Goal: Task Accomplishment & Management: Manage account settings

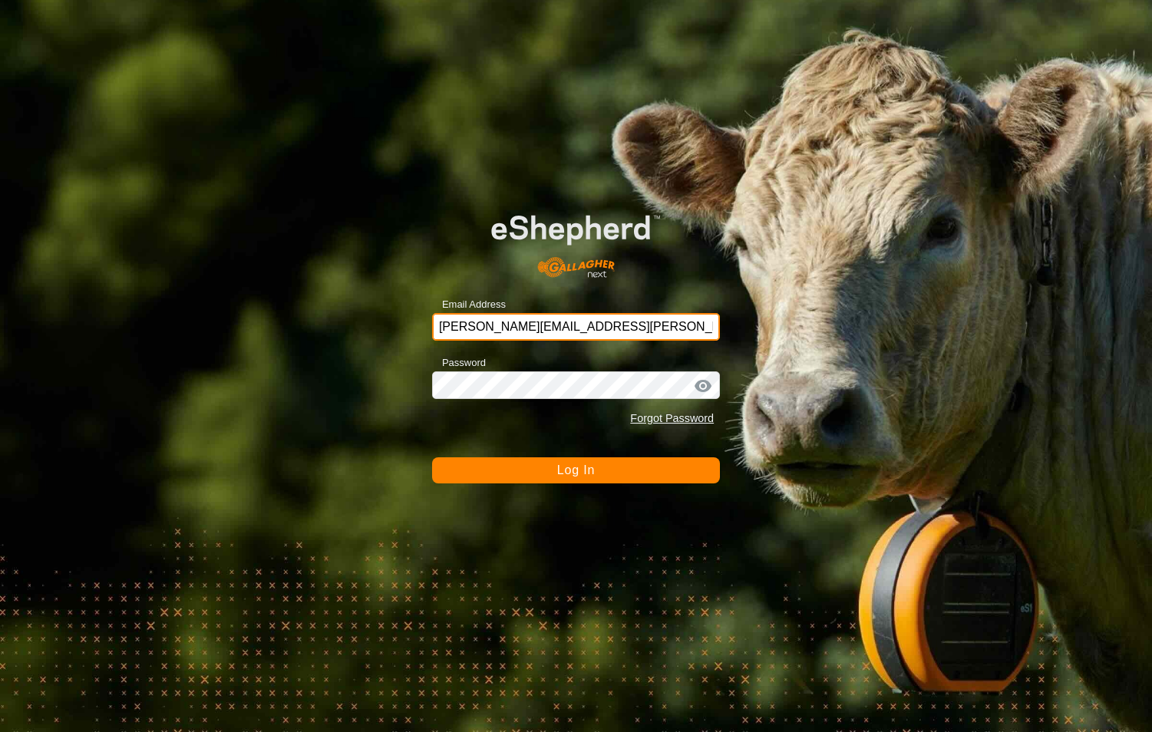
click at [601, 318] on input "[PERSON_NAME][EMAIL_ADDRESS][PERSON_NAME][PERSON_NAME][DOMAIN_NAME]" at bounding box center [576, 327] width 288 height 28
click at [613, 496] on div "Email Address [PERSON_NAME][EMAIL_ADDRESS][PERSON_NAME][PERSON_NAME][DOMAIN_NAM…" at bounding box center [576, 366] width 1152 height 732
click at [612, 474] on button "Log In" at bounding box center [576, 471] width 288 height 26
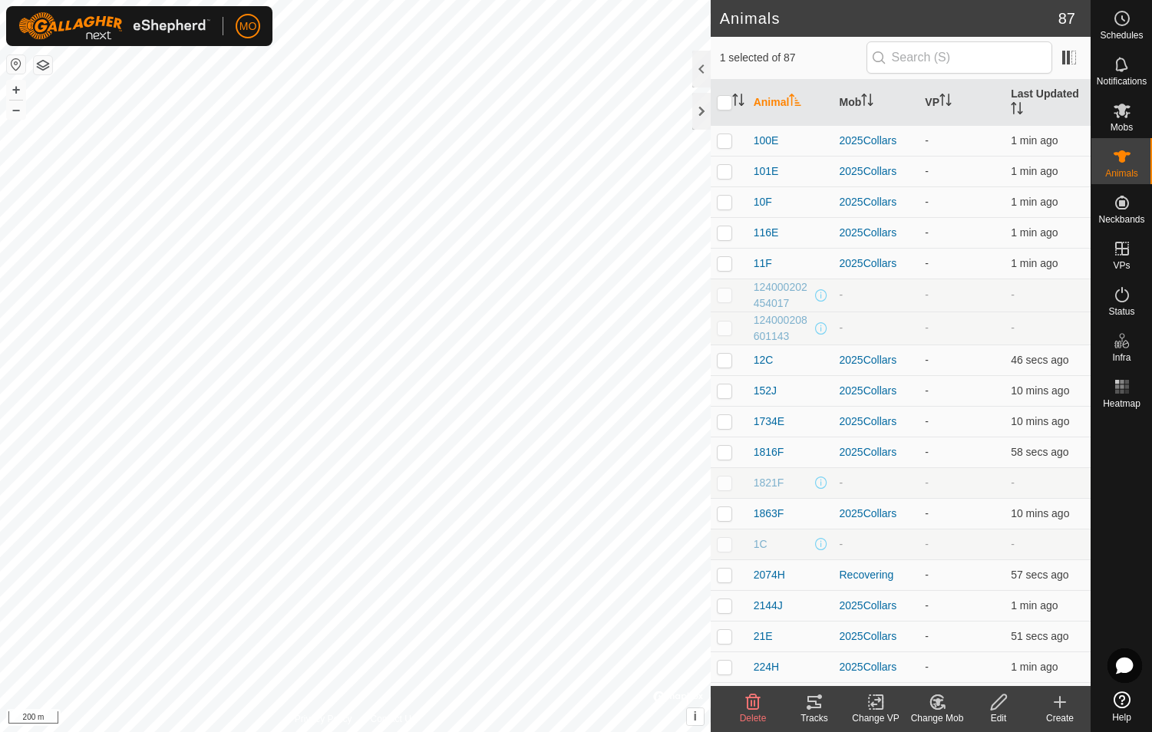
click at [613, 707] on icon at bounding box center [814, 702] width 18 height 18
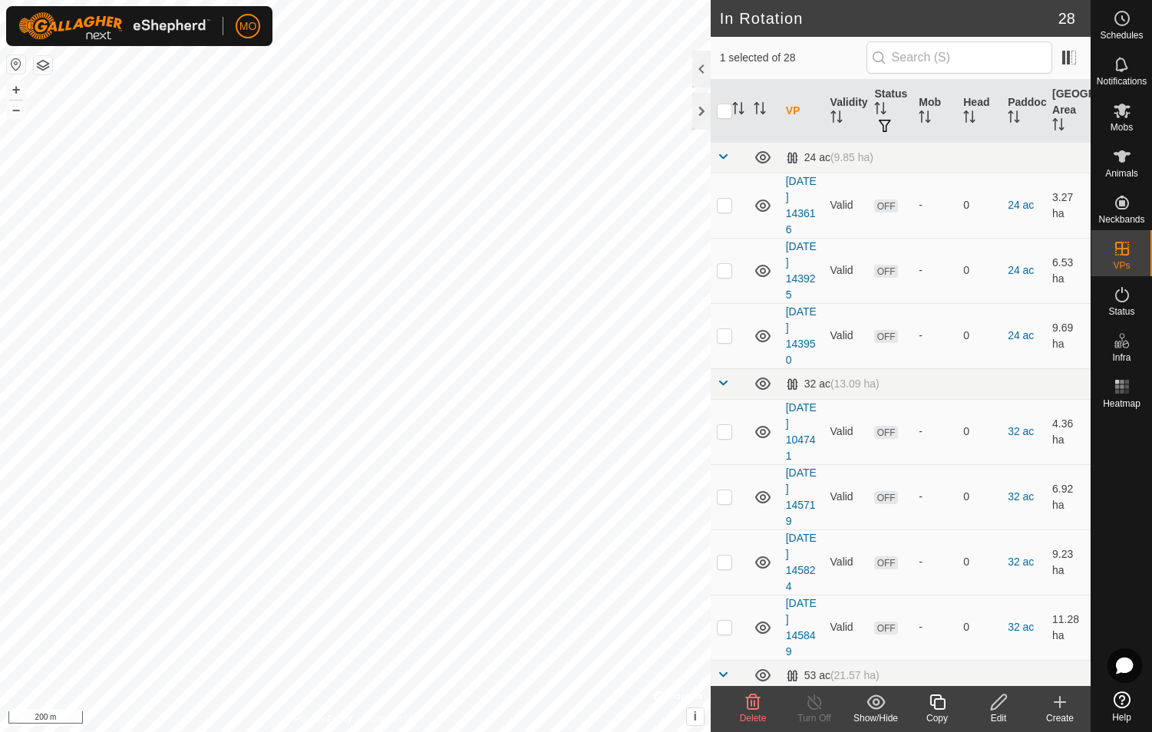
checkbox input "false"
checkbox input "true"
click at [613, 707] on icon at bounding box center [1060, 702] width 0 height 11
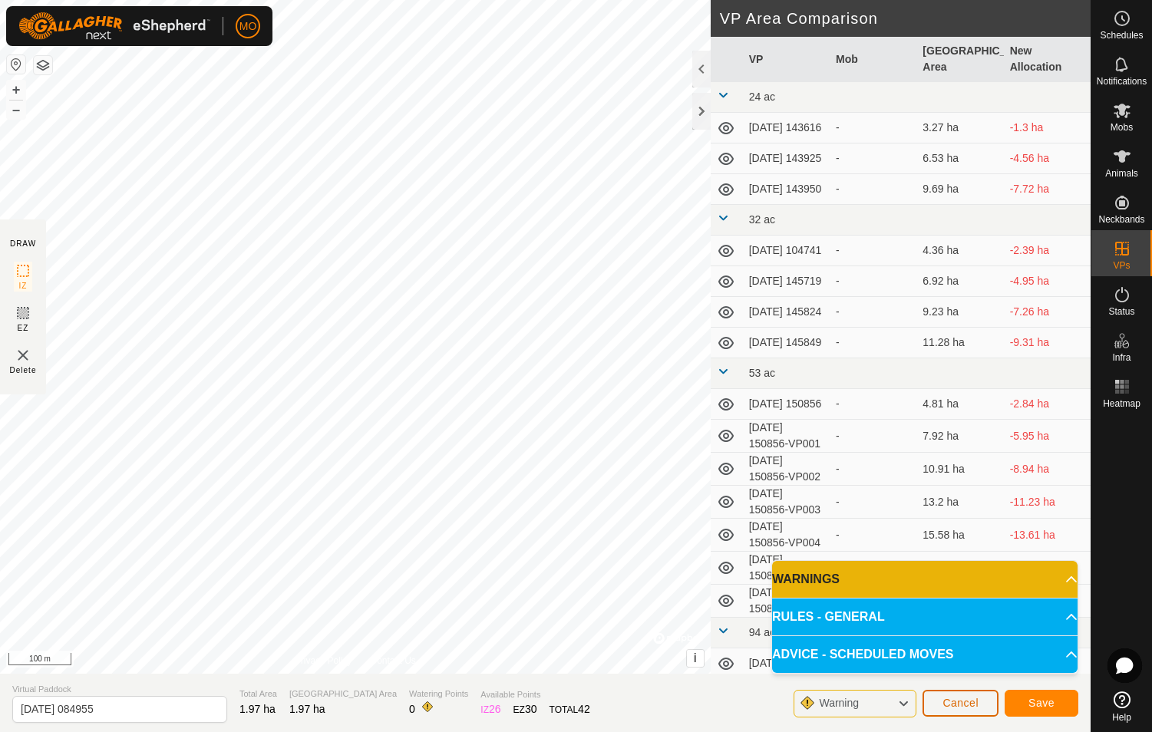
click at [613, 704] on span "Cancel" at bounding box center [961, 703] width 36 height 12
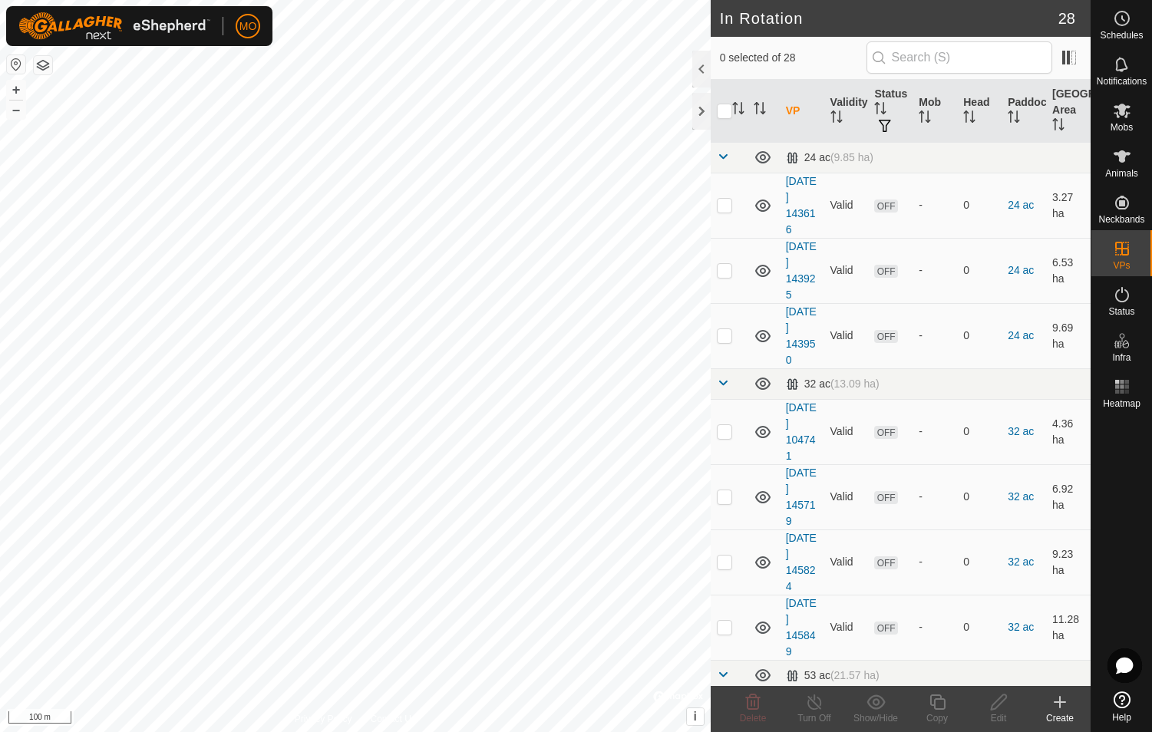
checkbox input "true"
click at [613, 708] on icon at bounding box center [1060, 702] width 18 height 18
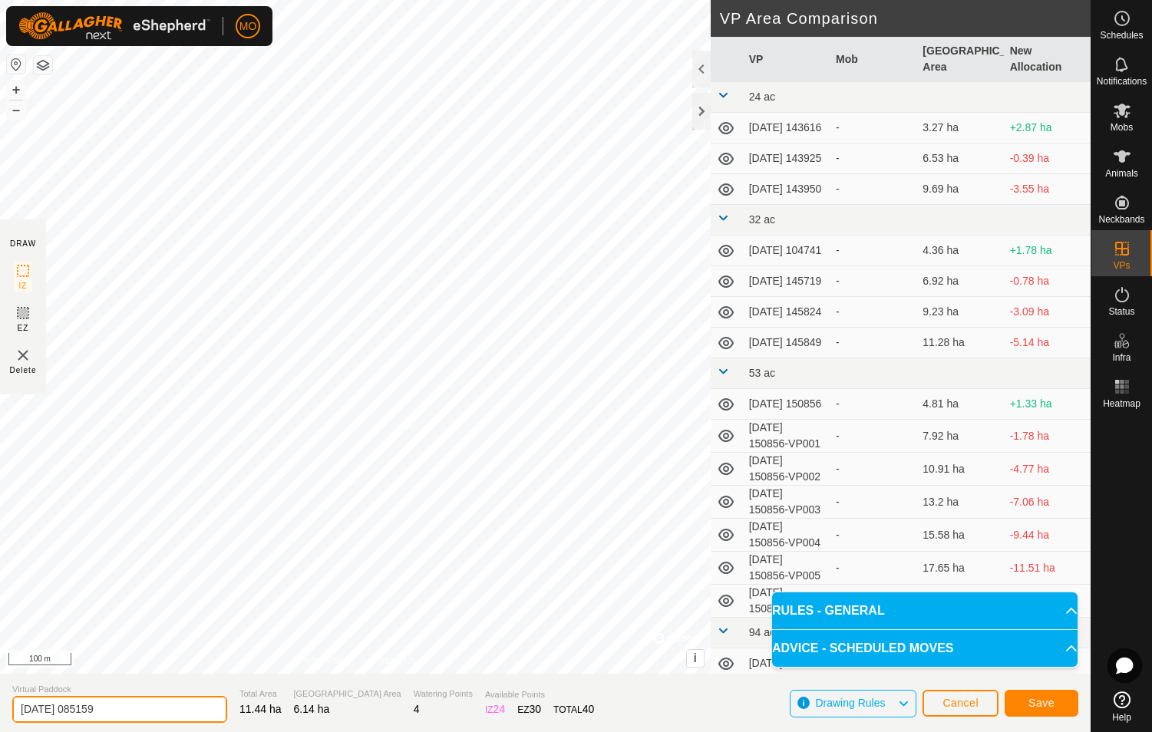
drag, startPoint x: 120, startPoint y: 709, endPoint x: 88, endPoint y: 709, distance: 32.2
click at [88, 709] on input "[DATE] 085159" at bounding box center [119, 709] width 215 height 27
click at [55, 716] on input "[DATE] 085159" at bounding box center [119, 709] width 215 height 27
click at [55, 715] on input "[DATE] 085159" at bounding box center [119, 709] width 215 height 27
click at [125, 712] on input "[DATE] 085159" at bounding box center [119, 709] width 215 height 27
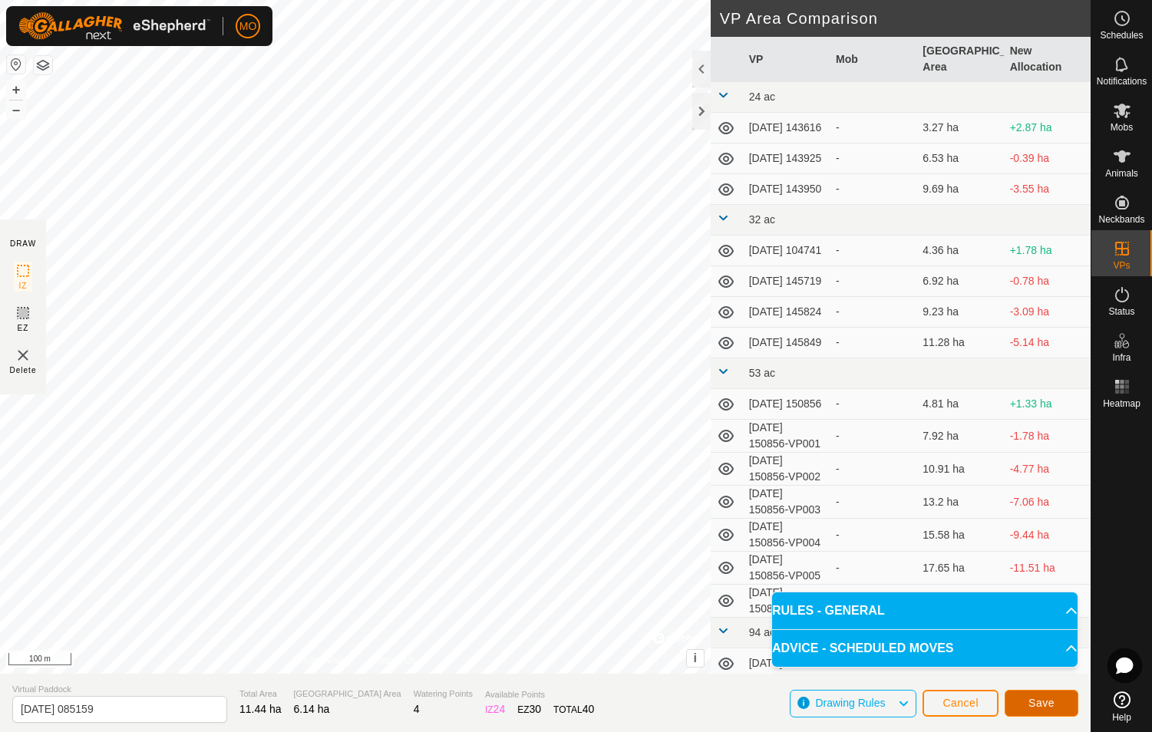
click at [613, 700] on span "Save" at bounding box center [1042, 703] width 26 height 12
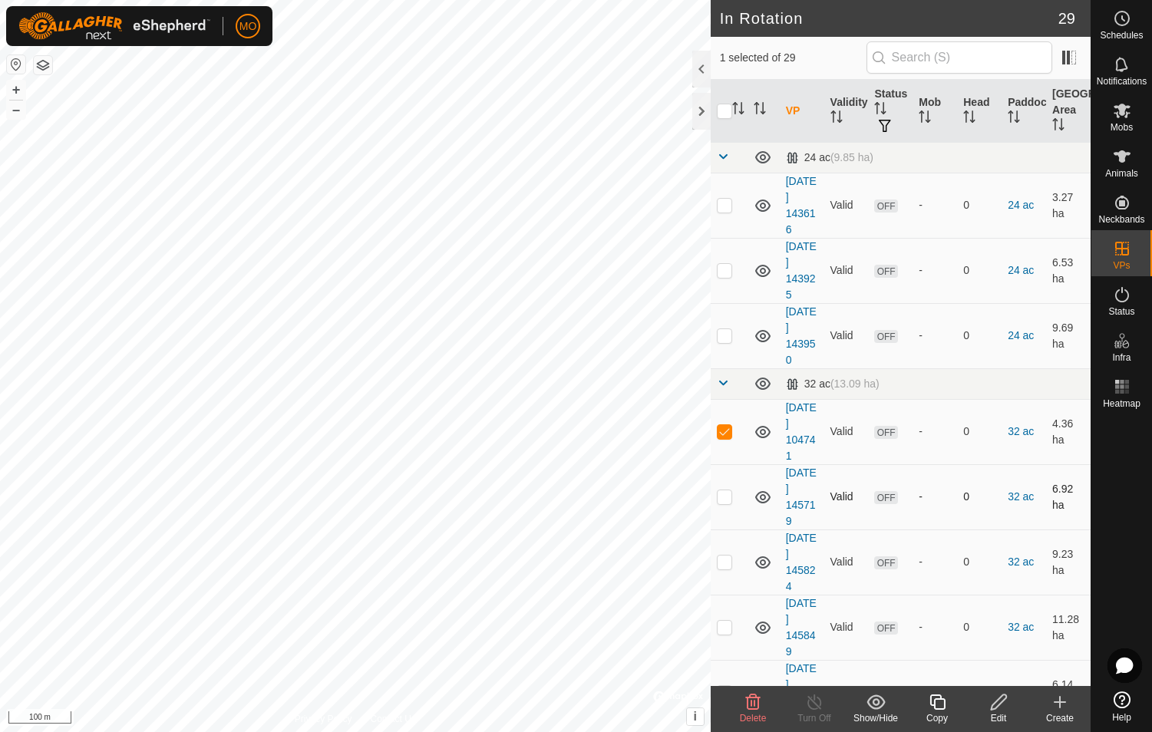
checkbox input "false"
checkbox input "true"
click at [613, 706] on icon at bounding box center [937, 702] width 15 height 15
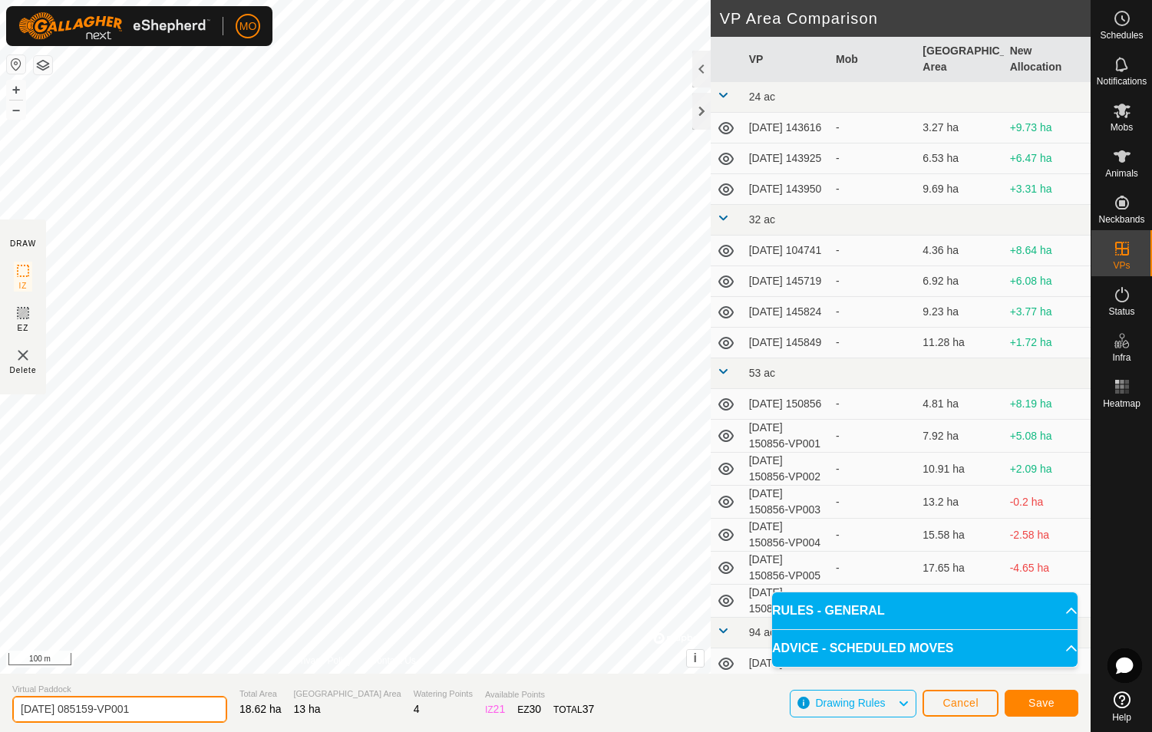
click at [69, 715] on input "[DATE] 085159-VP001" at bounding box center [119, 709] width 215 height 27
type input "[DATE] 085159-VP001"
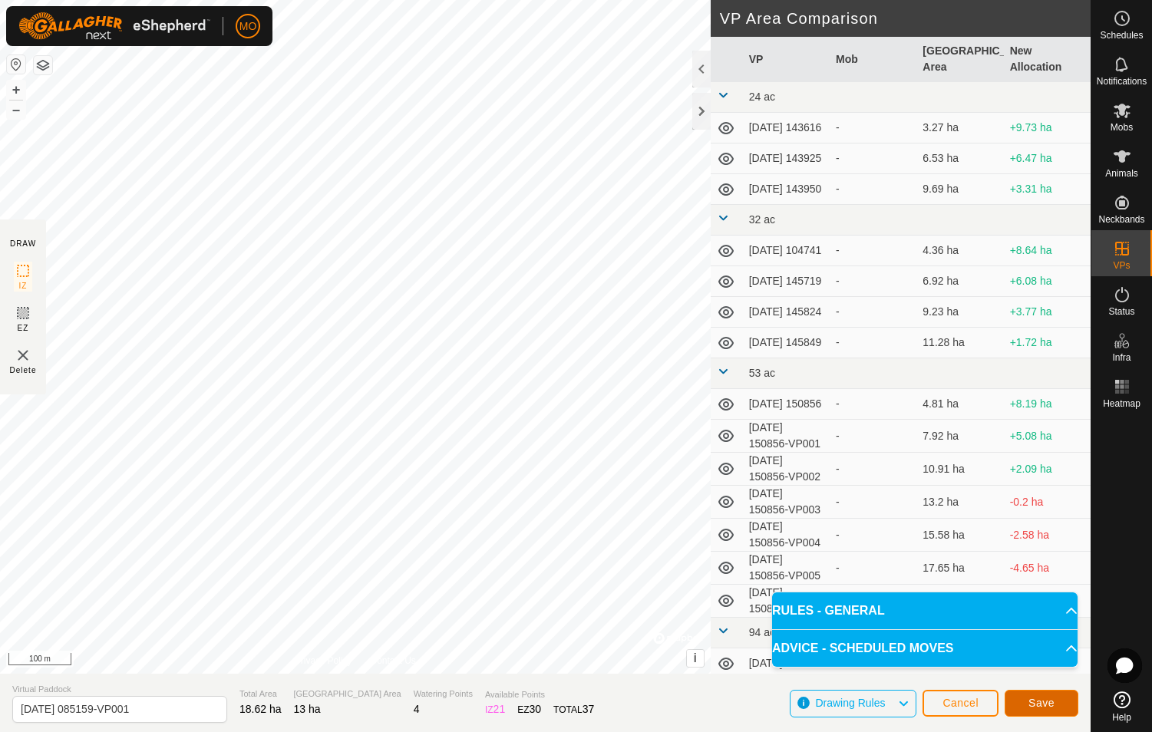
click at [613, 698] on span "Save" at bounding box center [1042, 703] width 26 height 12
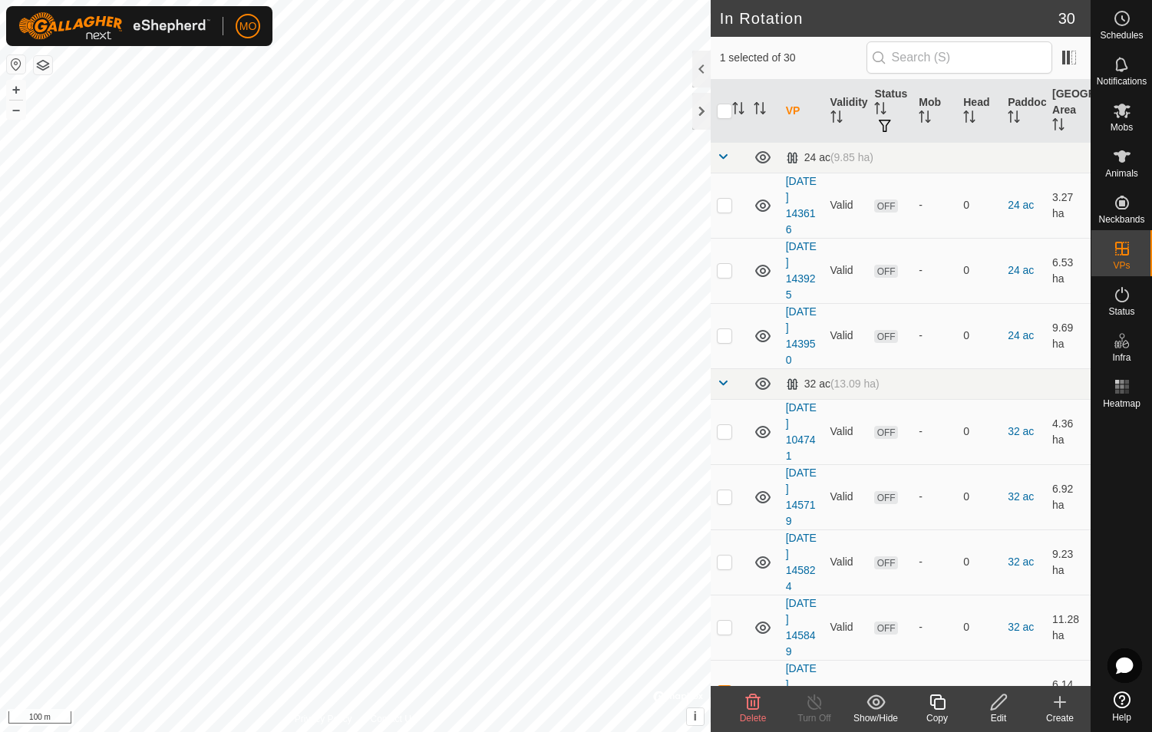
checkbox input "false"
checkbox input "true"
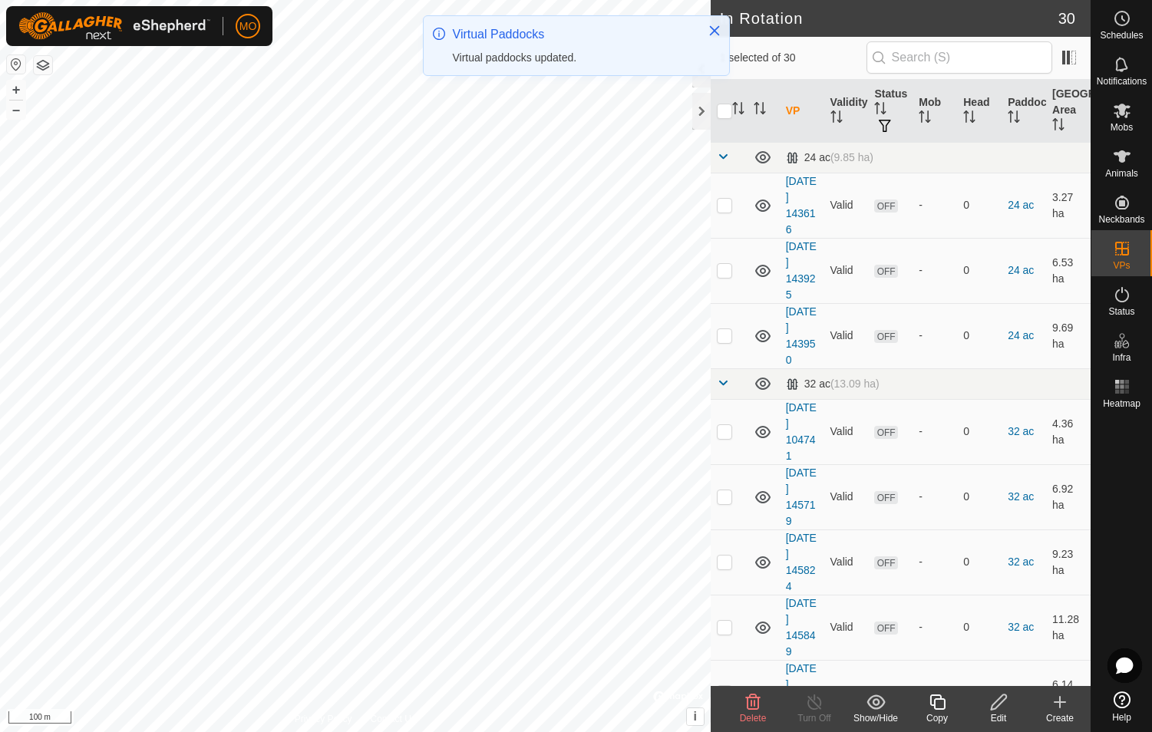
checkbox input "true"
checkbox input "false"
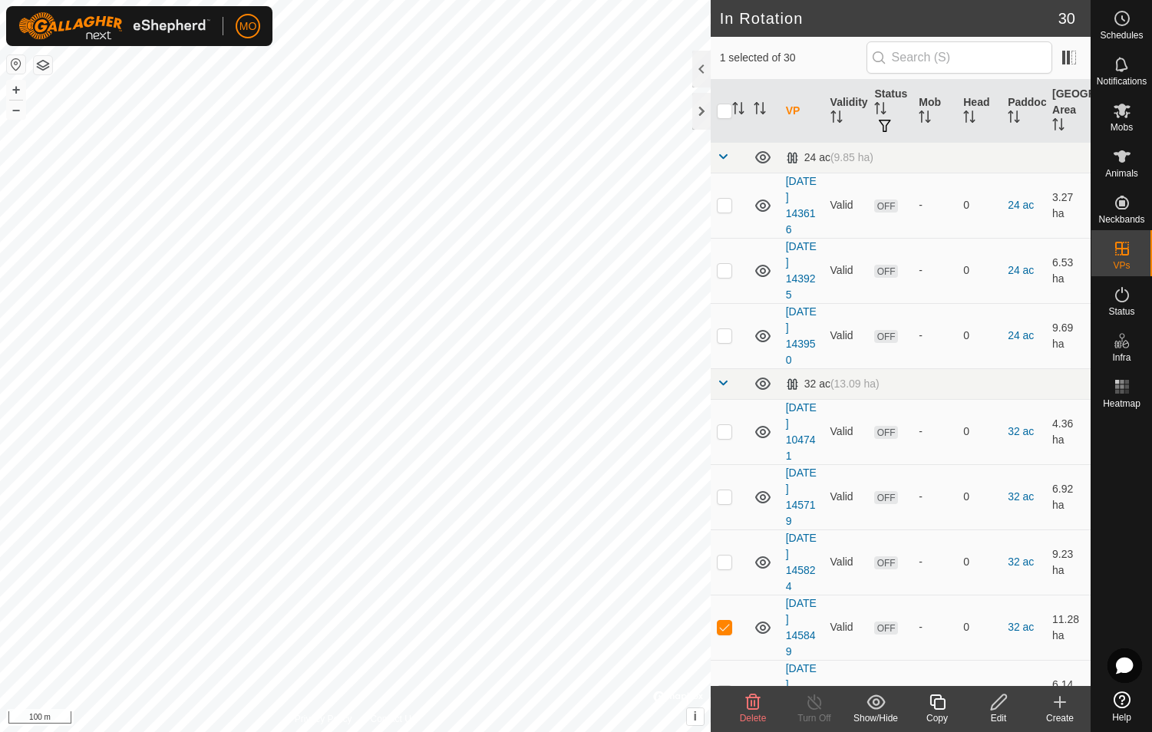
checkbox input "true"
checkbox input "false"
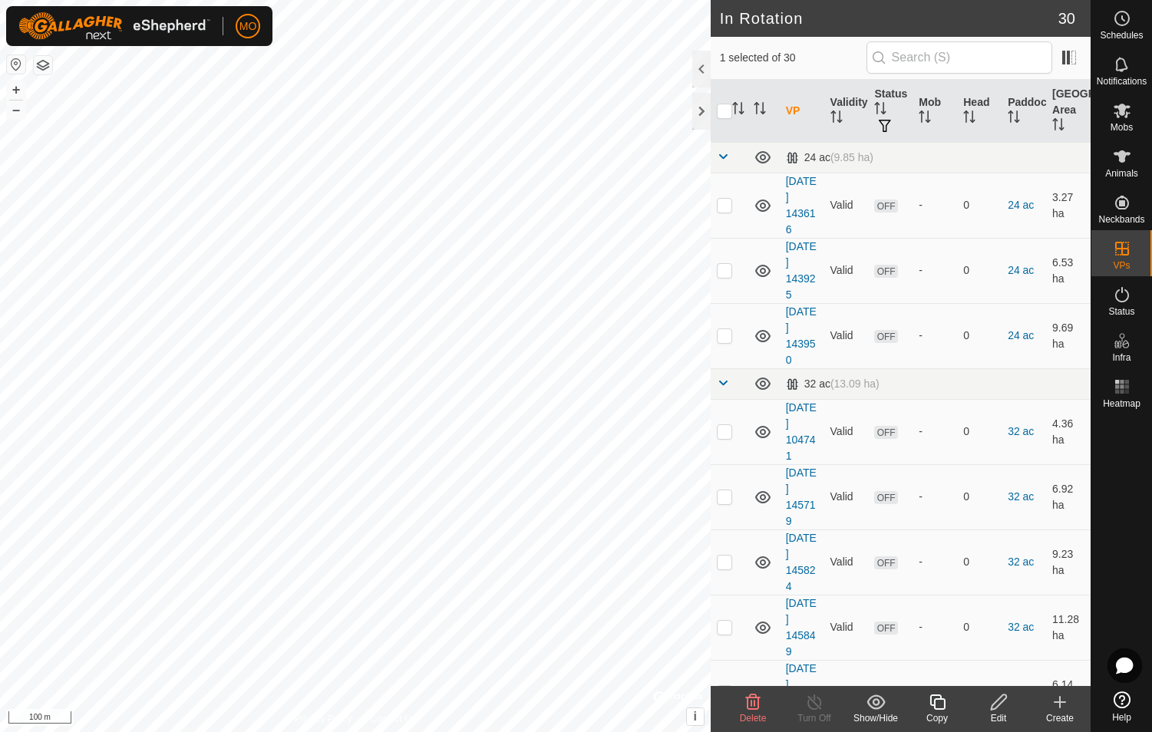
checkbox input "true"
checkbox input "false"
click at [613, 710] on icon at bounding box center [1060, 702] width 18 height 18
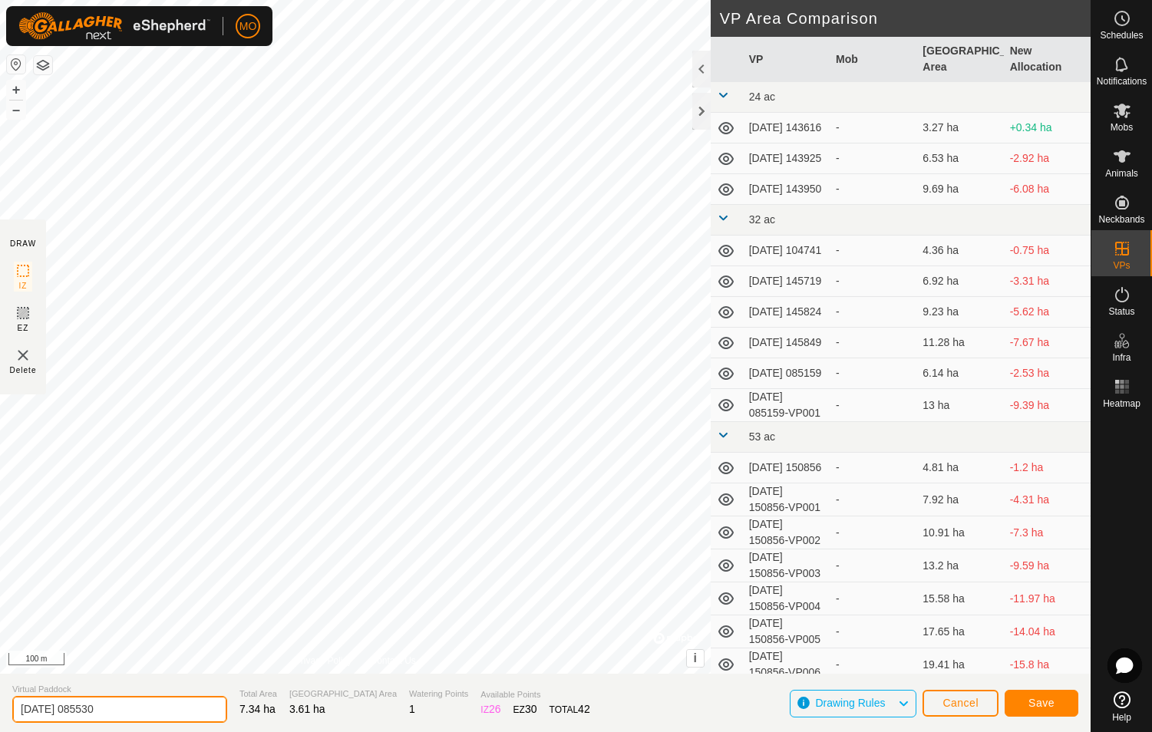
click at [71, 712] on input "[DATE] 085530" at bounding box center [119, 709] width 215 height 27
type input "[DATE] 085530"
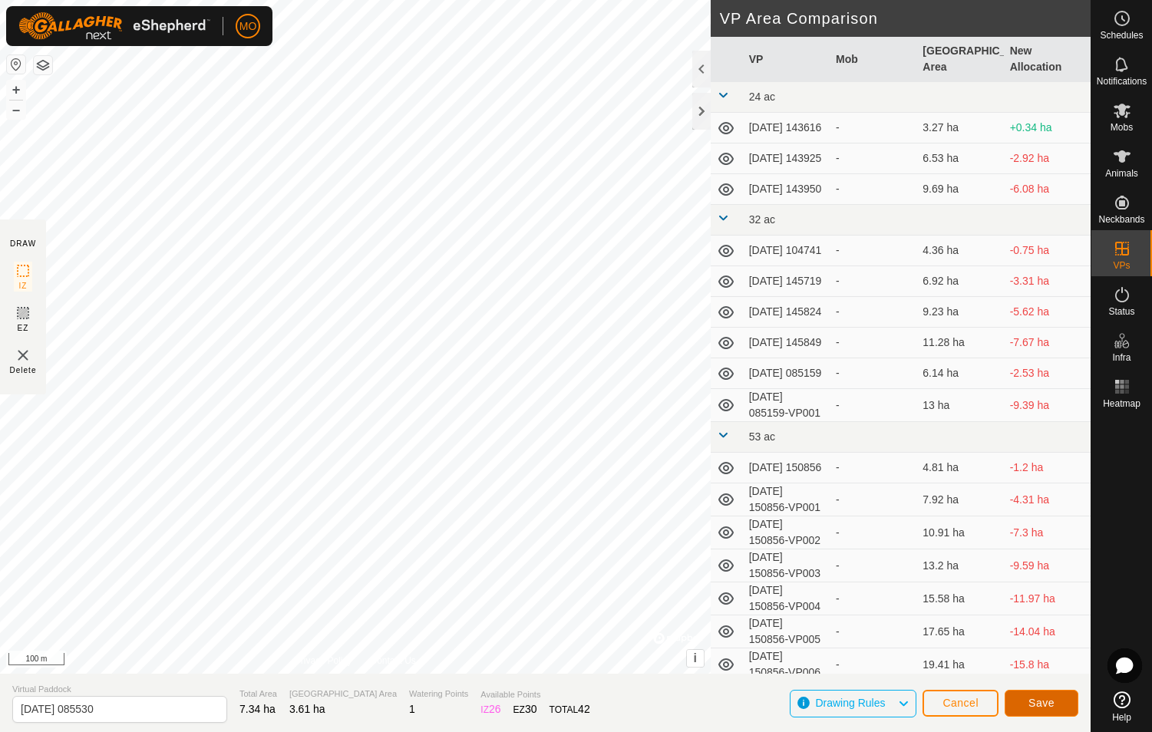
click at [613, 707] on span "Save" at bounding box center [1042, 703] width 26 height 12
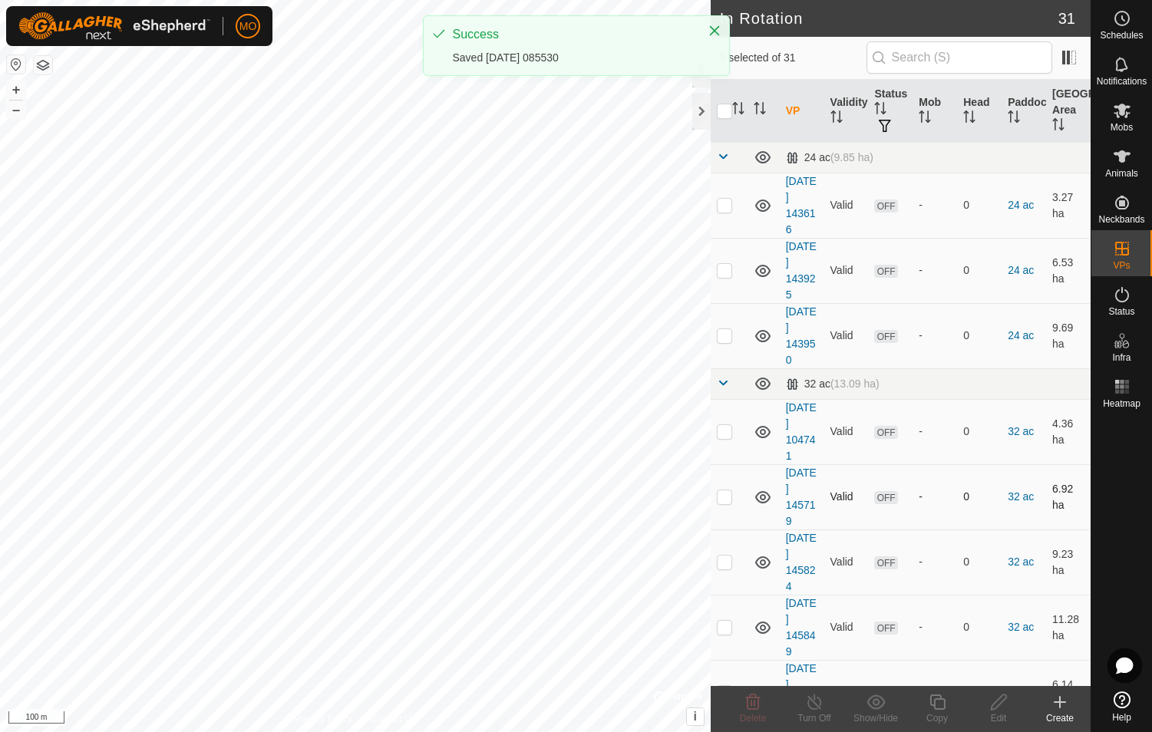
checkbox input "true"
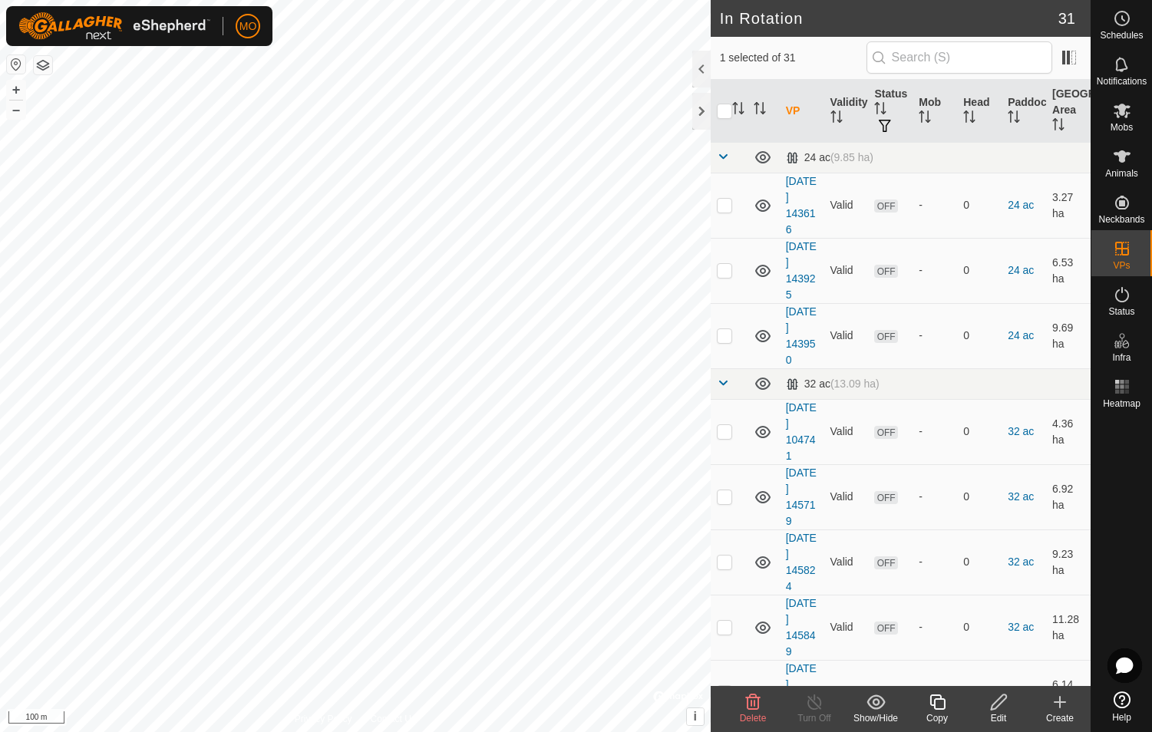
click at [613, 707] on copy-svg-icon at bounding box center [937, 702] width 61 height 18
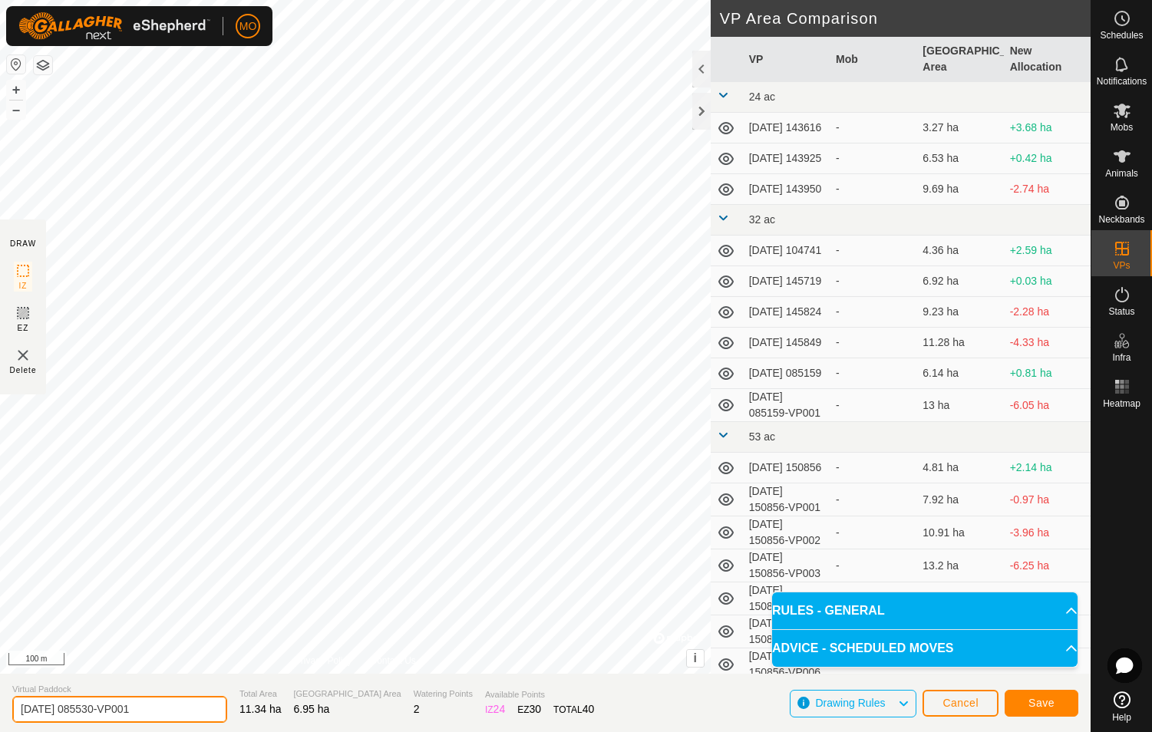
click at [71, 712] on input "[DATE] 085530-VP001" at bounding box center [119, 709] width 215 height 27
type input "[DATE] 085530-VP001"
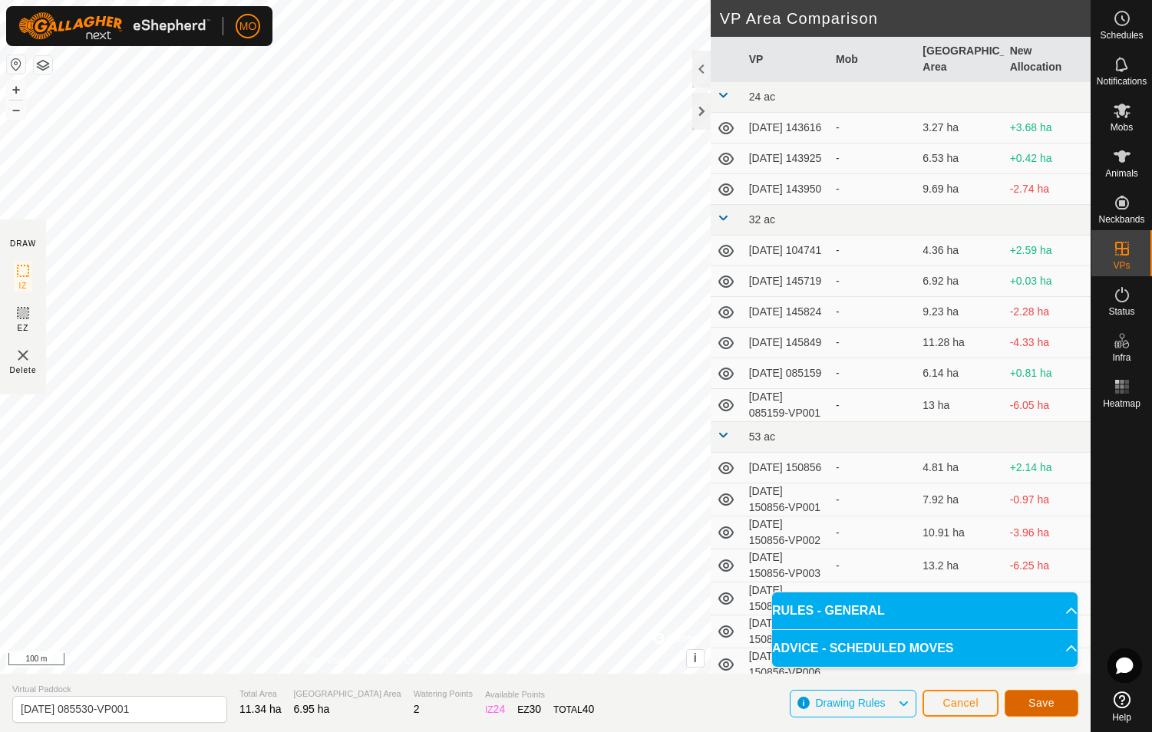
click at [613, 708] on span "Save" at bounding box center [1042, 703] width 26 height 12
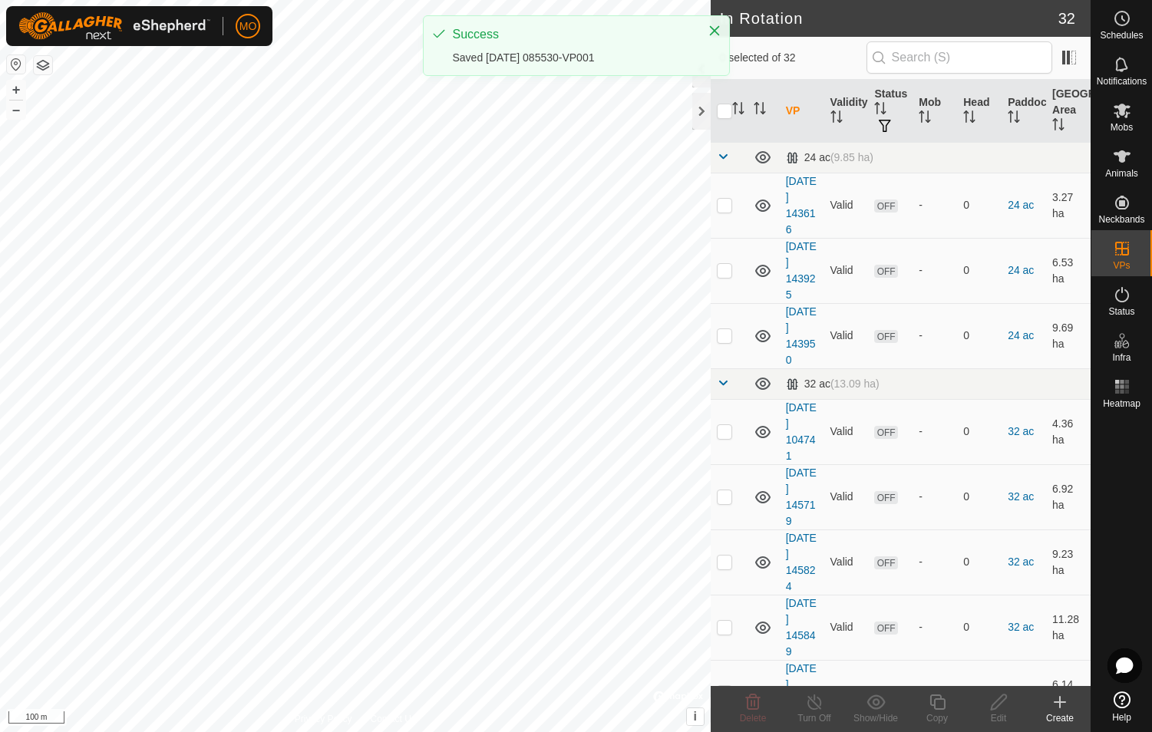
checkbox input "true"
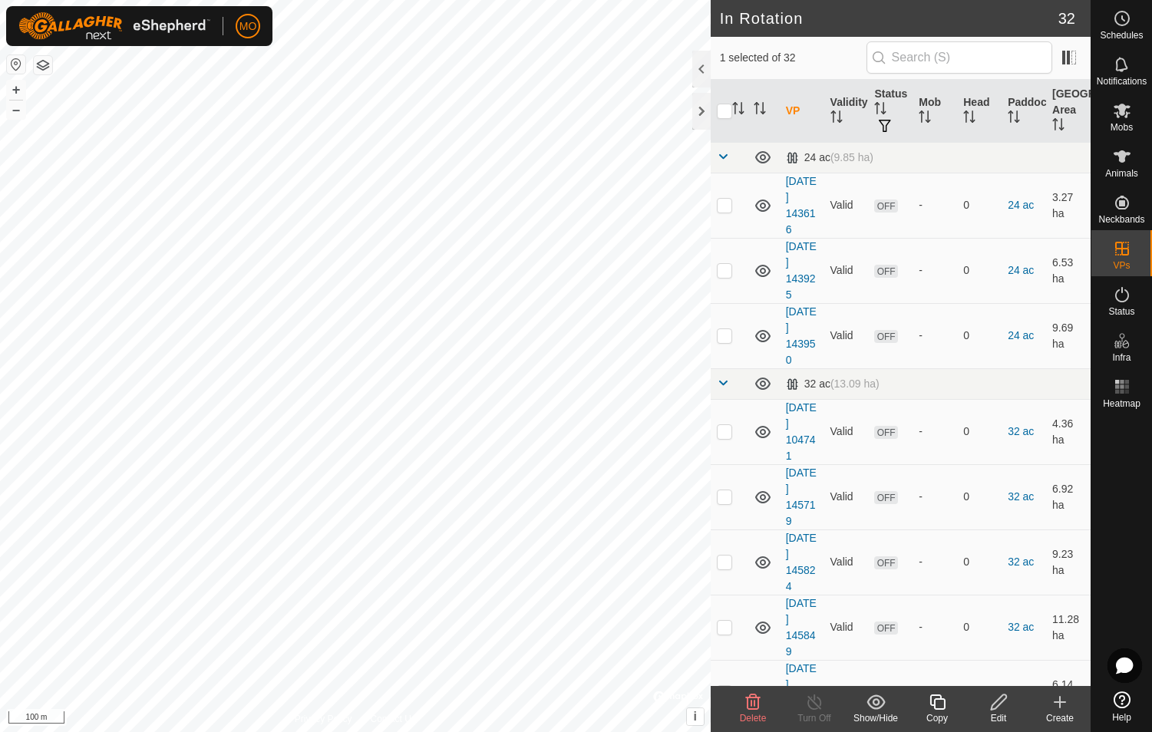
checkbox input "true"
checkbox input "false"
checkbox input "true"
click at [613, 706] on icon at bounding box center [937, 702] width 19 height 18
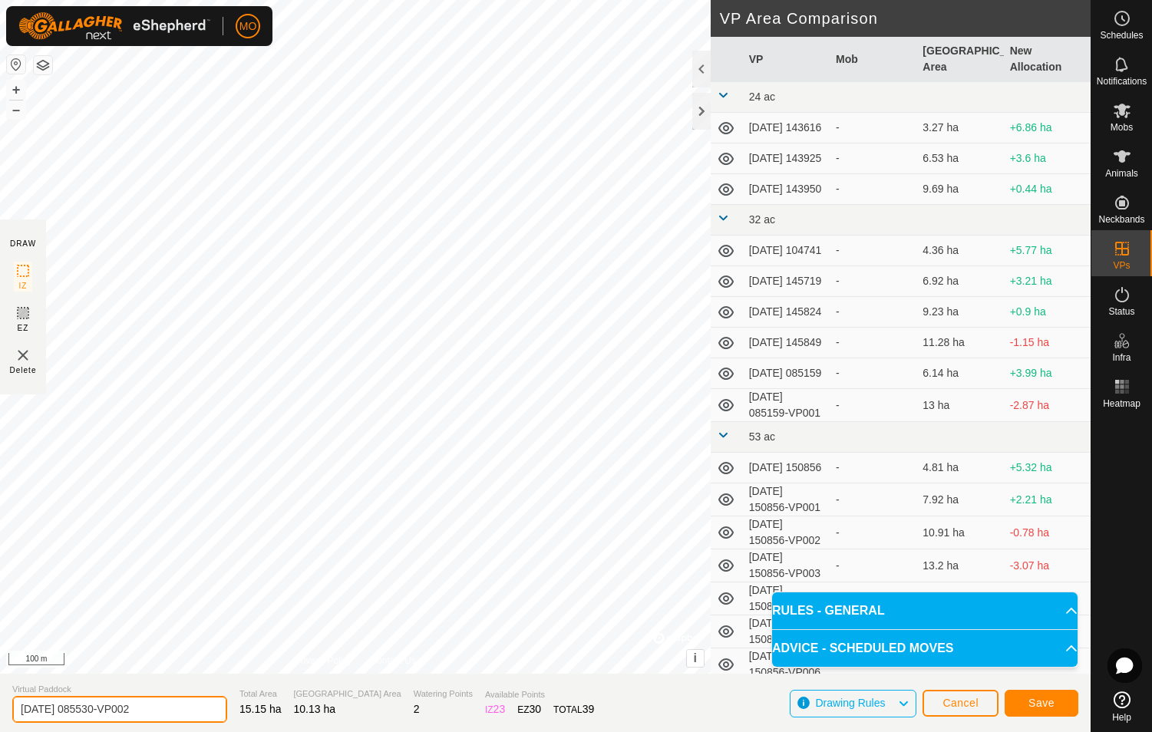
click at [71, 712] on input "[DATE] 085530-VP002" at bounding box center [119, 709] width 215 height 27
type input "[DATE] 085530-VP002"
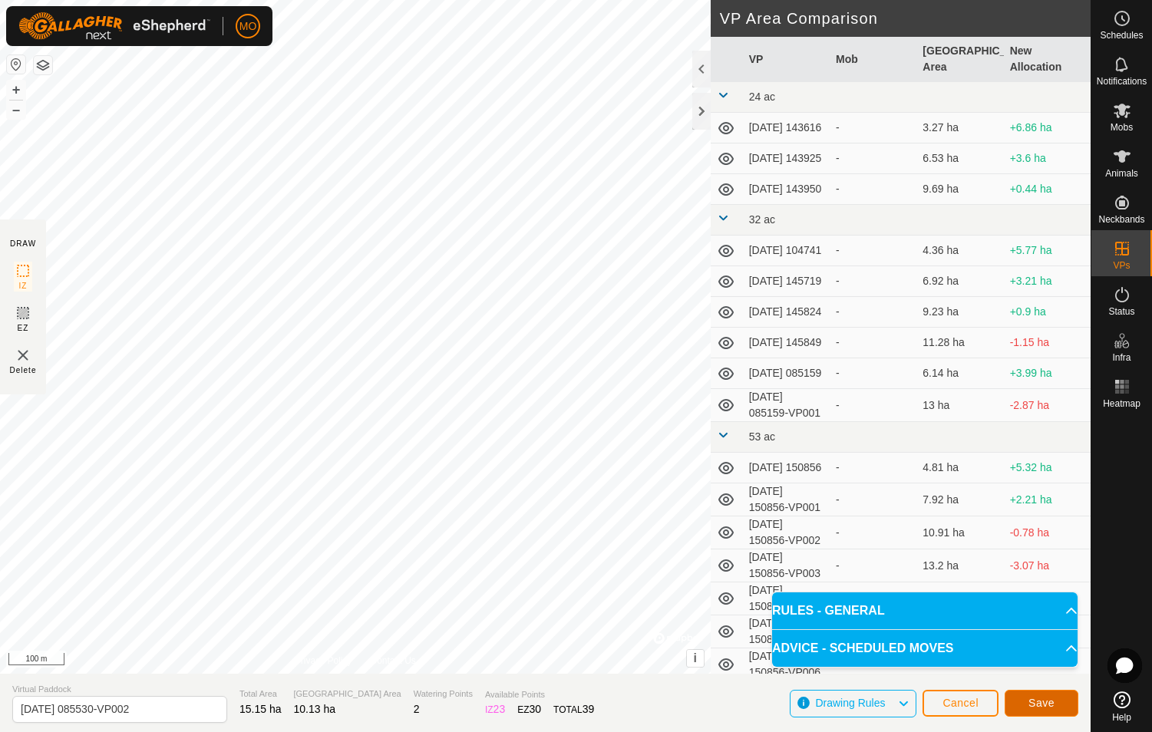
click at [613, 702] on span "Save" at bounding box center [1042, 703] width 26 height 12
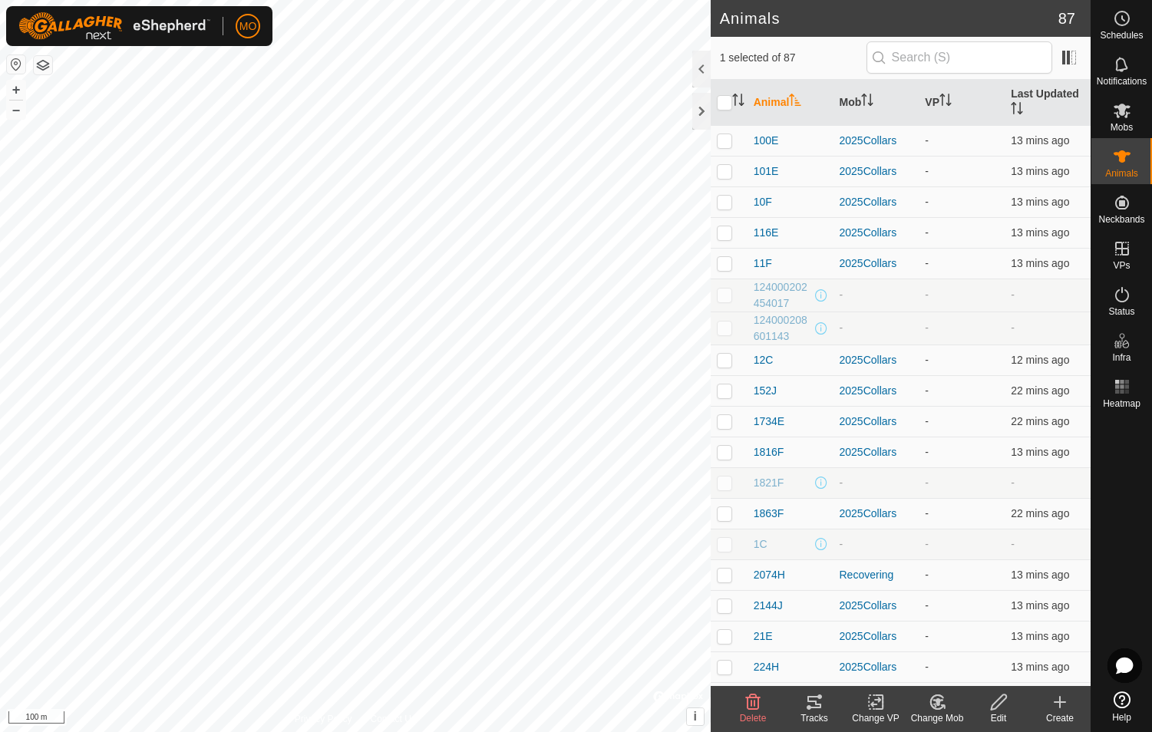
click at [613, 706] on icon at bounding box center [814, 702] width 18 height 18
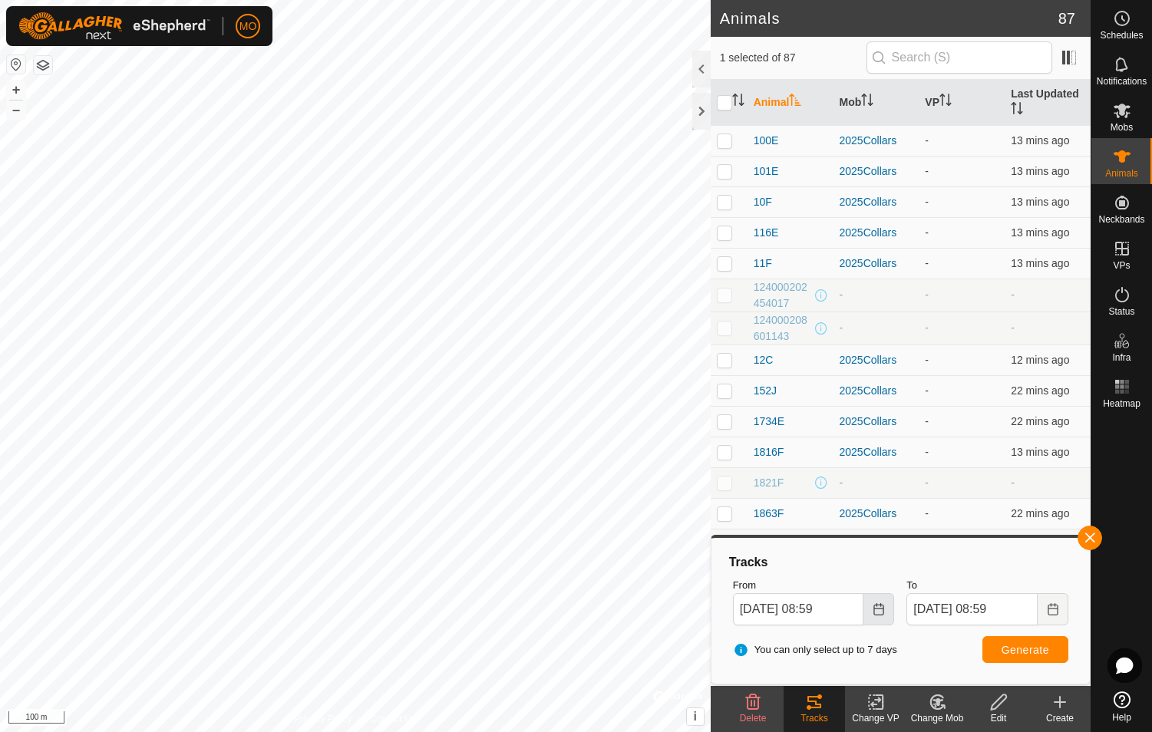
click at [613, 610] on icon "Choose Date" at bounding box center [879, 609] width 10 height 12
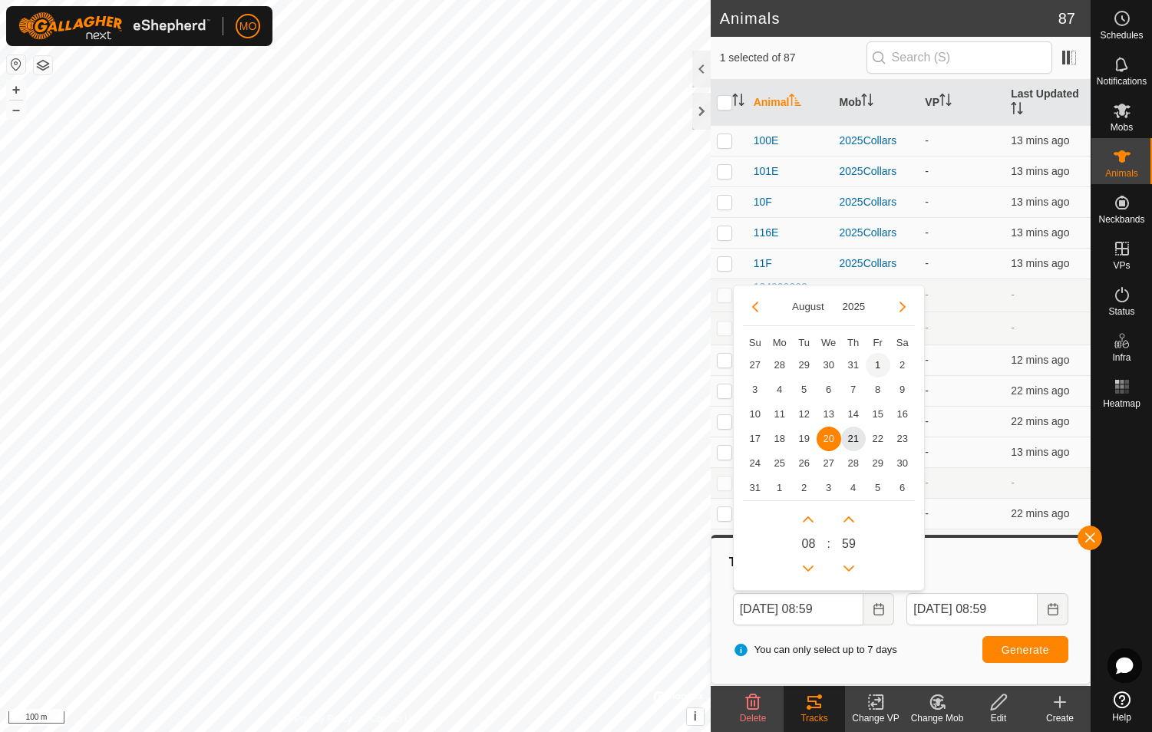
click at [613, 364] on span "1" at bounding box center [878, 365] width 25 height 25
type input "[DATE] 08:59"
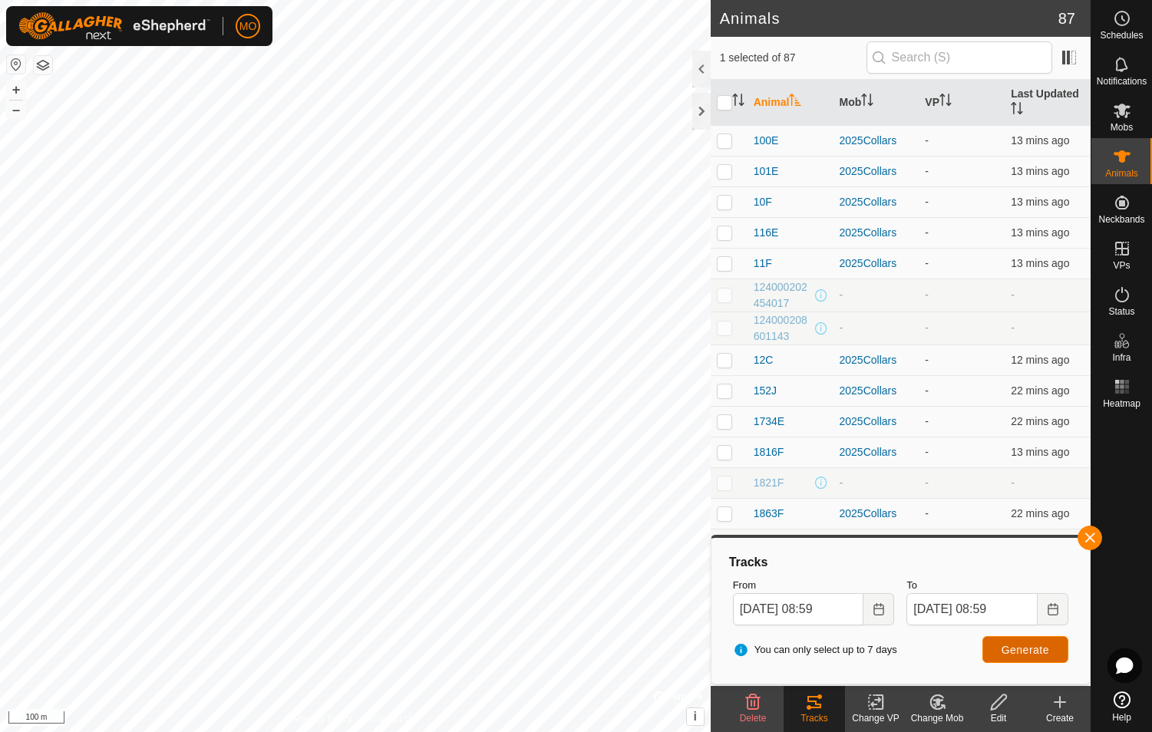
click at [613, 648] on span "Generate" at bounding box center [1026, 650] width 48 height 12
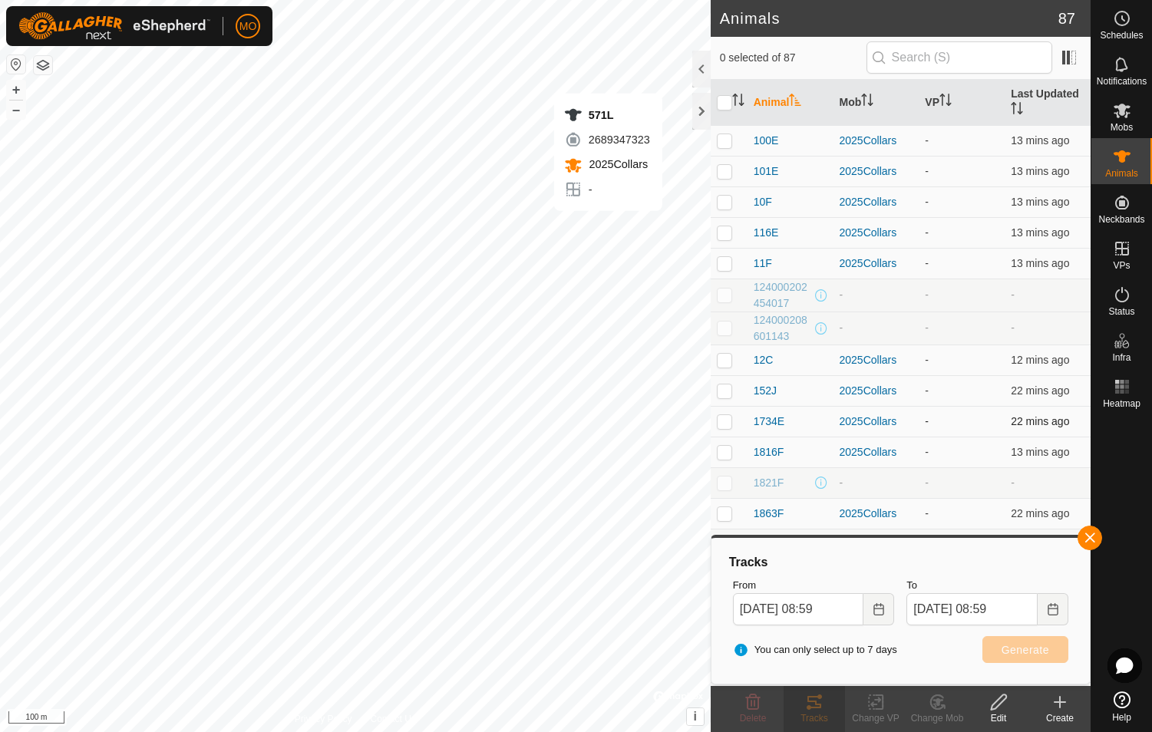
checkbox input "true"
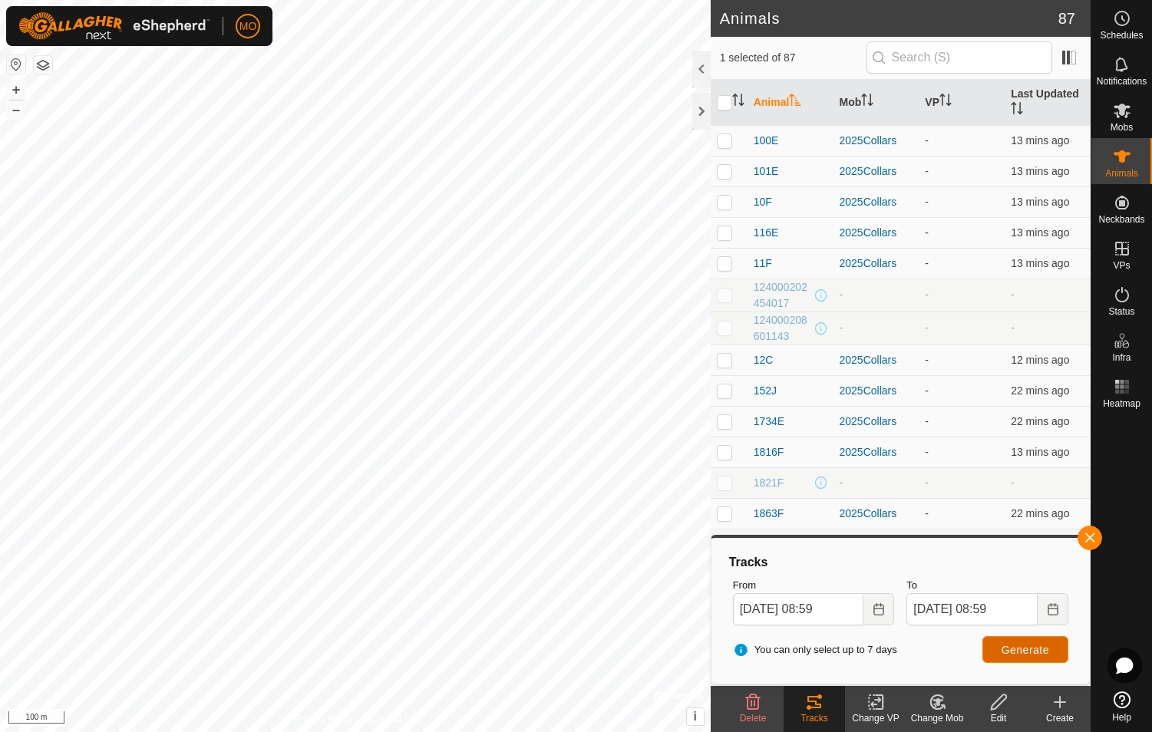
click at [613, 646] on span "Generate" at bounding box center [1026, 650] width 48 height 12
click at [613, 610] on input "[DATE] 08:59" at bounding box center [798, 609] width 131 height 32
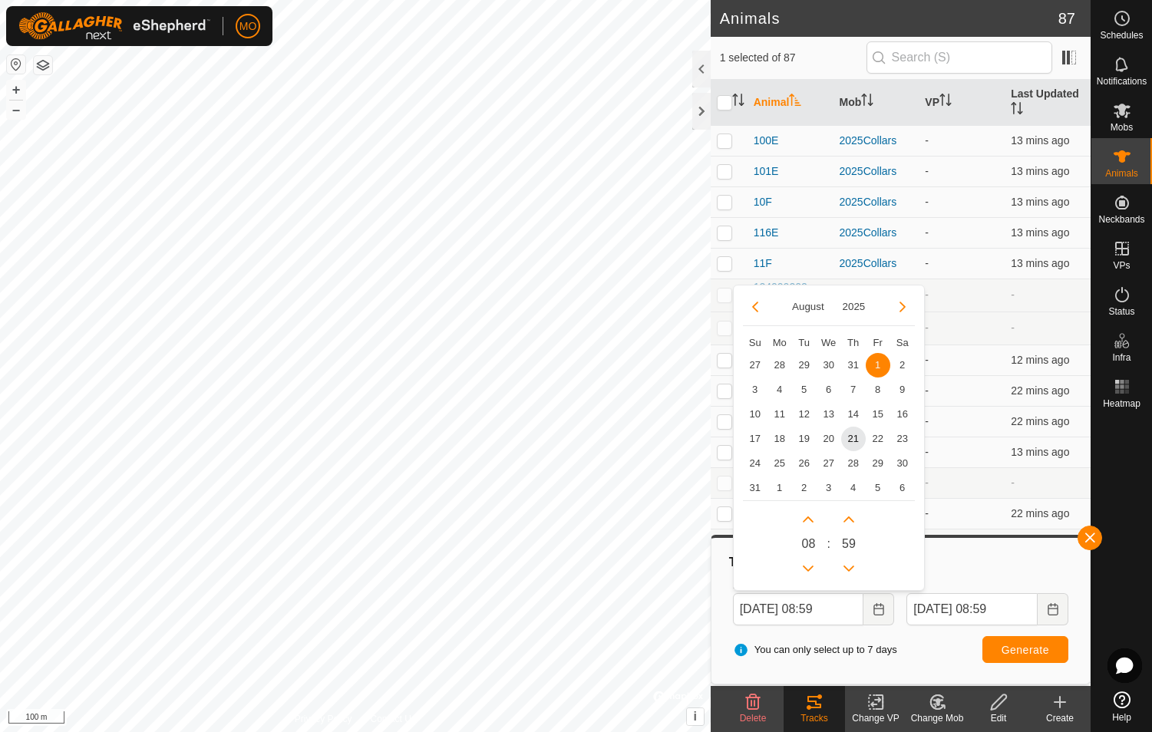
click at [613, 355] on span "1" at bounding box center [878, 365] width 25 height 25
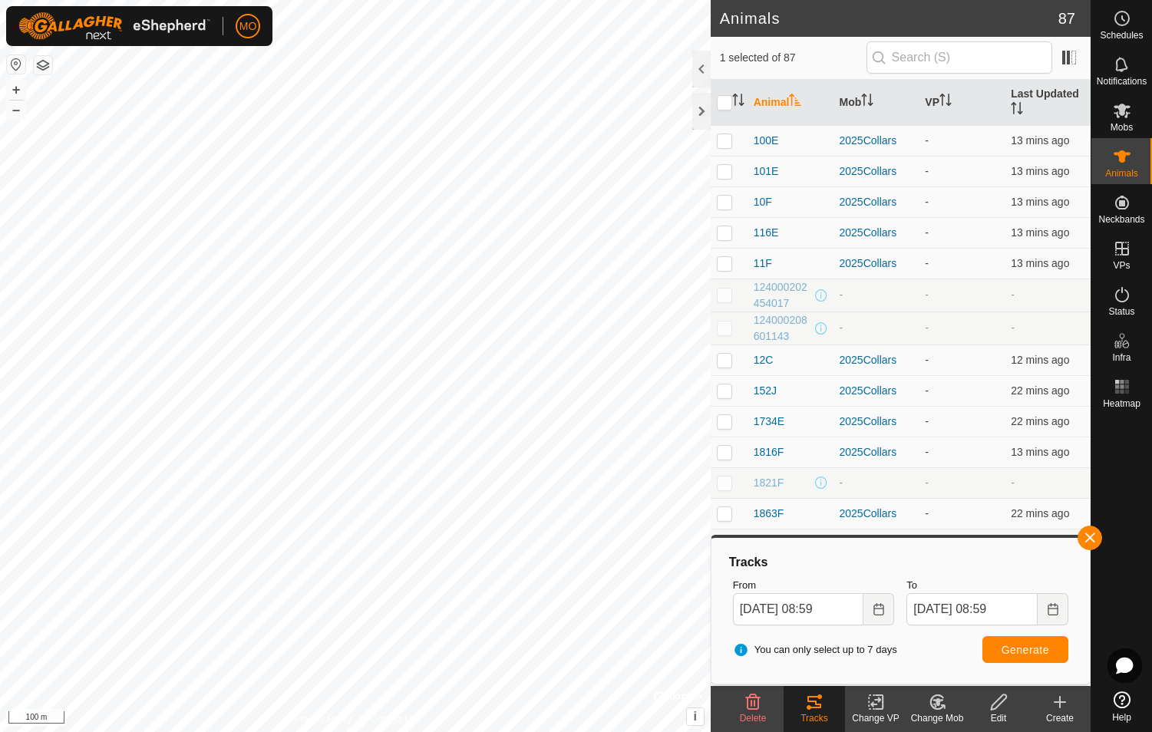
click at [613, 642] on div "You can only select up to 7 days Generate" at bounding box center [901, 650] width 348 height 37
click at [613, 651] on span "Generate" at bounding box center [1026, 650] width 48 height 12
click at [613, 613] on icon "Choose Date" at bounding box center [879, 609] width 12 height 12
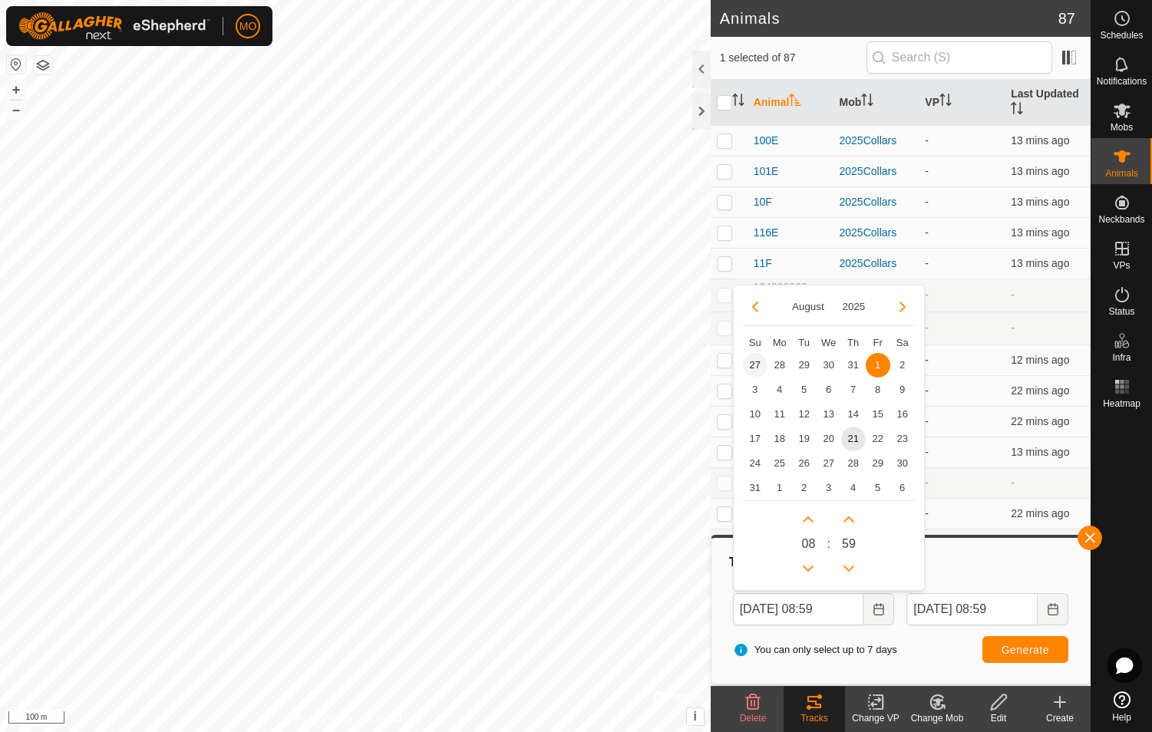
click at [613, 363] on span "27" at bounding box center [755, 365] width 25 height 25
type input "[DATE] 08:59"
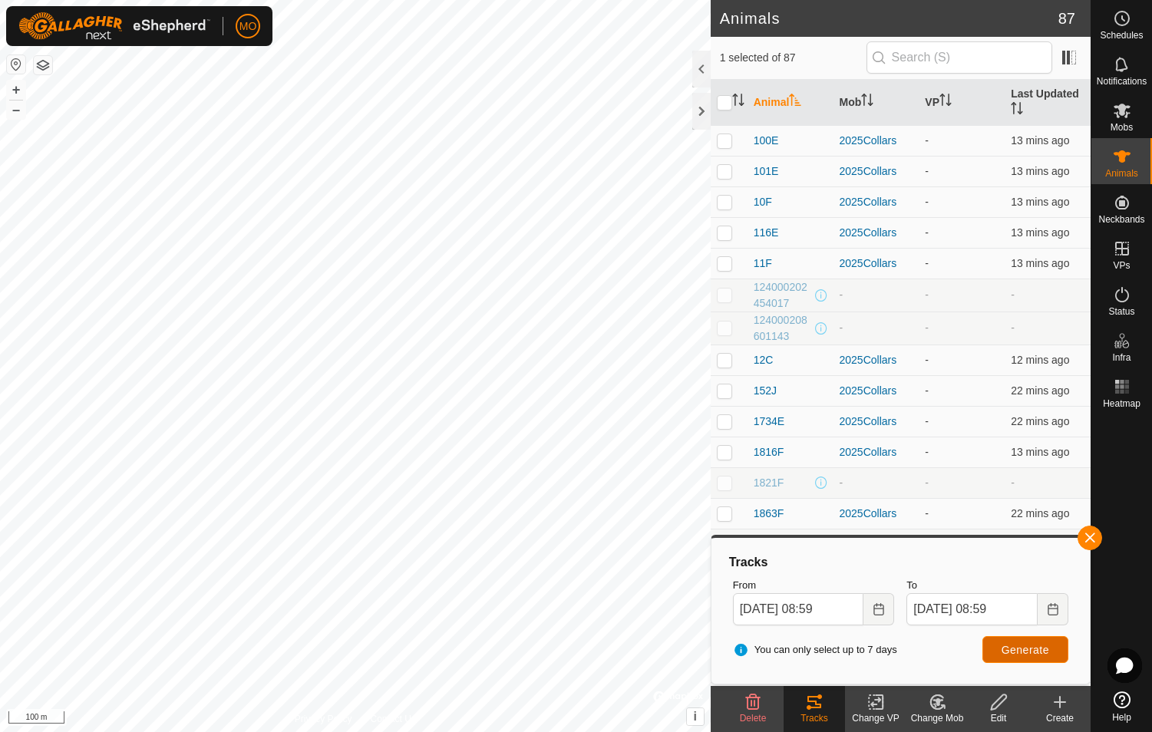
click at [613, 646] on span "Generate" at bounding box center [1026, 650] width 48 height 12
click at [613, 613] on icon "Choose Date" at bounding box center [879, 609] width 12 height 12
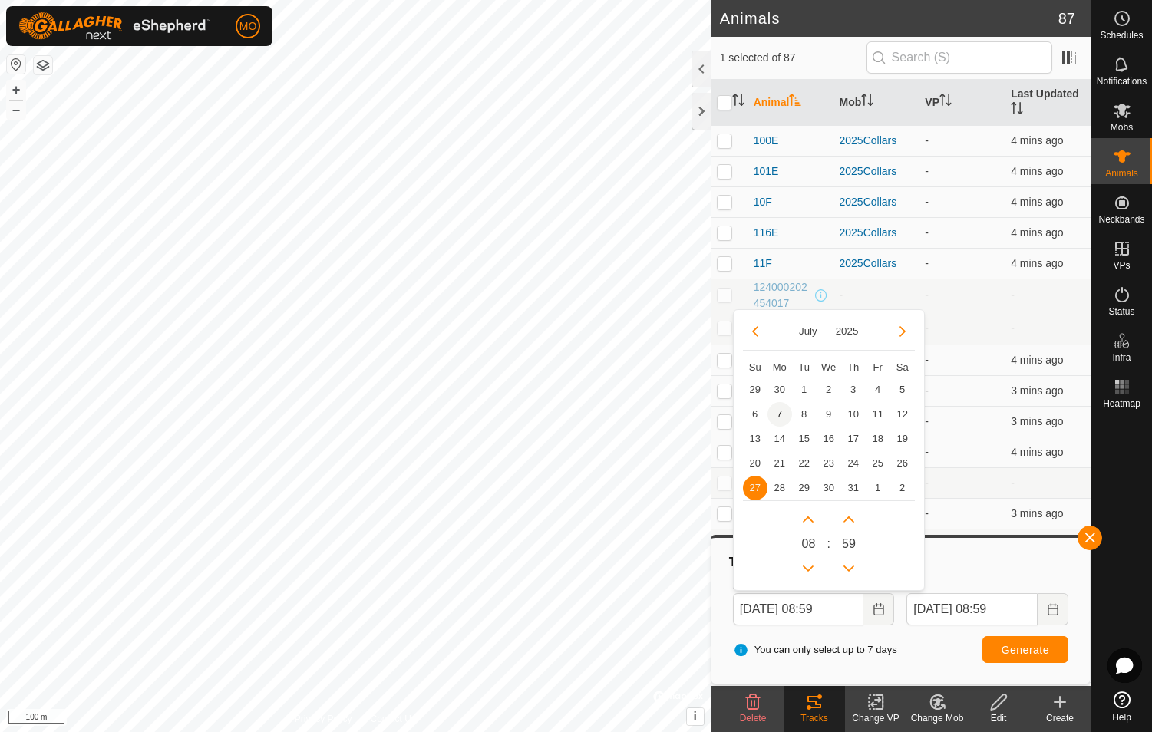
click at [613, 417] on span "7" at bounding box center [780, 414] width 25 height 25
type input "[DATE] 08:59"
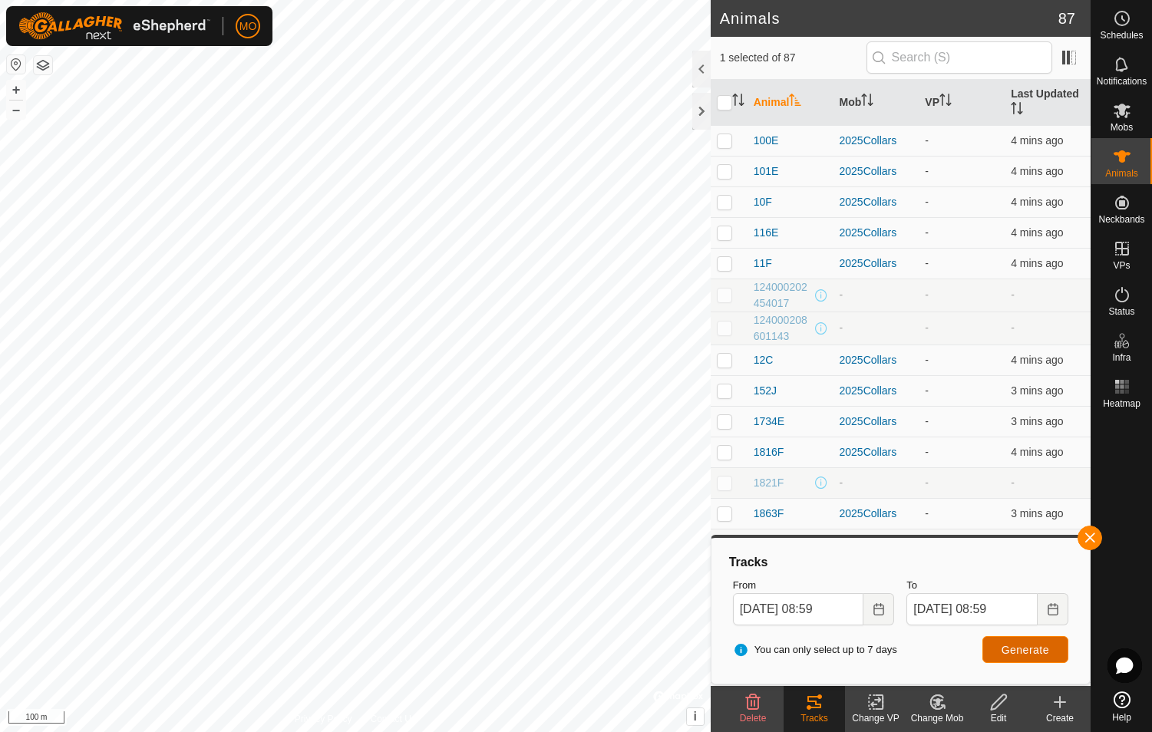
click at [613, 645] on span "Generate" at bounding box center [1026, 650] width 48 height 12
click at [613, 65] on icon at bounding box center [1122, 64] width 18 height 18
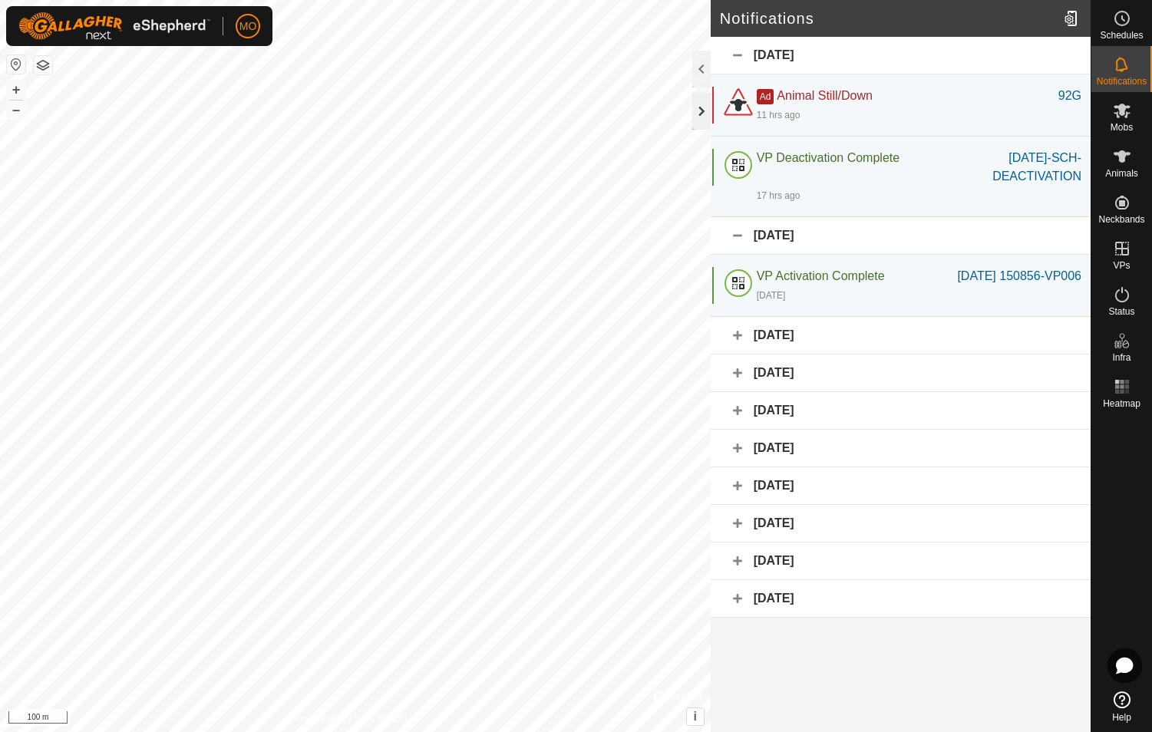
click at [613, 111] on div at bounding box center [702, 111] width 18 height 37
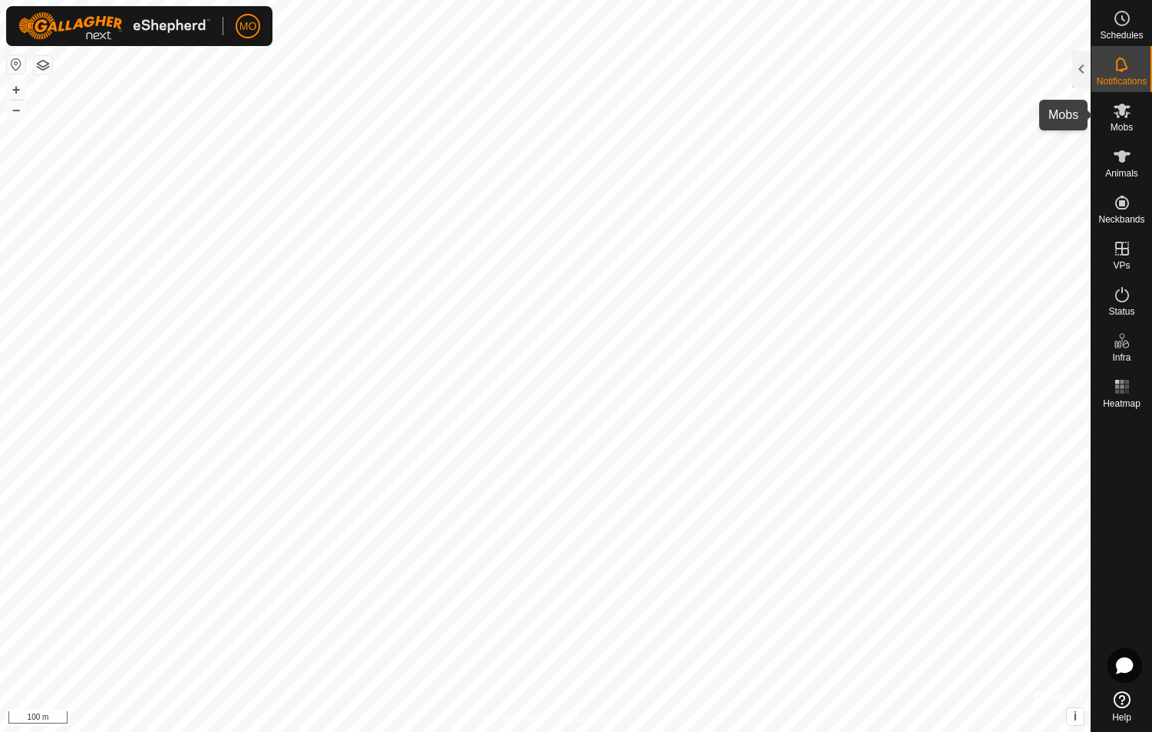
click at [613, 121] on es-mob-svg-icon at bounding box center [1123, 110] width 28 height 25
click at [613, 161] on icon at bounding box center [1122, 156] width 18 height 18
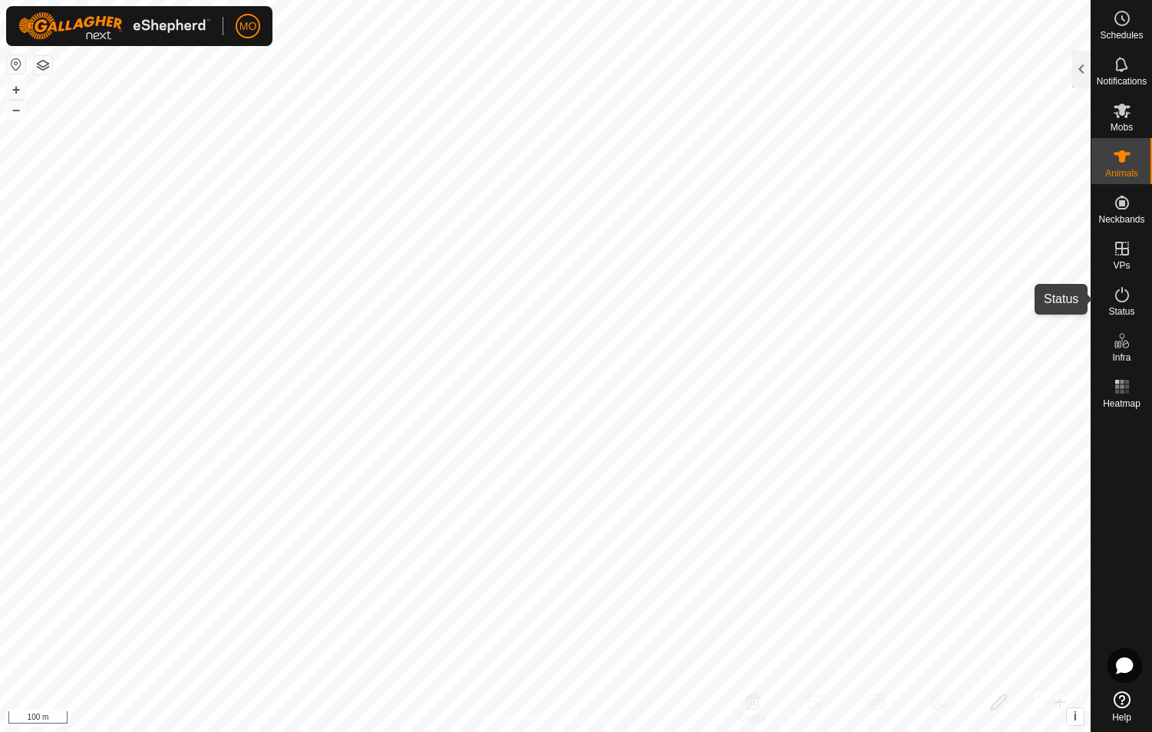
click at [613, 300] on icon at bounding box center [1122, 295] width 18 height 18
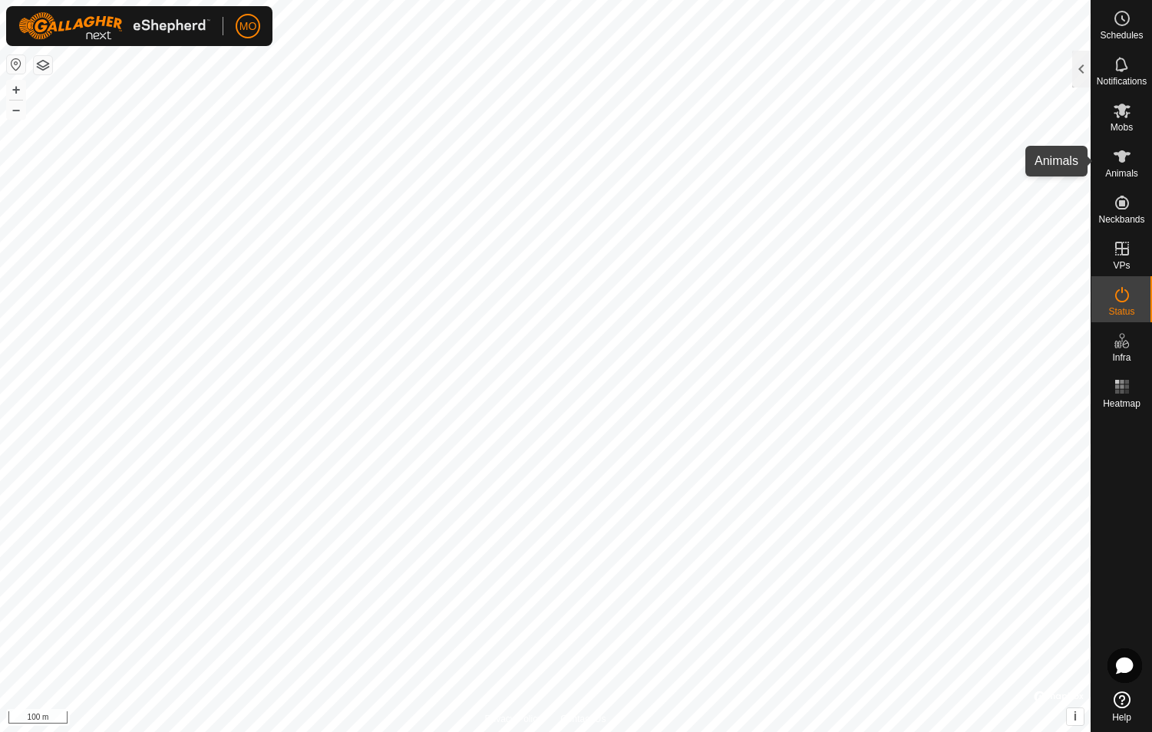
click at [613, 165] on icon at bounding box center [1122, 156] width 18 height 18
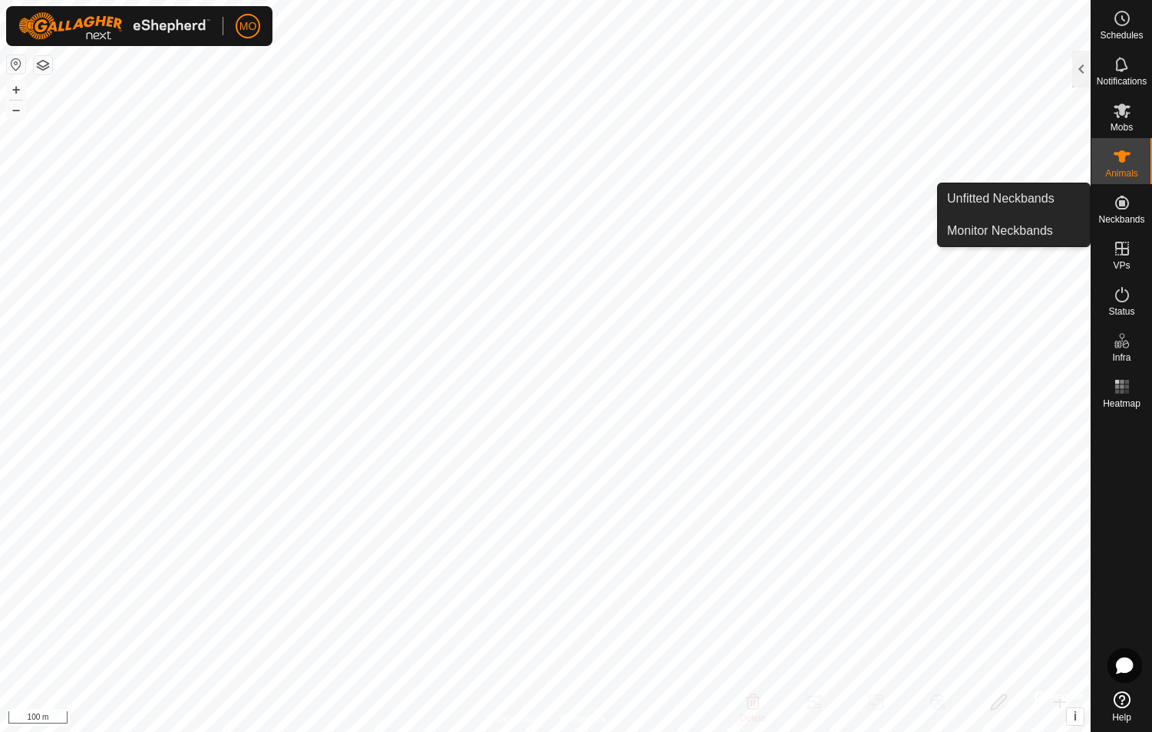
click at [613, 200] on icon at bounding box center [1122, 202] width 18 height 18
click at [613, 210] on icon at bounding box center [1122, 202] width 18 height 18
click at [613, 166] on es-animals-svg-icon at bounding box center [1123, 156] width 28 height 25
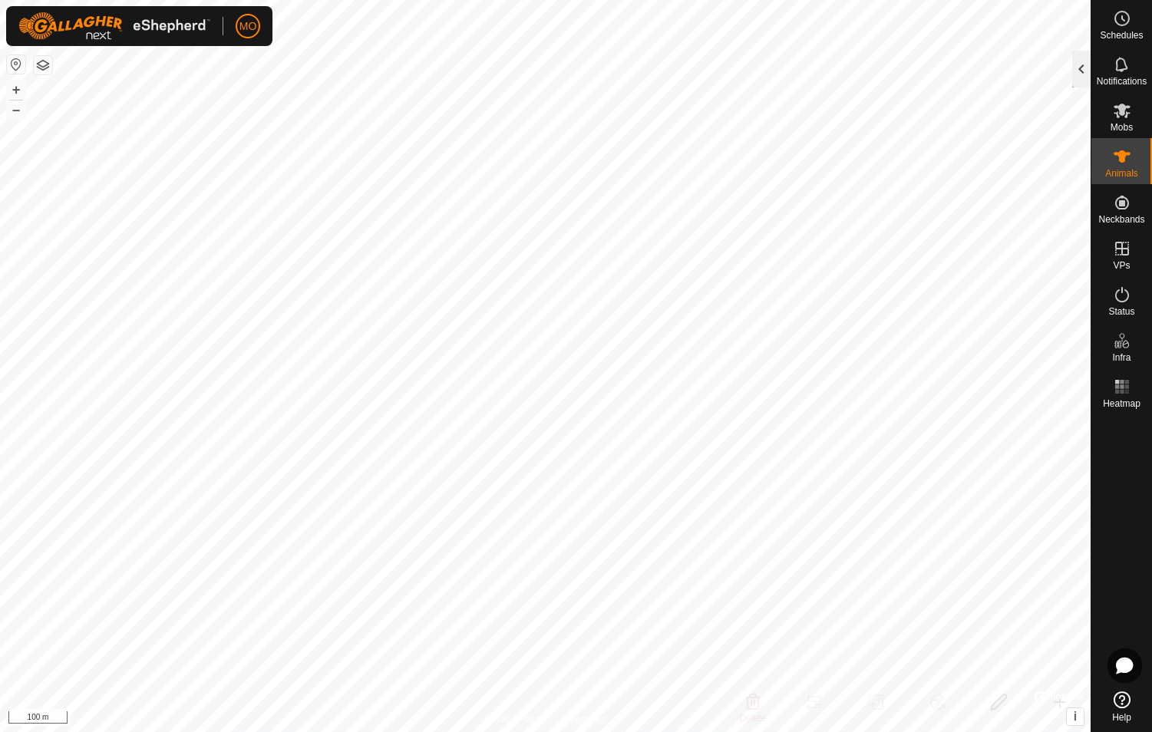
click at [613, 64] on div at bounding box center [1082, 69] width 18 height 37
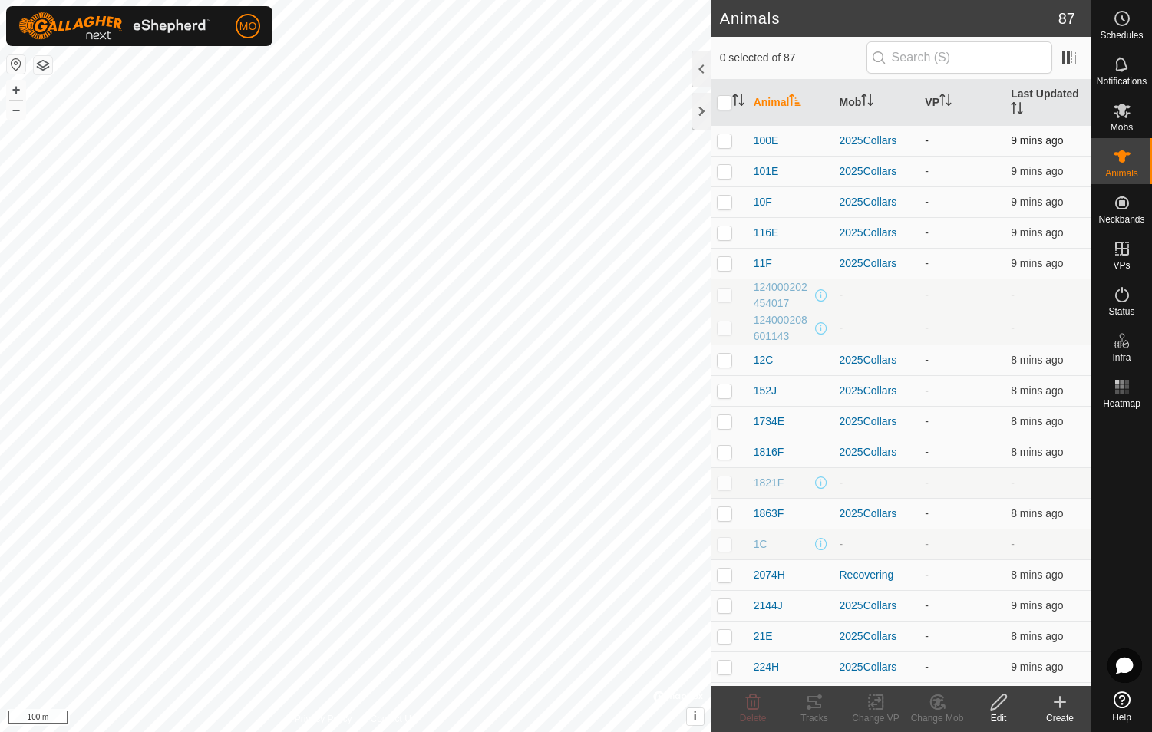
click at [613, 140] on p-checkbox at bounding box center [724, 140] width 15 height 12
checkbox input "false"
click at [613, 61] on input "text" at bounding box center [960, 57] width 186 height 32
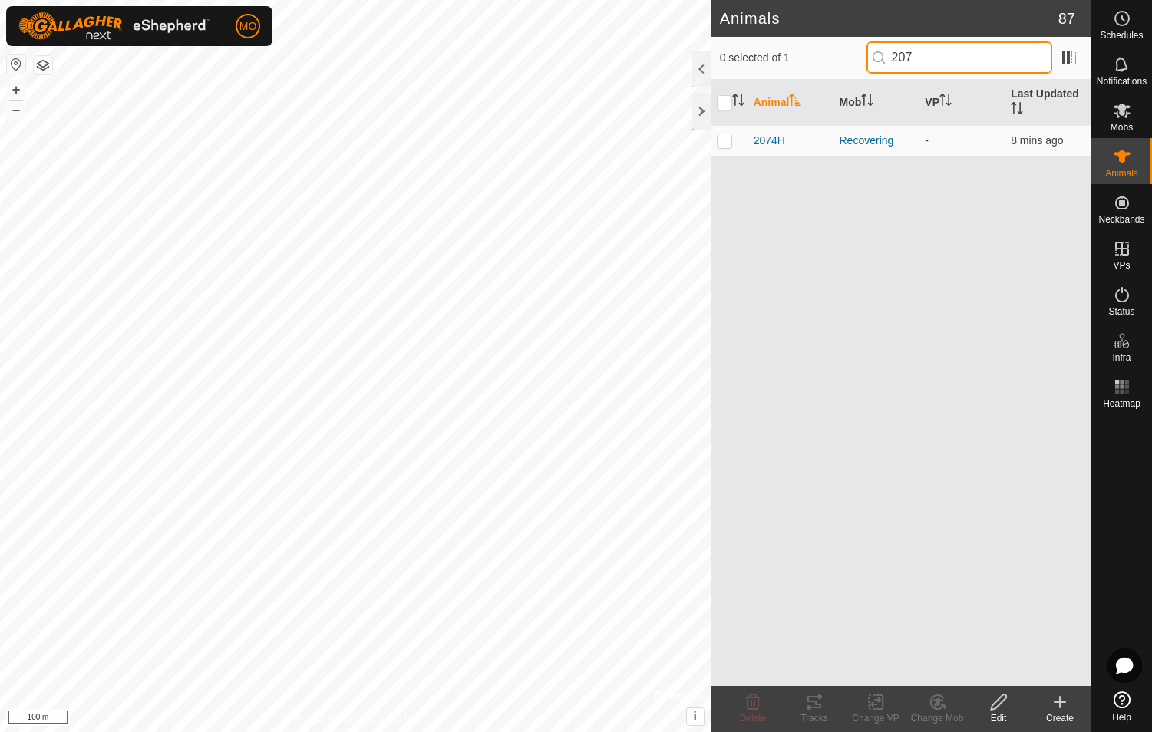
type input "2074"
drag, startPoint x: 956, startPoint y: 62, endPoint x: 878, endPoint y: 64, distance: 78.3
click at [613, 64] on div "0 selected of 1 2074" at bounding box center [901, 57] width 362 height 32
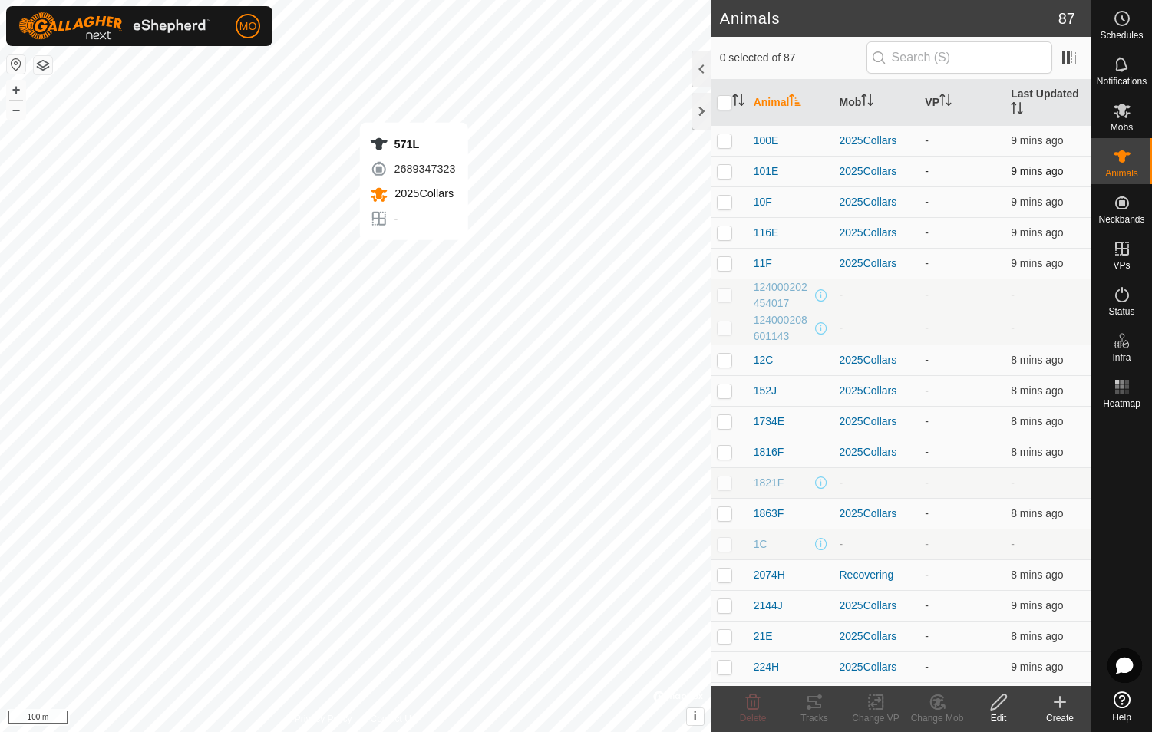
checkbox input "true"
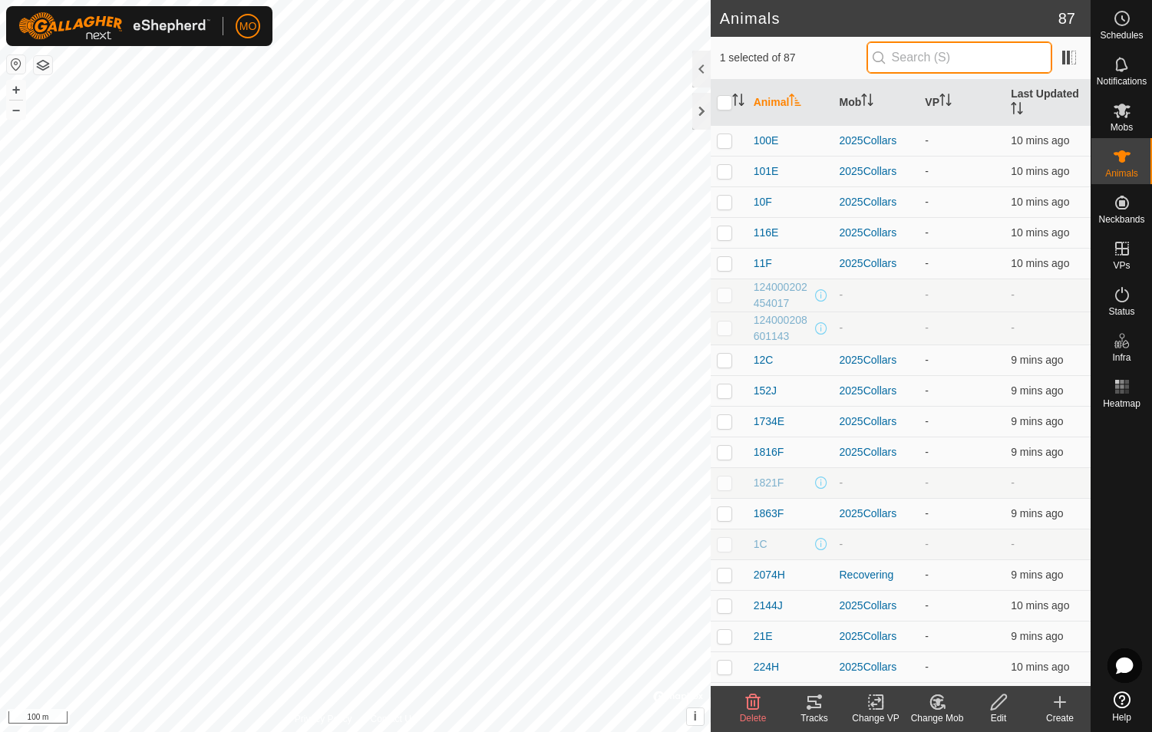
click at [613, 50] on input "text" at bounding box center [960, 57] width 186 height 32
click at [613, 61] on input "text" at bounding box center [960, 57] width 186 height 32
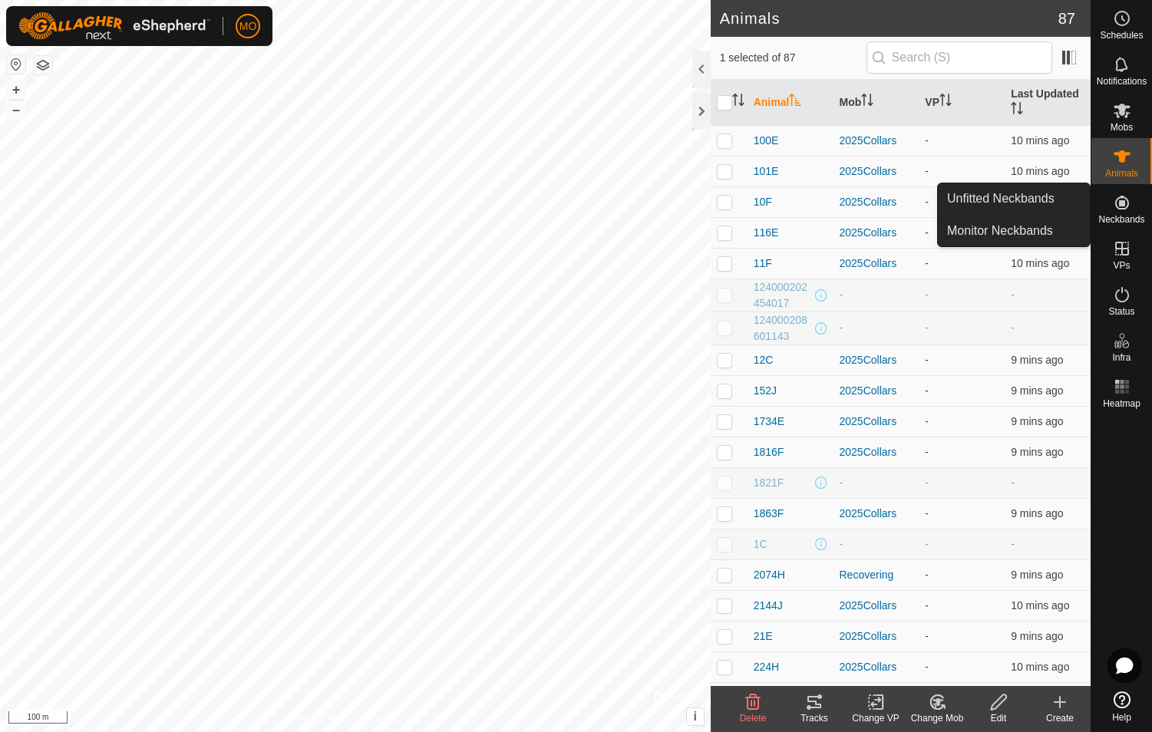
click at [613, 209] on icon at bounding box center [1123, 203] width 14 height 14
click at [613, 236] on link "Monitor Neckbands" at bounding box center [1014, 231] width 152 height 31
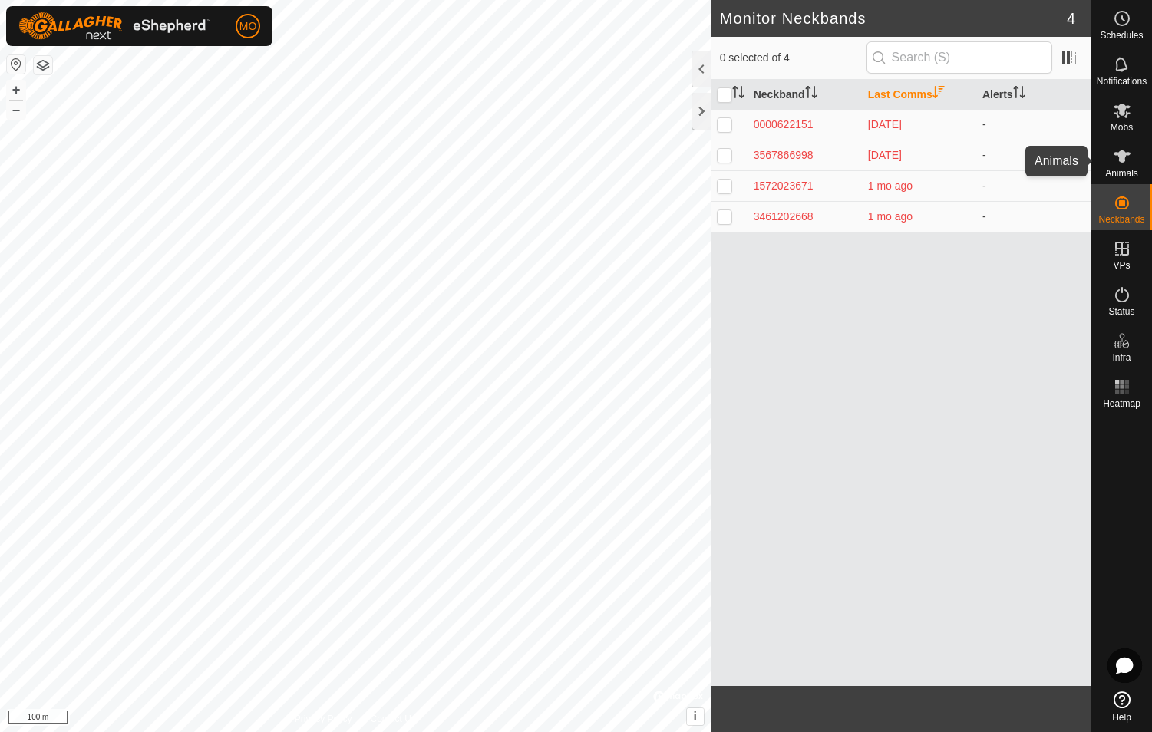
click at [613, 158] on icon at bounding box center [1122, 156] width 17 height 12
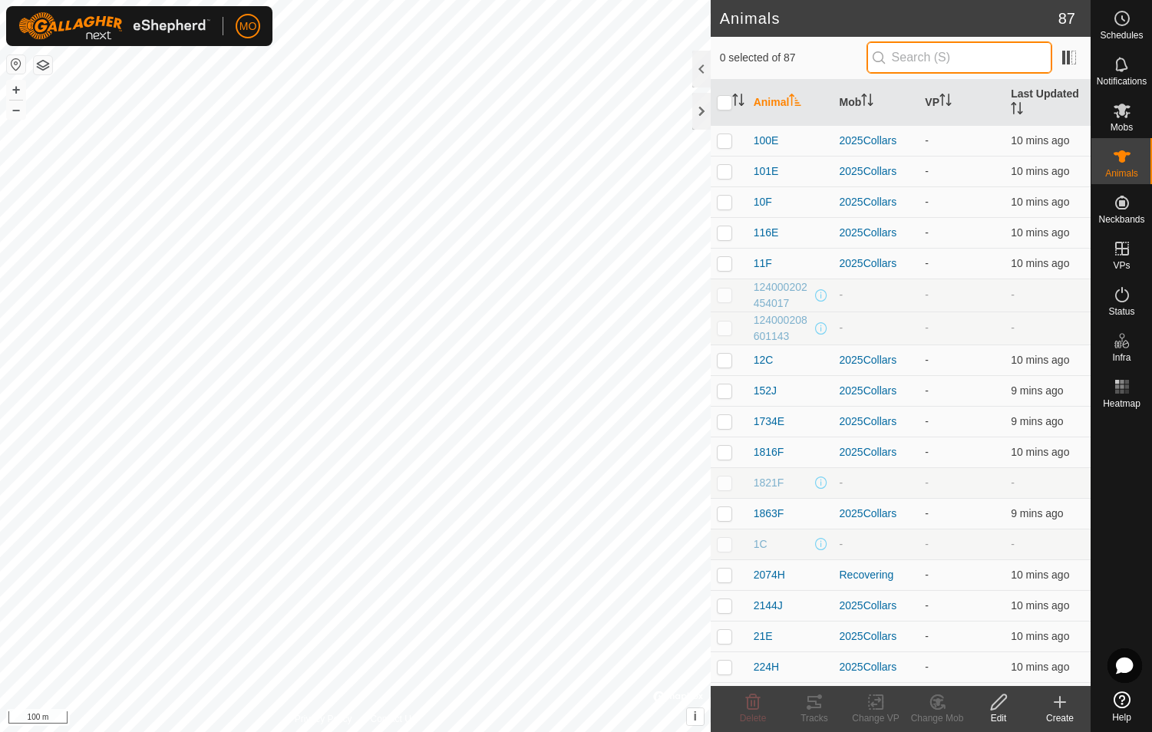
click at [613, 57] on input "text" at bounding box center [960, 57] width 186 height 32
click at [613, 52] on input "text" at bounding box center [960, 57] width 186 height 32
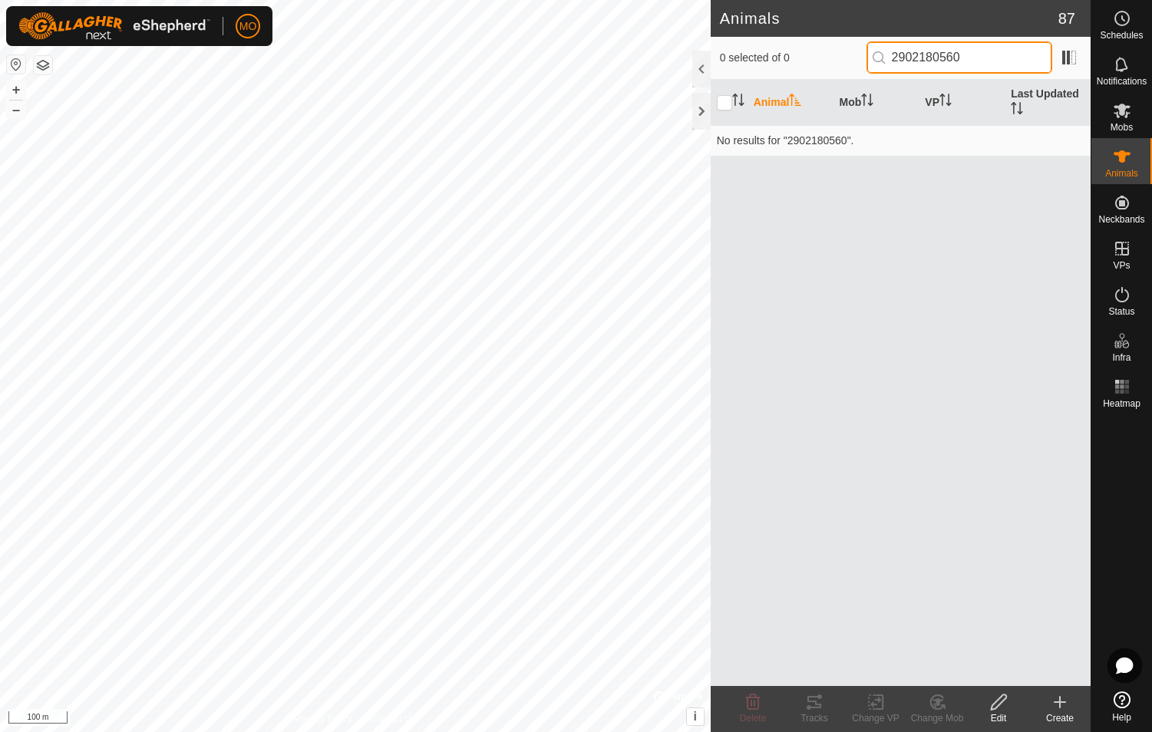
type input "2902180560"
drag, startPoint x: 1002, startPoint y: 50, endPoint x: 899, endPoint y: 51, distance: 102.9
click at [613, 51] on input "2902180560" at bounding box center [960, 57] width 186 height 32
click at [613, 123] on span "Mobs" at bounding box center [1122, 127] width 22 height 9
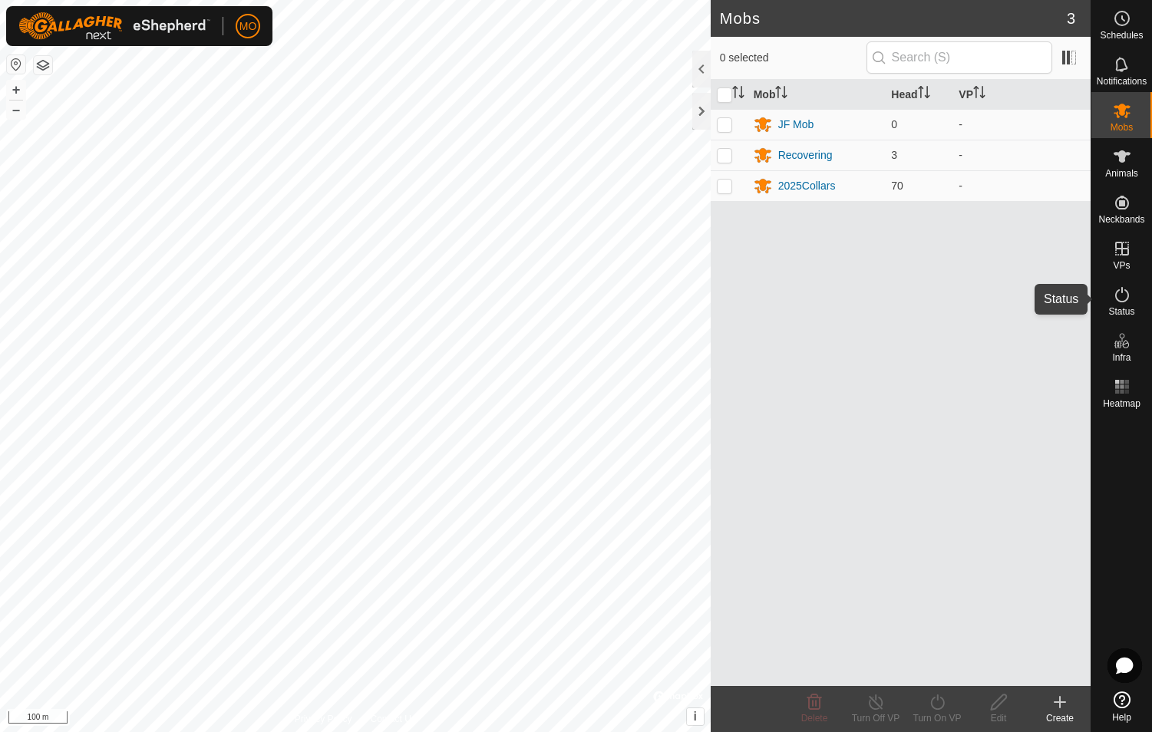
click at [613, 302] on icon at bounding box center [1123, 294] width 14 height 15
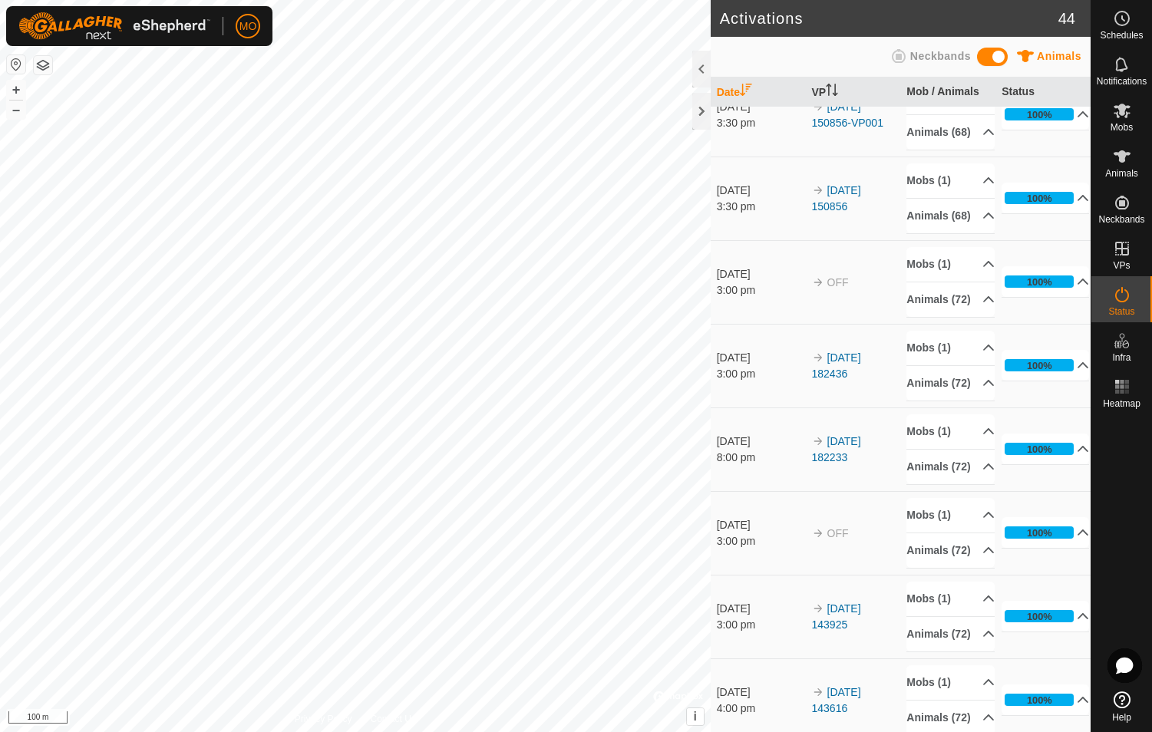
scroll to position [537, 0]
click at [613, 112] on icon at bounding box center [1122, 111] width 17 height 15
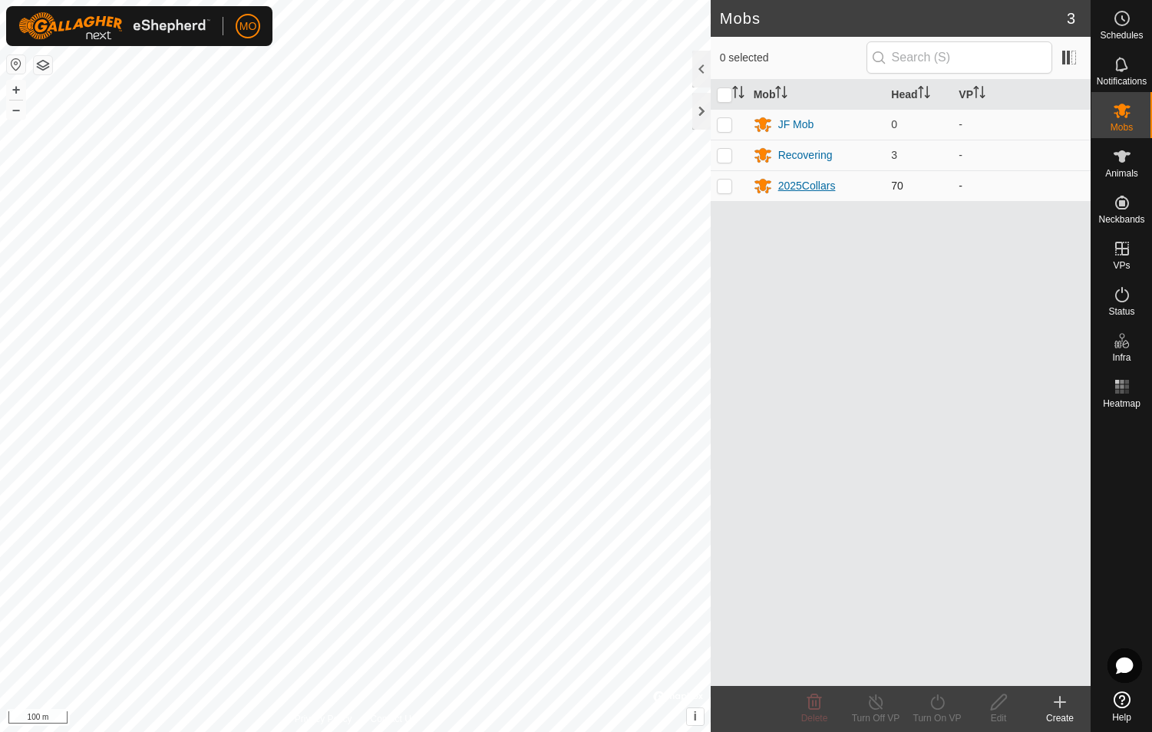
click at [613, 189] on div "2025Collars" at bounding box center [807, 186] width 58 height 16
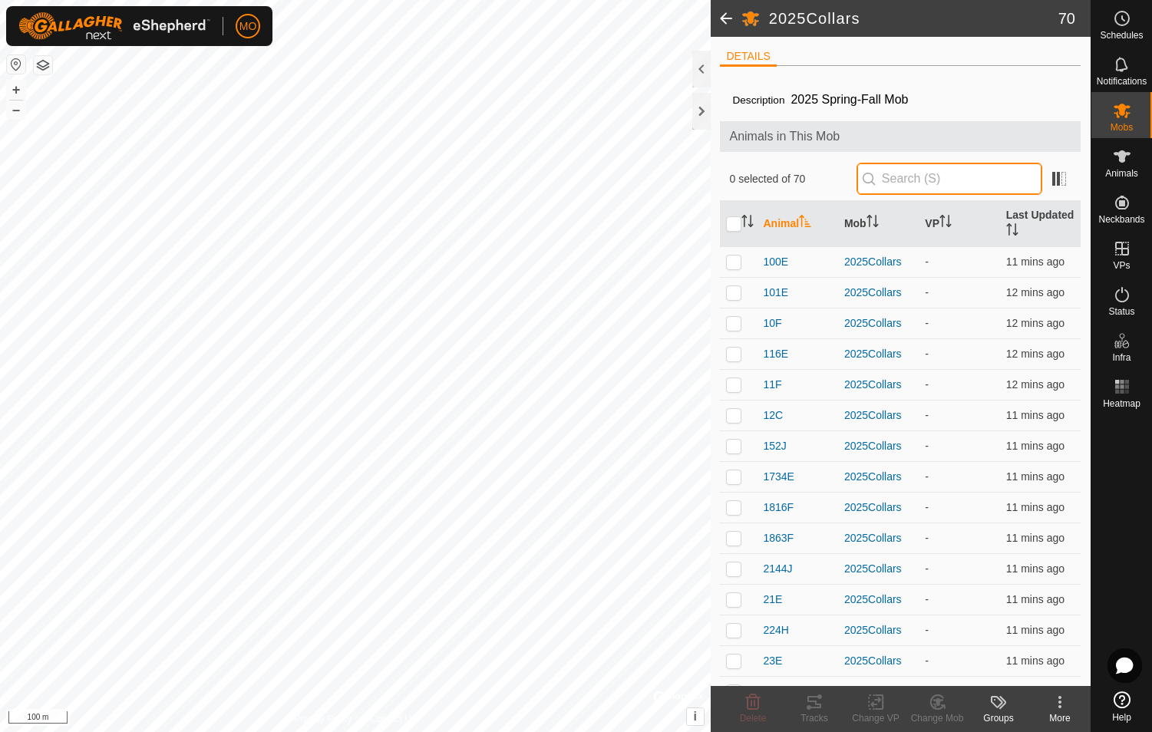
click at [613, 175] on input "text" at bounding box center [950, 179] width 186 height 32
paste input "2902180560"
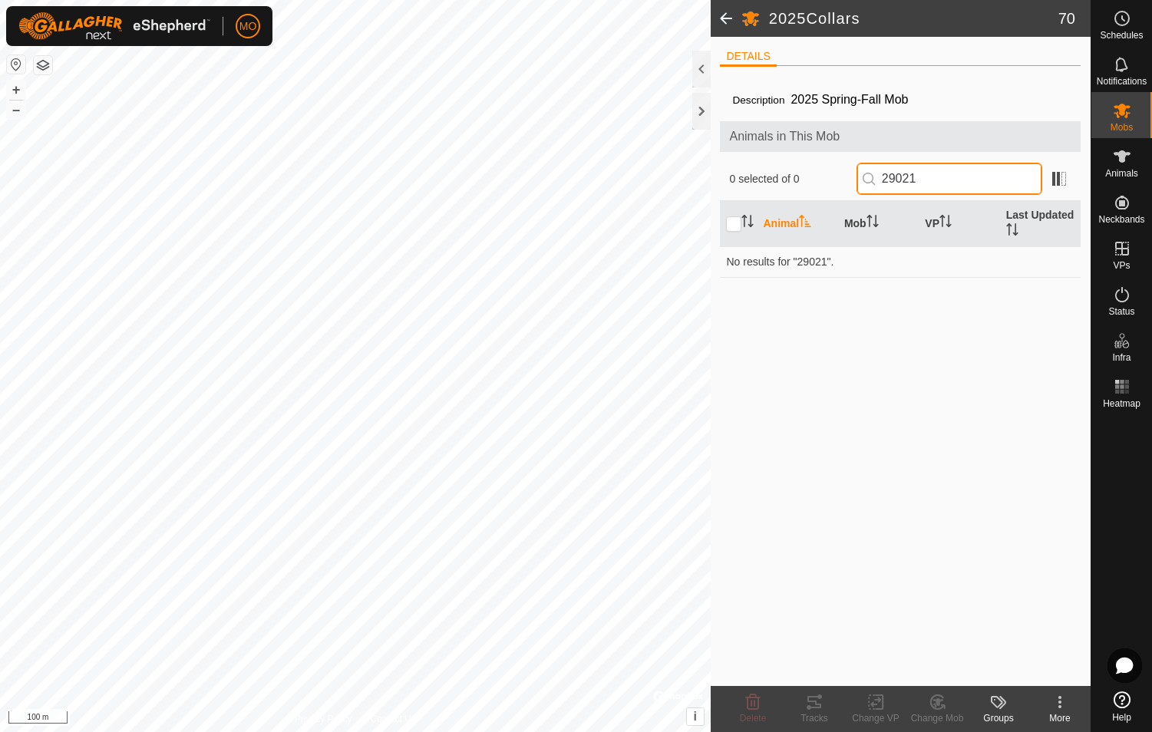
drag, startPoint x: 951, startPoint y: 174, endPoint x: 765, endPoint y: 174, distance: 186.6
click at [613, 174] on div "0 selected of 0 29021" at bounding box center [900, 179] width 342 height 32
type input "92G"
click at [613, 260] on div "2025Collars" at bounding box center [879, 262] width 68 height 16
click at [613, 265] on p-checkbox at bounding box center [733, 262] width 15 height 12
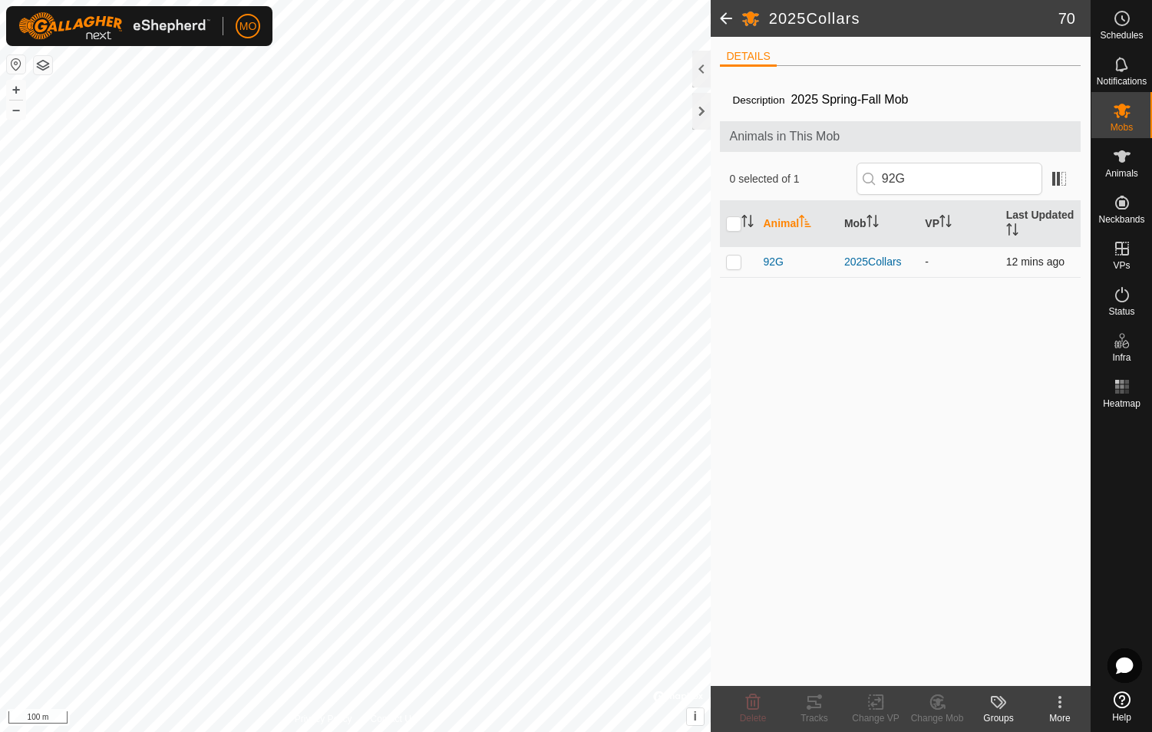
checkbox input "true"
click at [613, 706] on icon at bounding box center [814, 702] width 18 height 18
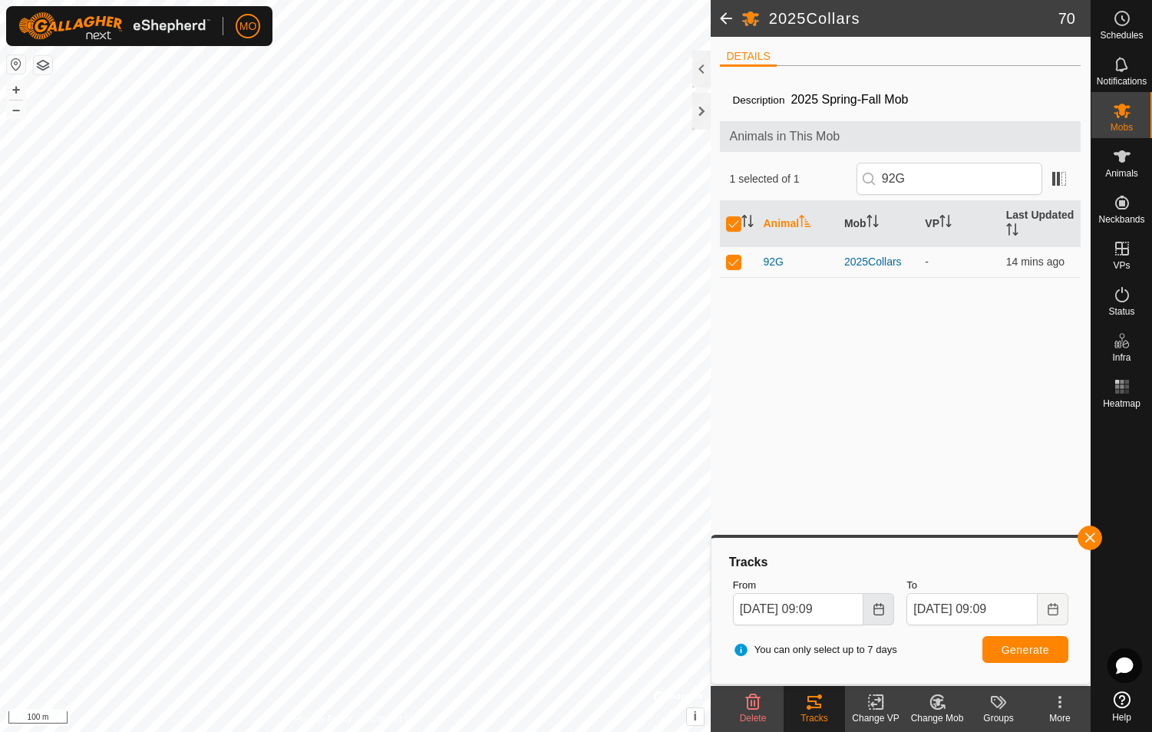
click at [613, 616] on button "Choose Date" at bounding box center [879, 609] width 31 height 32
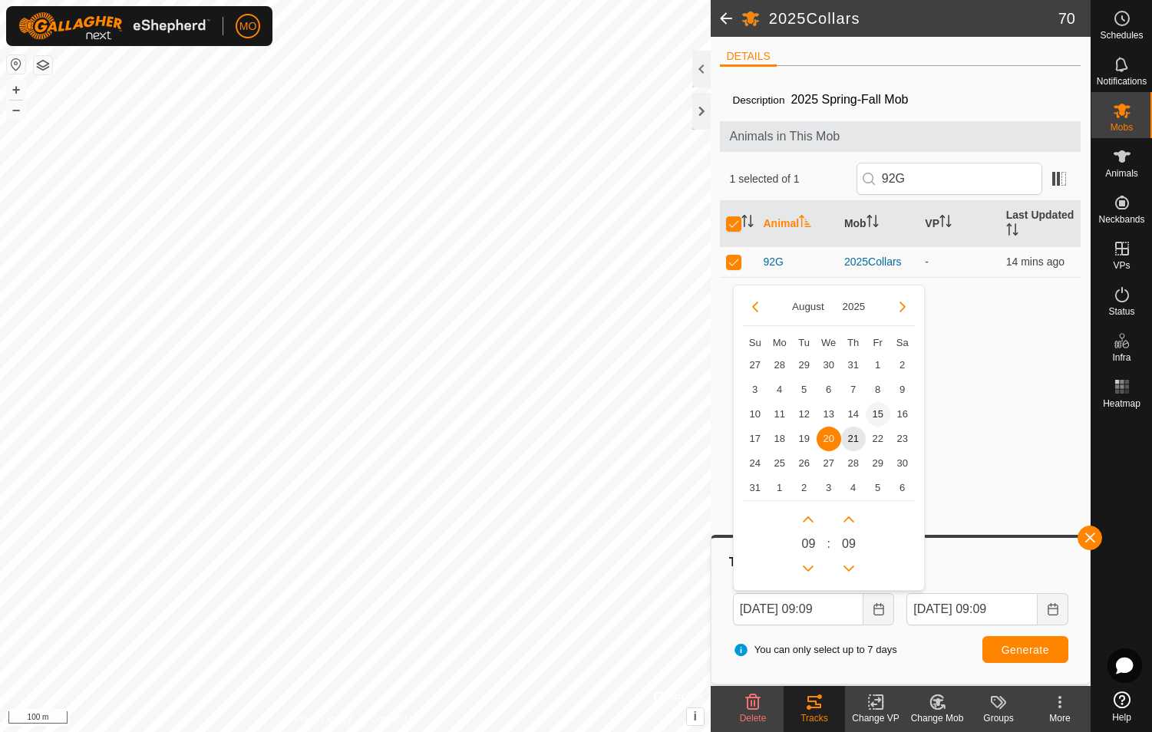
click at [613, 416] on span "15" at bounding box center [878, 414] width 25 height 25
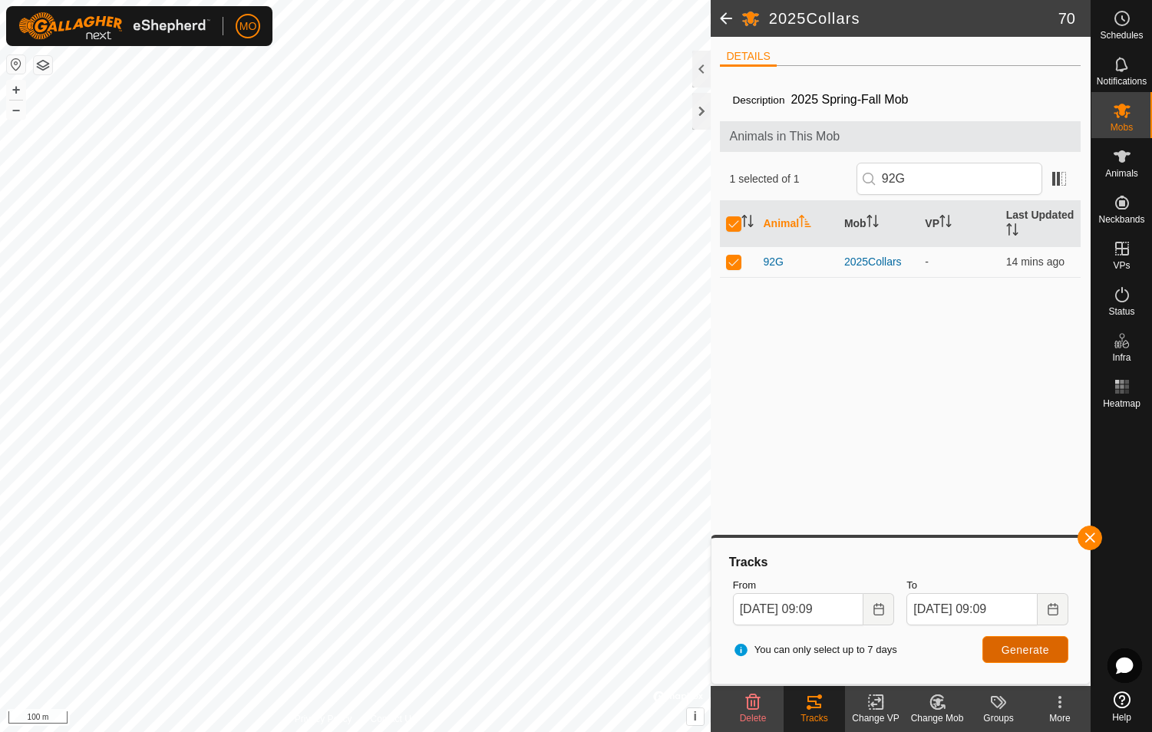
click at [613, 649] on span "Generate" at bounding box center [1026, 650] width 48 height 12
click at [613, 613] on button "Choose Date" at bounding box center [879, 609] width 31 height 32
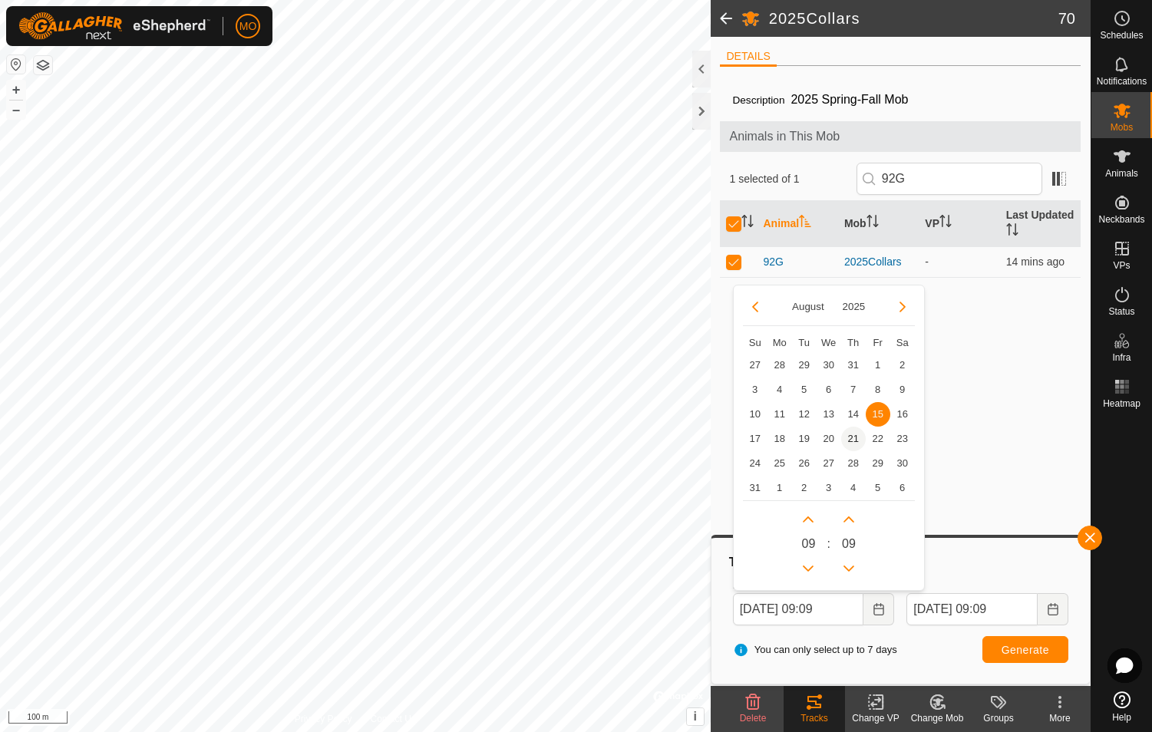
click at [613, 438] on span "21" at bounding box center [853, 439] width 25 height 25
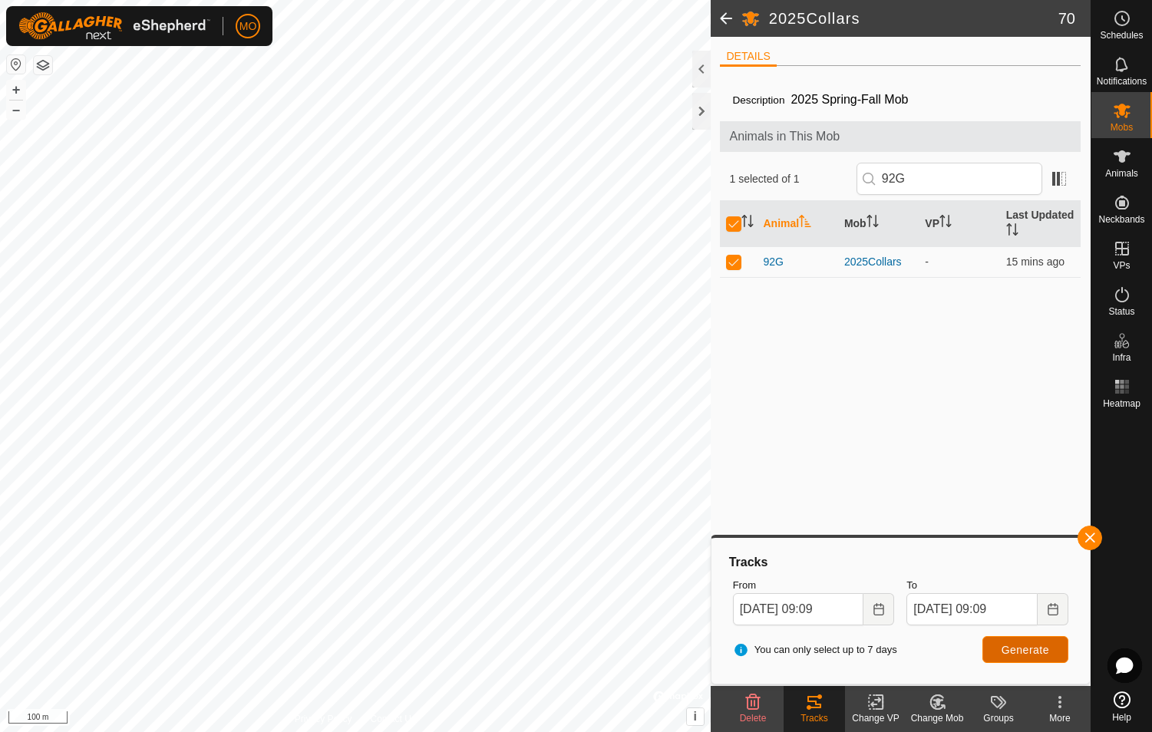
click at [613, 653] on span "Generate" at bounding box center [1026, 650] width 48 height 12
click at [613, 611] on icon "Choose Date" at bounding box center [879, 609] width 12 height 12
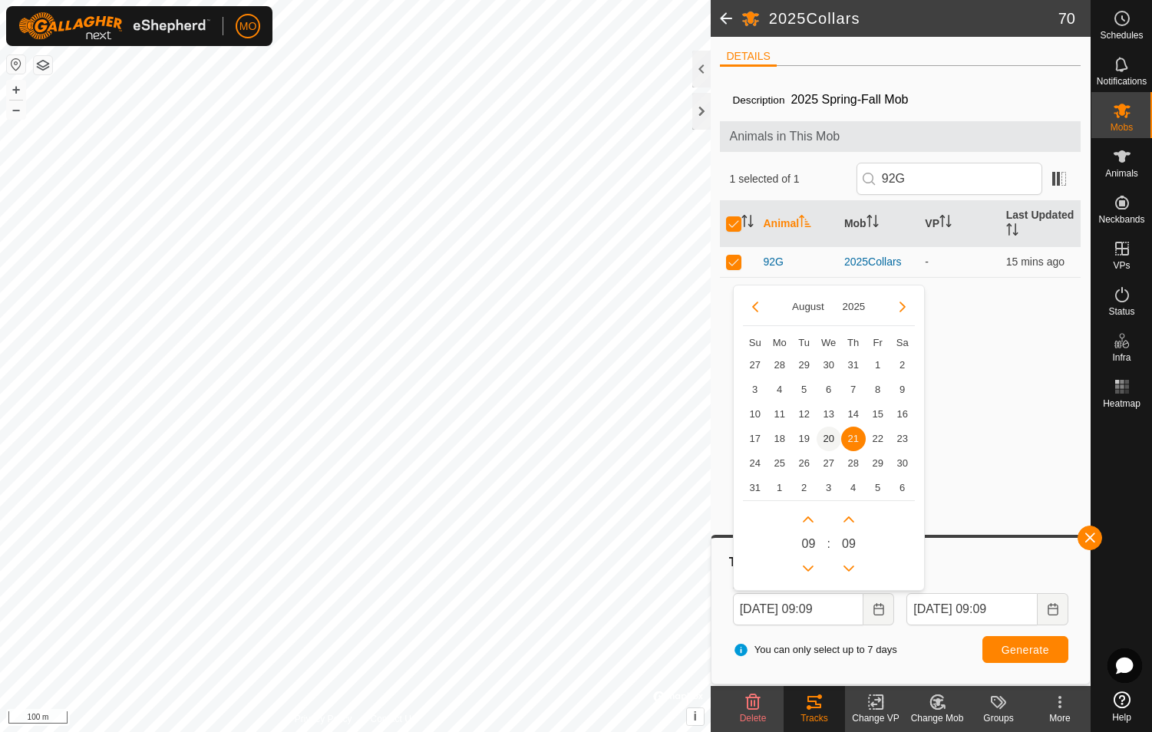
click at [613, 439] on span "20" at bounding box center [829, 439] width 25 height 25
type input "[DATE] 09:09"
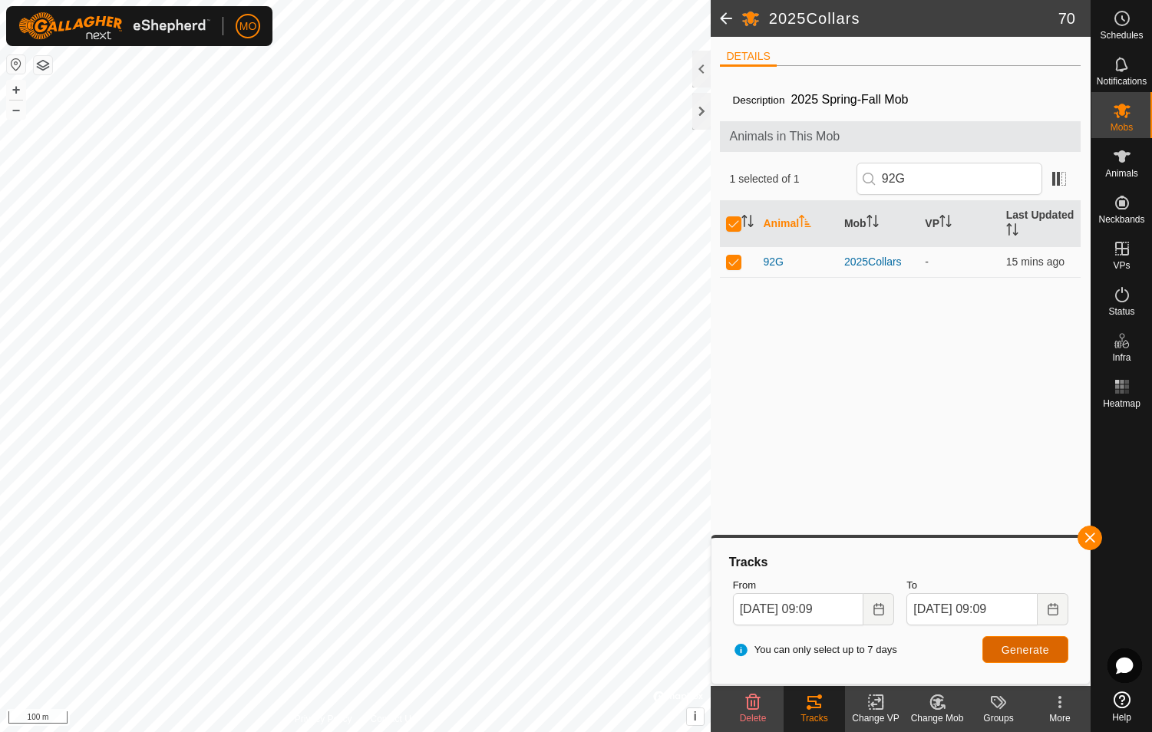
click at [613, 650] on span "Generate" at bounding box center [1026, 650] width 48 height 12
click at [613, 712] on div "Change Mob" at bounding box center [937, 719] width 61 height 14
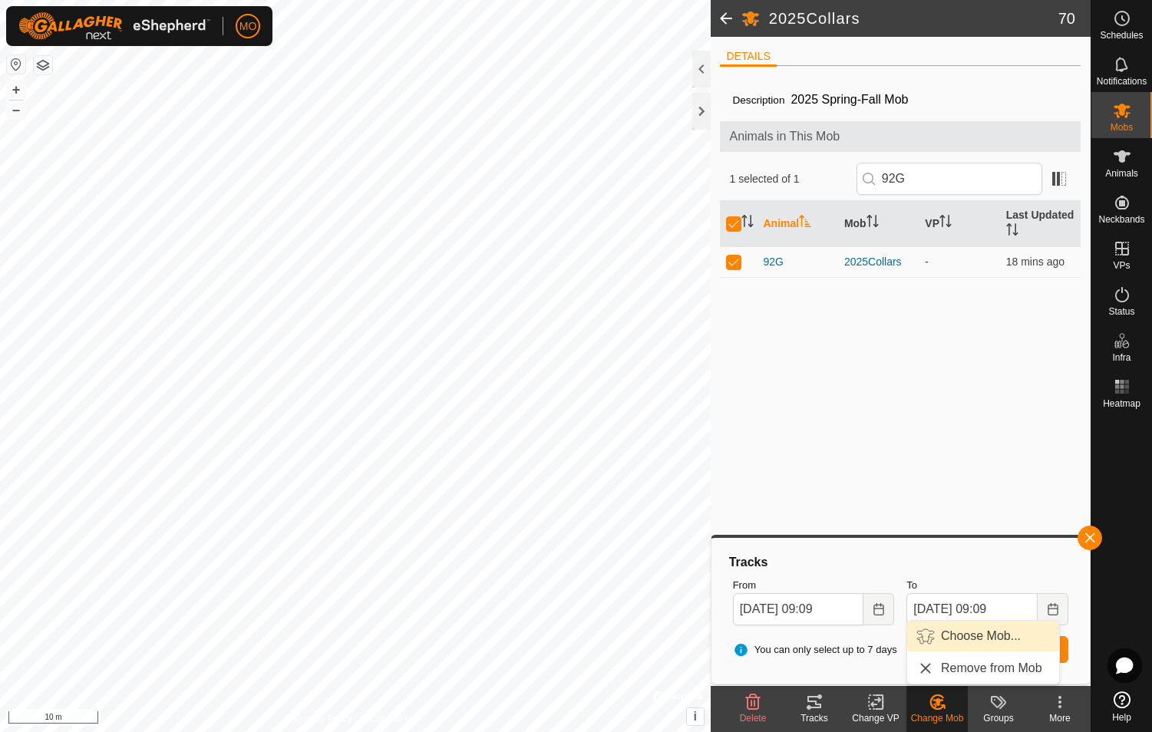
click at [613, 636] on link "Choose Mob..." at bounding box center [983, 636] width 152 height 31
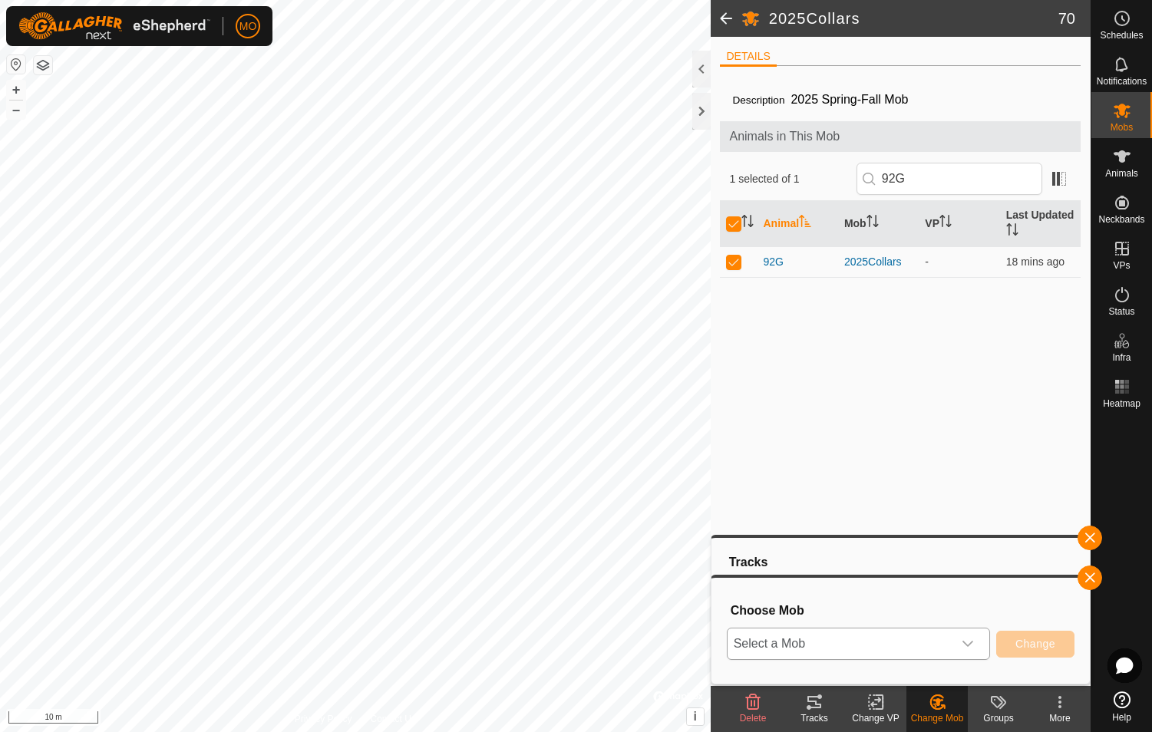
click at [613, 641] on icon "dropdown trigger" at bounding box center [968, 644] width 12 height 12
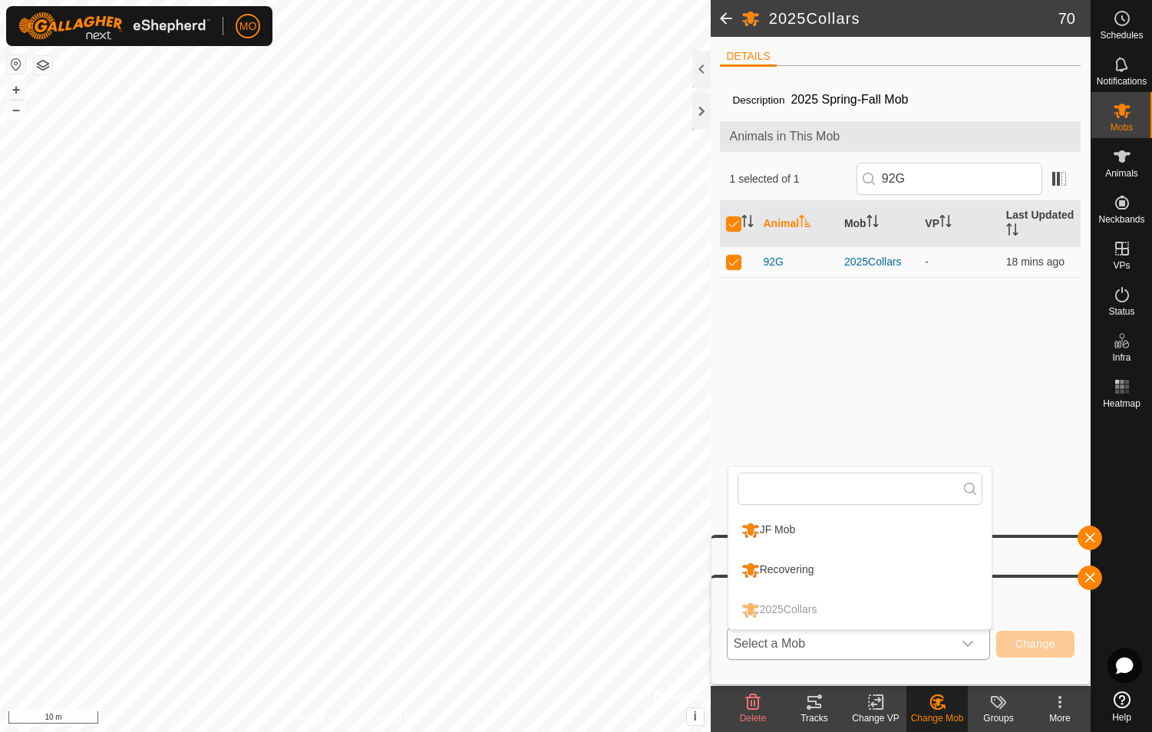
click at [613, 577] on li "Recovering" at bounding box center [860, 570] width 263 height 38
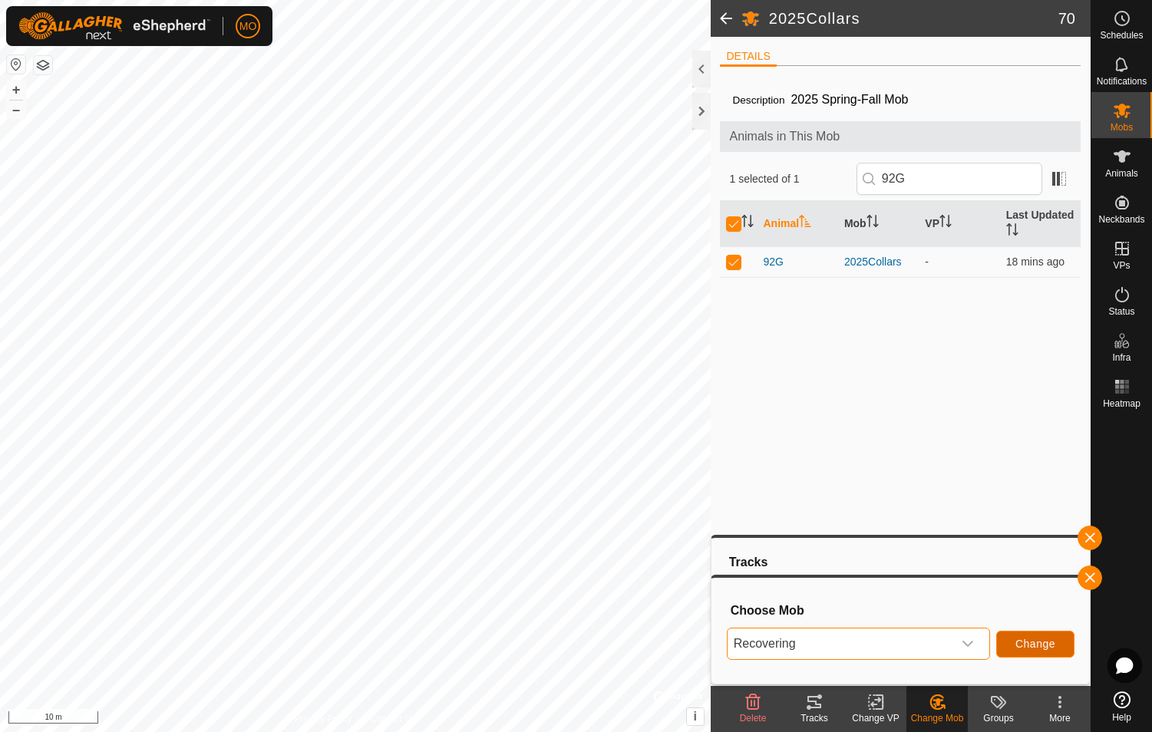
click at [613, 647] on span "Change" at bounding box center [1036, 644] width 40 height 12
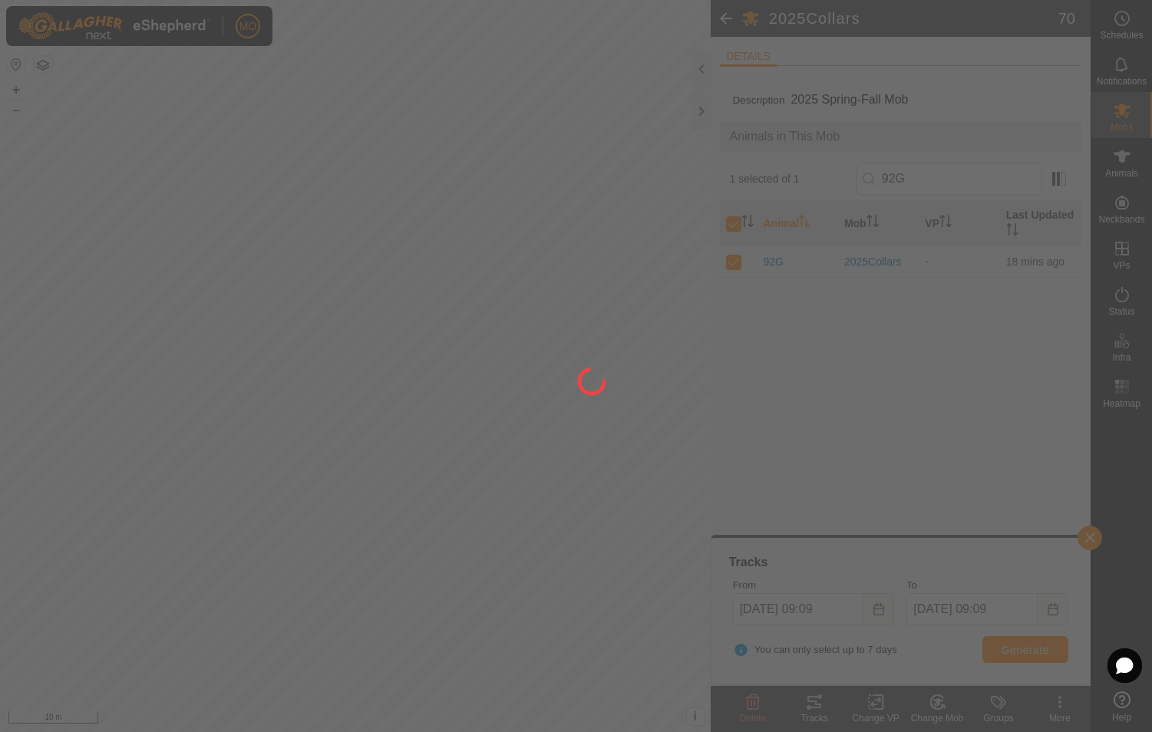
checkbox input "false"
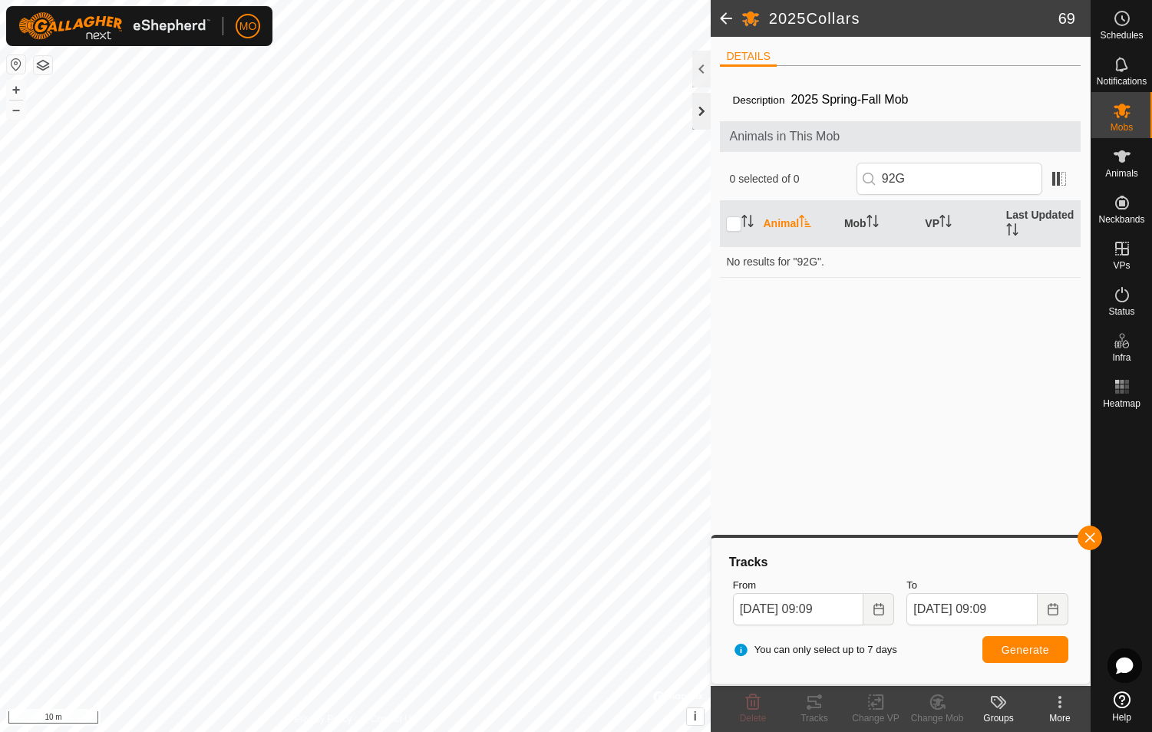
click at [613, 112] on div at bounding box center [702, 111] width 18 height 37
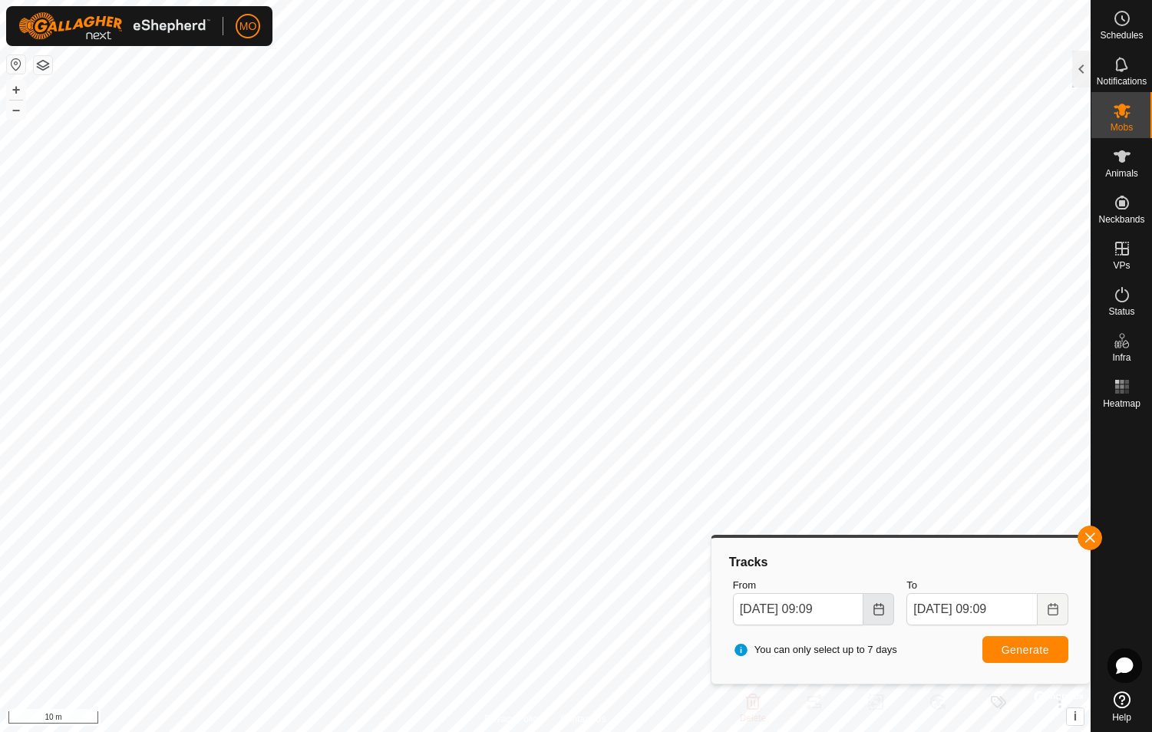
click at [613, 614] on icon "Choose Date" at bounding box center [879, 609] width 12 height 12
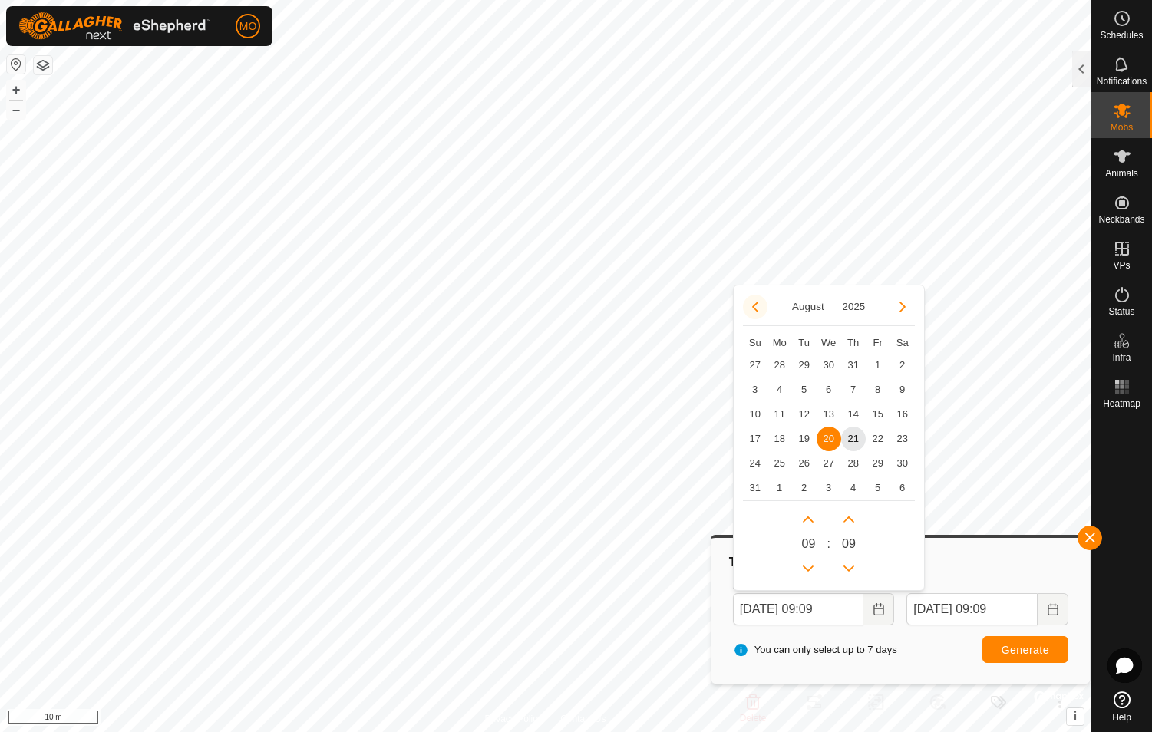
click at [613, 305] on button "Previous Month" at bounding box center [755, 307] width 25 height 25
click at [613, 386] on span "6" at bounding box center [755, 390] width 25 height 25
type input "[DATE] 09:09"
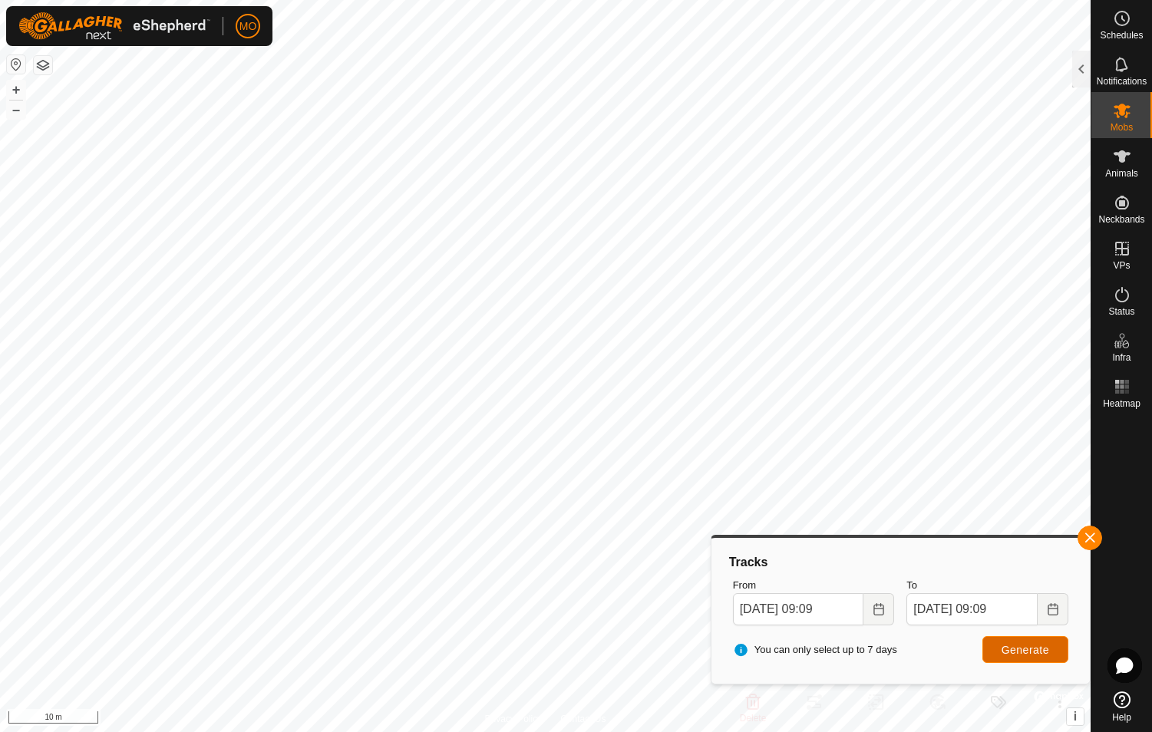
click at [613, 655] on span "Generate" at bounding box center [1026, 650] width 48 height 12
click at [613, 614] on icon "Choose Date" at bounding box center [879, 609] width 12 height 12
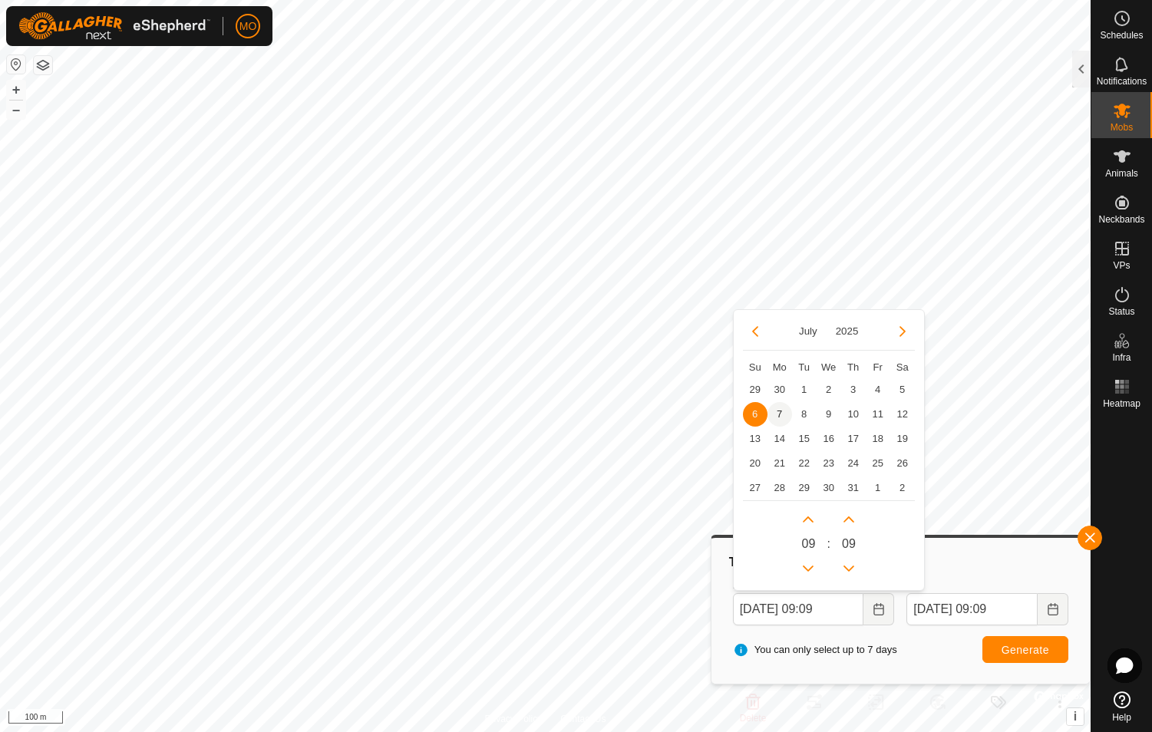
click at [613, 415] on span "7" at bounding box center [780, 414] width 25 height 25
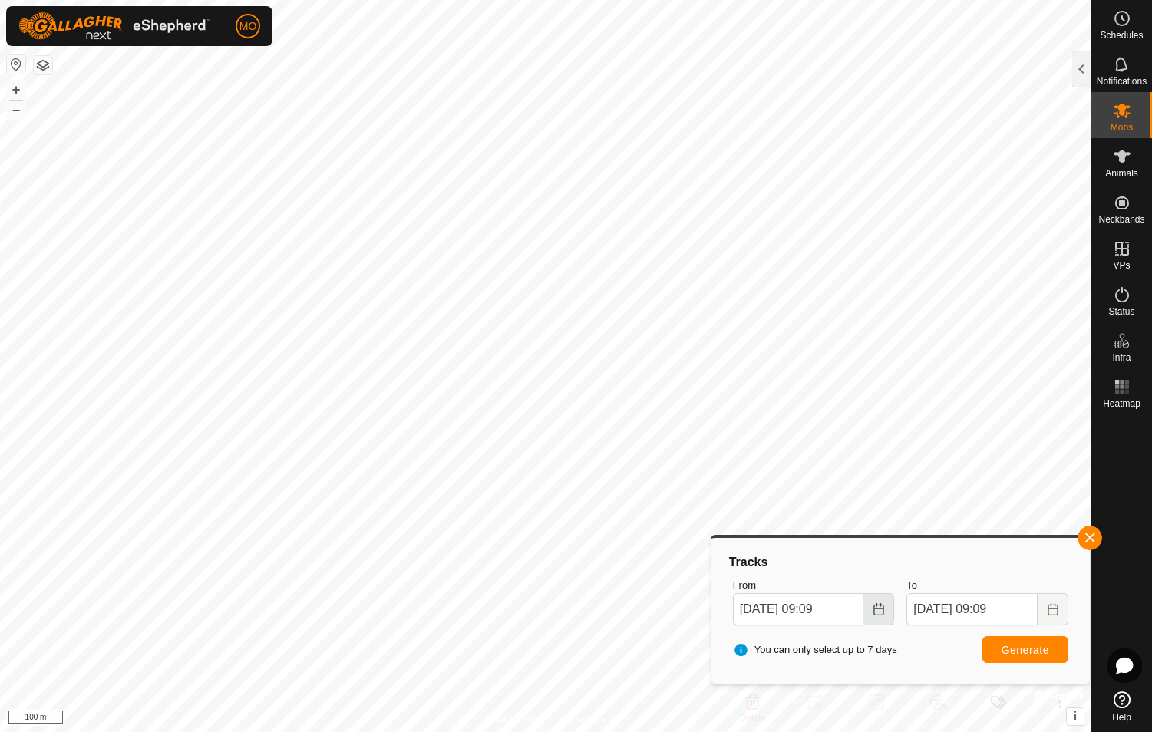
click at [613, 613] on icon "Choose Date" at bounding box center [879, 609] width 12 height 12
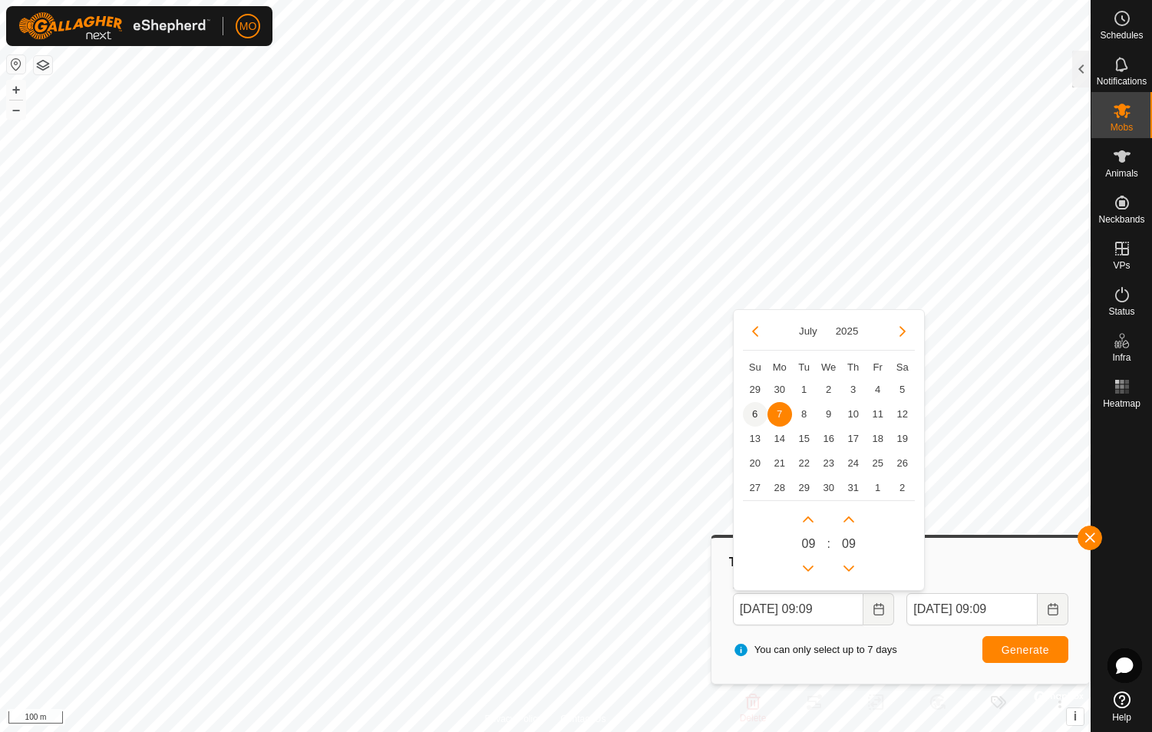
click at [613, 414] on span "6" at bounding box center [755, 414] width 25 height 25
type input "[DATE] 09:09"
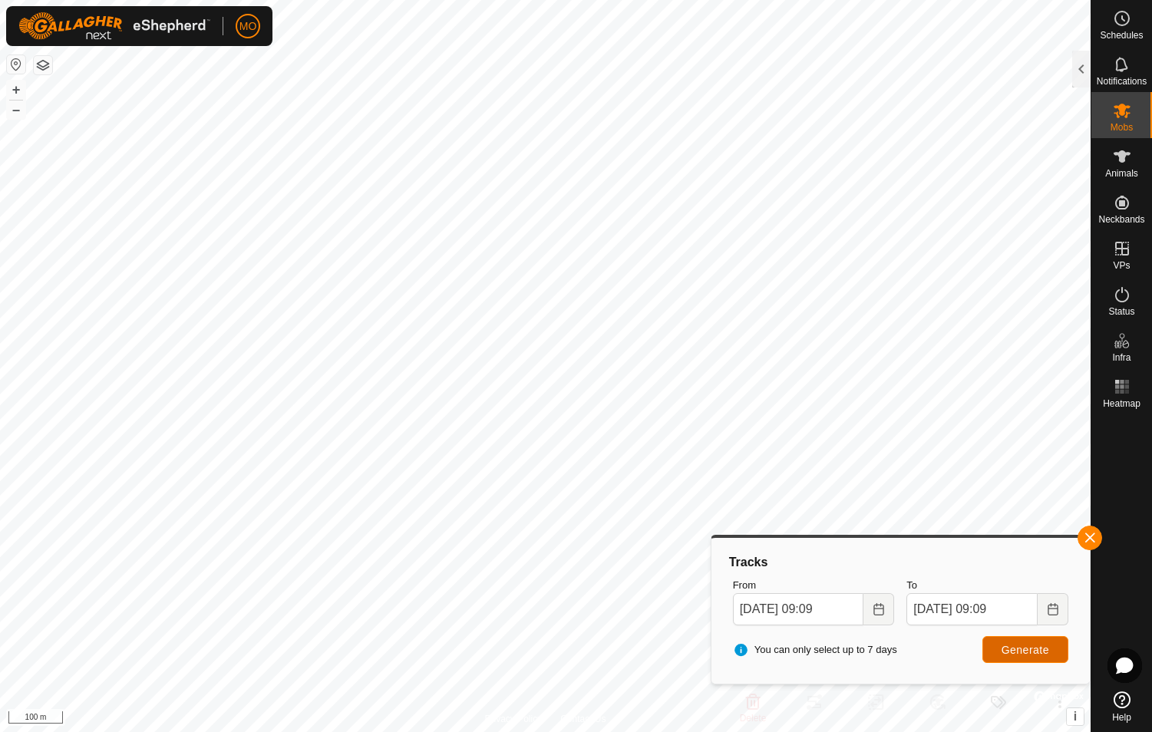
click at [613, 645] on span "Generate" at bounding box center [1026, 650] width 48 height 12
click at [613, 613] on icon "Choose Date" at bounding box center [1053, 609] width 12 height 12
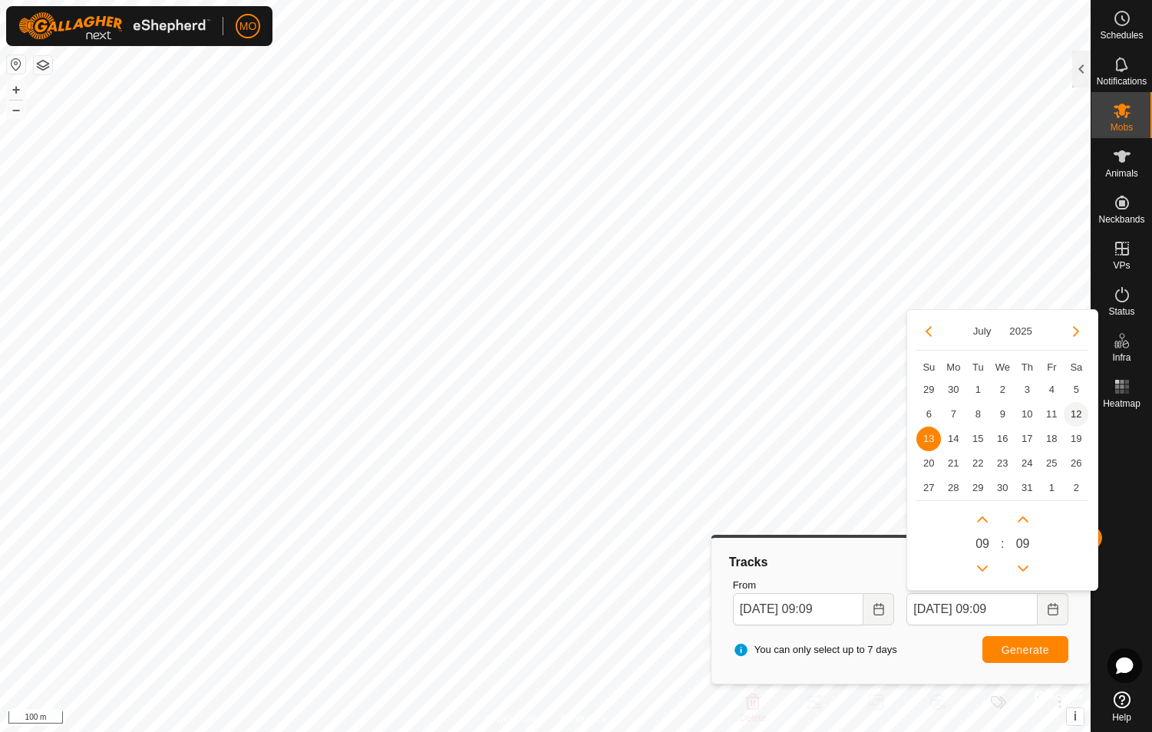
click at [613, 412] on span "12" at bounding box center [1076, 414] width 25 height 25
type input "[DATE] 09:09"
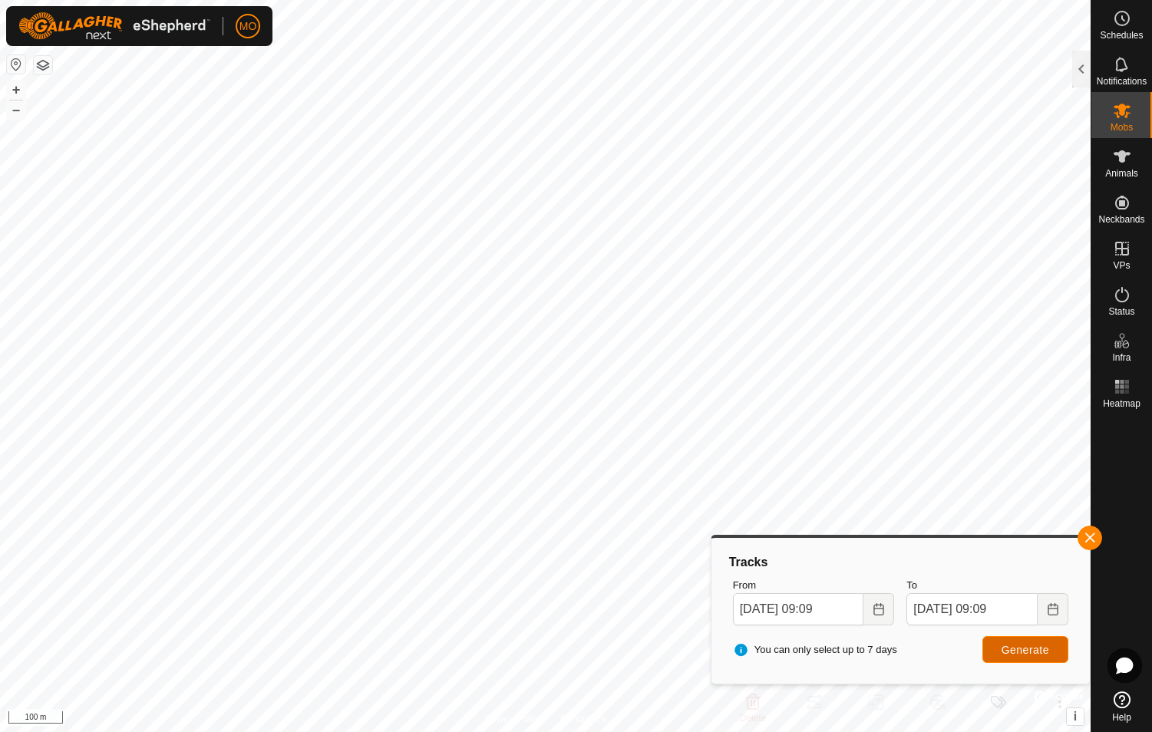
click at [613, 652] on span "Generate" at bounding box center [1026, 650] width 48 height 12
click at [613, 539] on button "button" at bounding box center [1090, 538] width 25 height 25
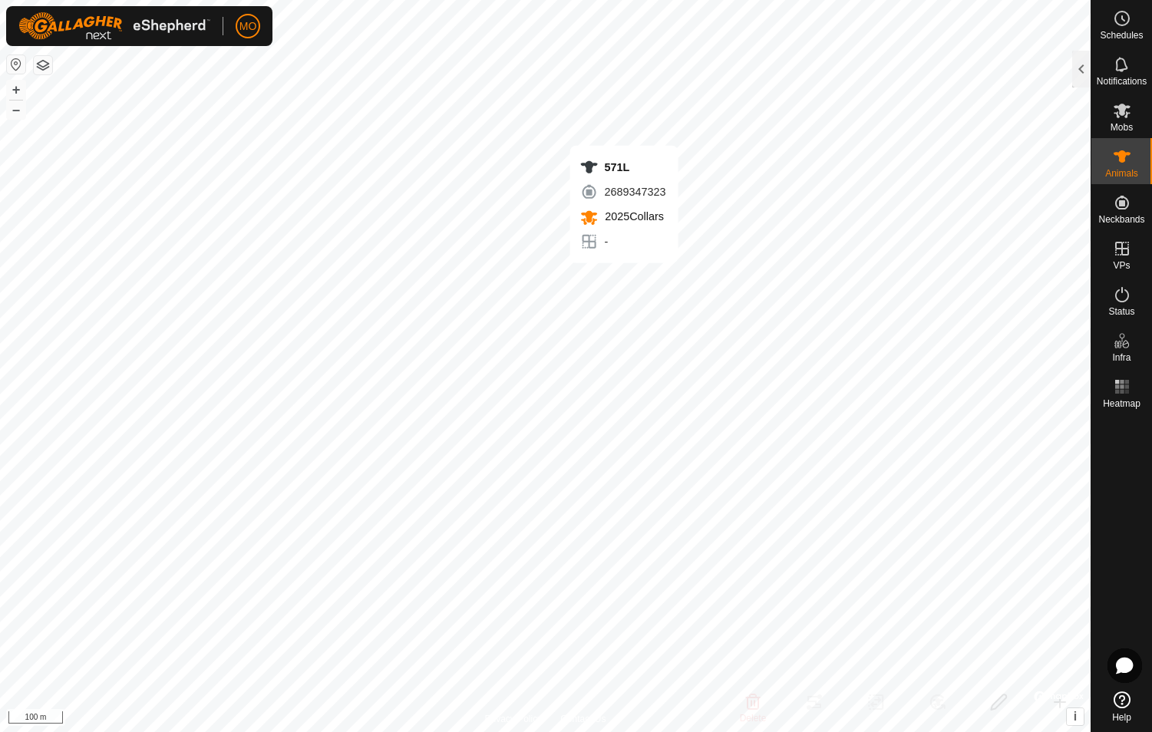
checkbox input "true"
click at [613, 64] on div at bounding box center [1082, 69] width 18 height 37
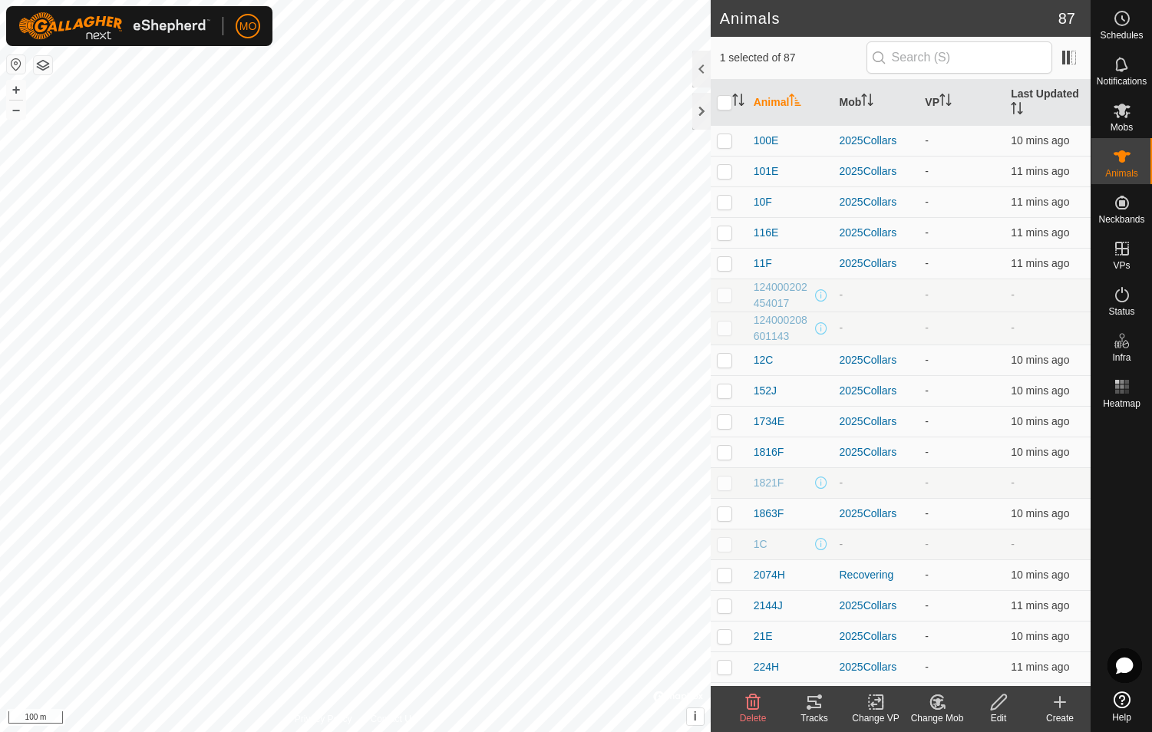
click at [613, 704] on icon at bounding box center [999, 702] width 19 height 18
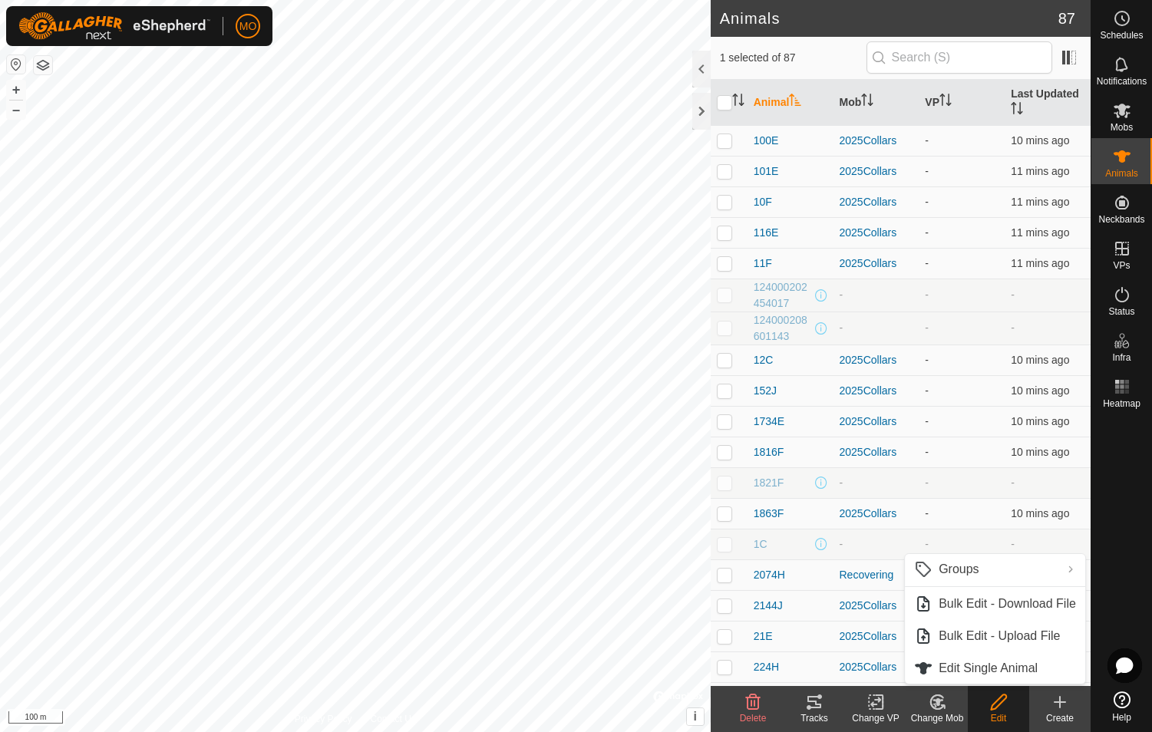
click at [613, 714] on div "Tracks" at bounding box center [814, 719] width 61 height 14
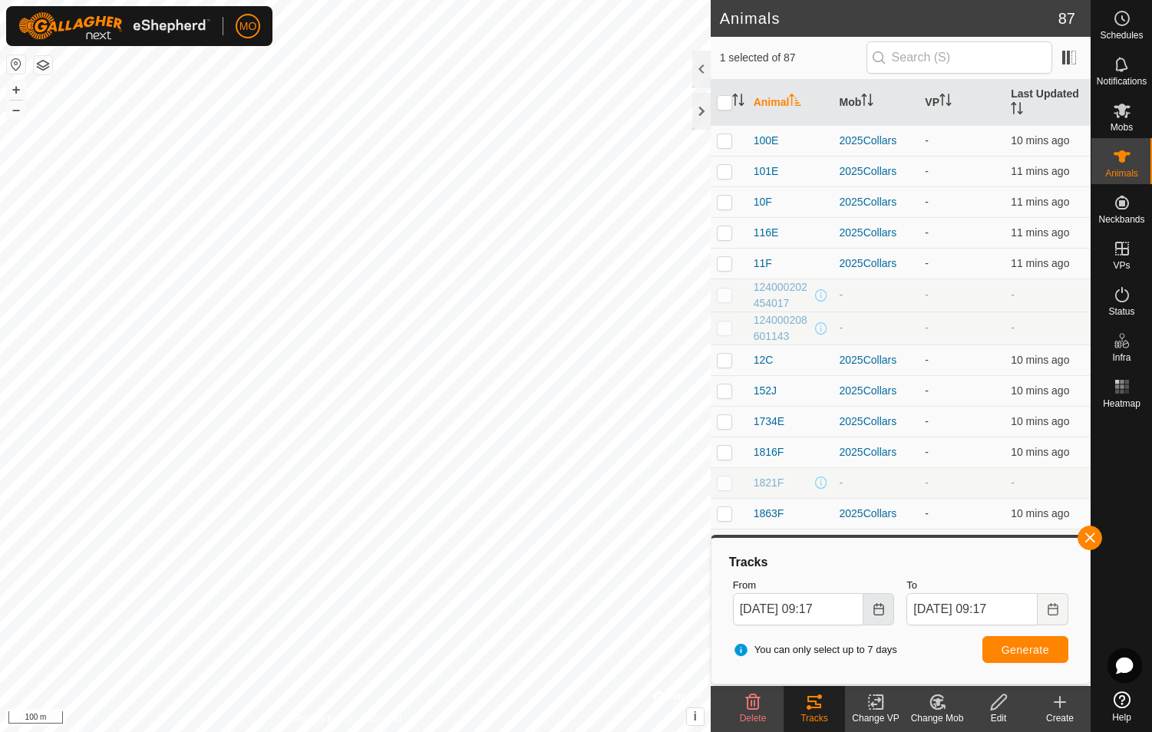
click at [613, 618] on button "Choose Date" at bounding box center [879, 609] width 31 height 32
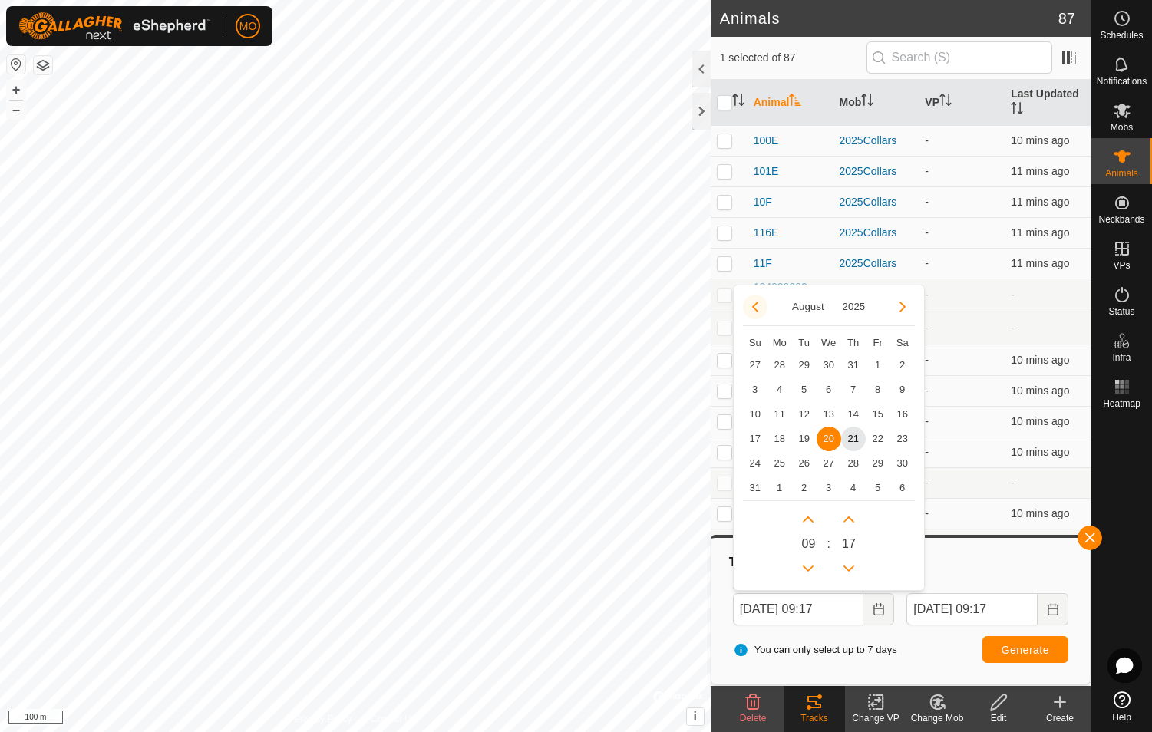
click at [613, 305] on button "Previous Month" at bounding box center [755, 307] width 25 height 25
click at [613, 393] on span "6" at bounding box center [755, 390] width 25 height 25
type input "[DATE] 09:17"
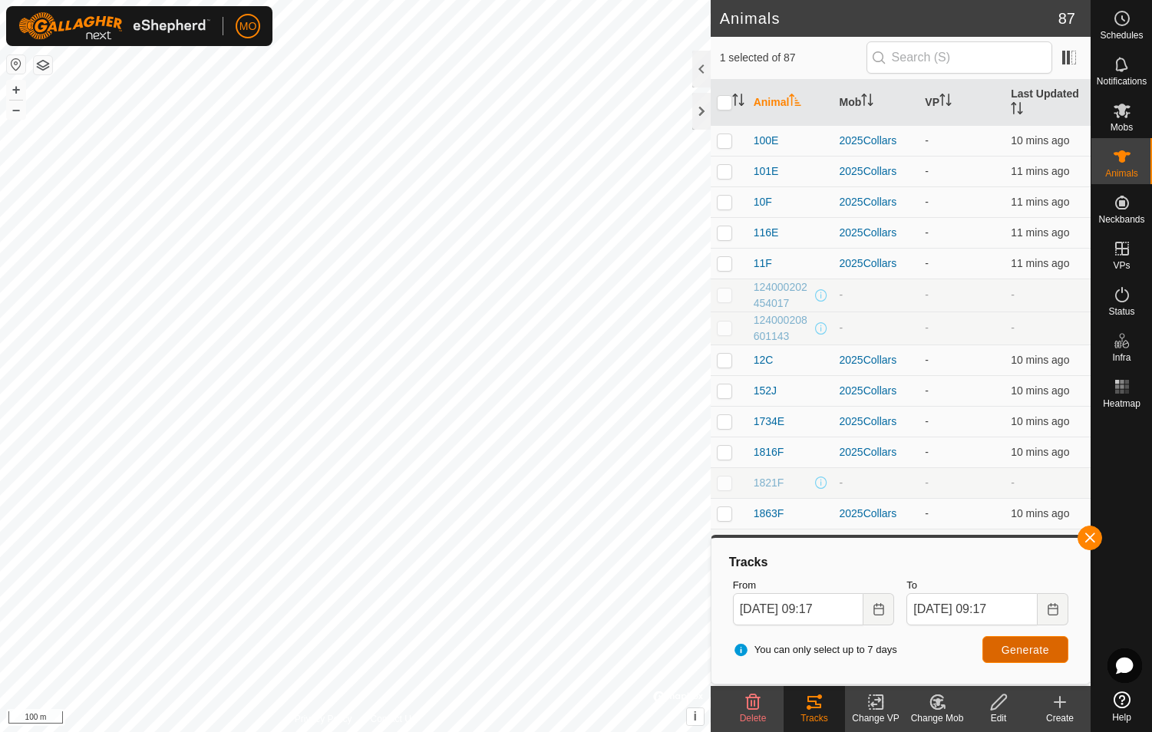
click at [613, 646] on span "Generate" at bounding box center [1026, 650] width 48 height 12
